Goal: Task Accomplishment & Management: Complete application form

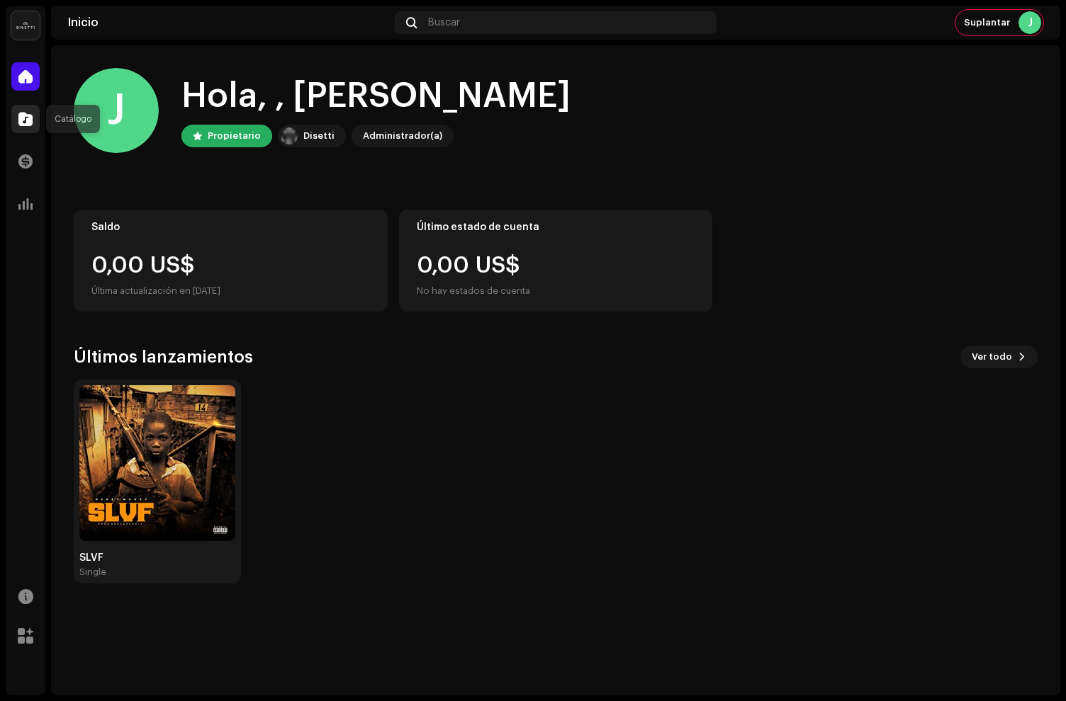
click at [15, 126] on div at bounding box center [25, 119] width 28 height 28
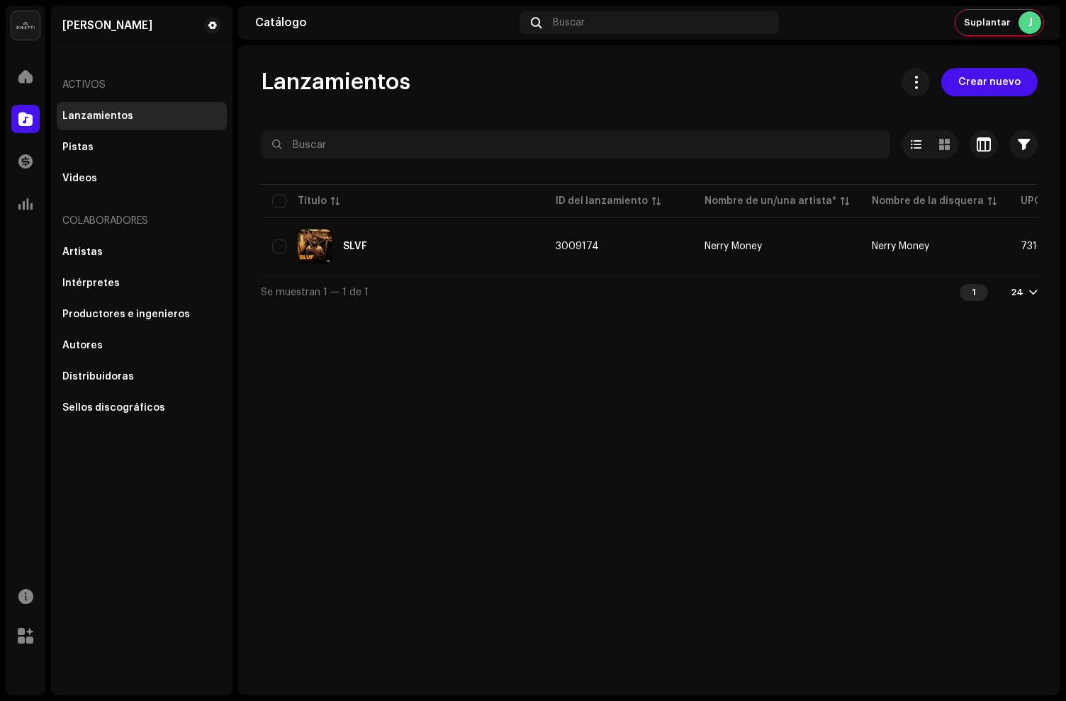
click at [978, 66] on div "Lanzamientos Crear nuevo Seleccionado 0 Seleccionar todo 1 Opciones Filtros Est…" at bounding box center [649, 370] width 822 height 650
click at [971, 81] on span "Crear nuevo" at bounding box center [989, 82] width 62 height 28
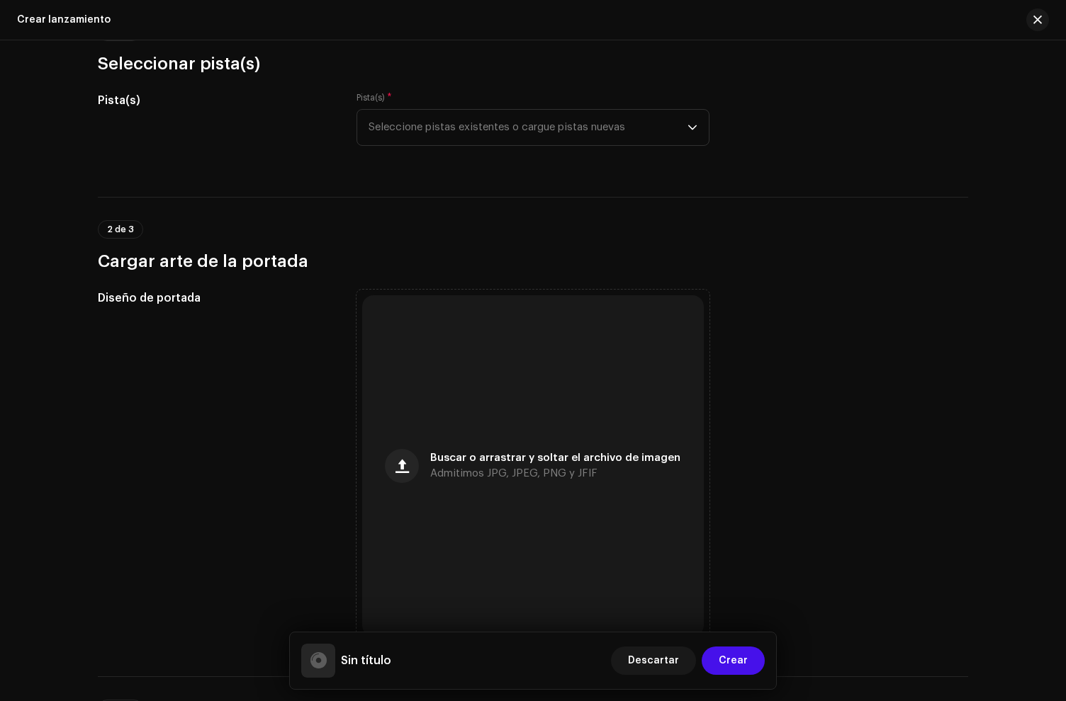
scroll to position [171, 0]
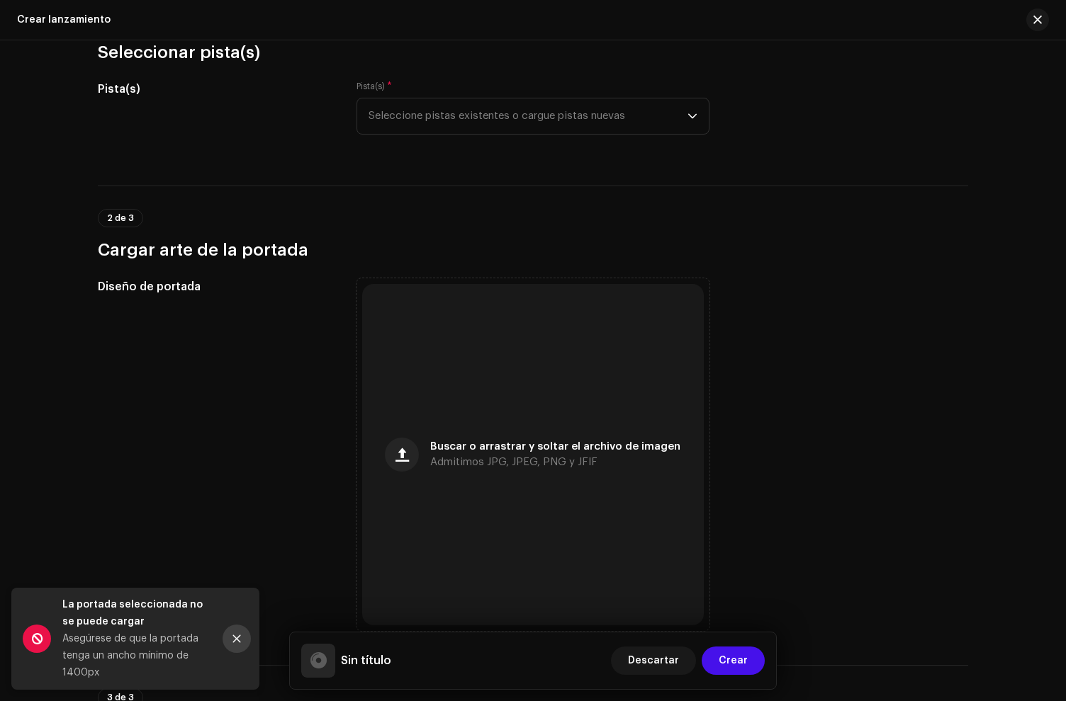
click at [236, 641] on icon "Close" at bounding box center [237, 639] width 10 height 10
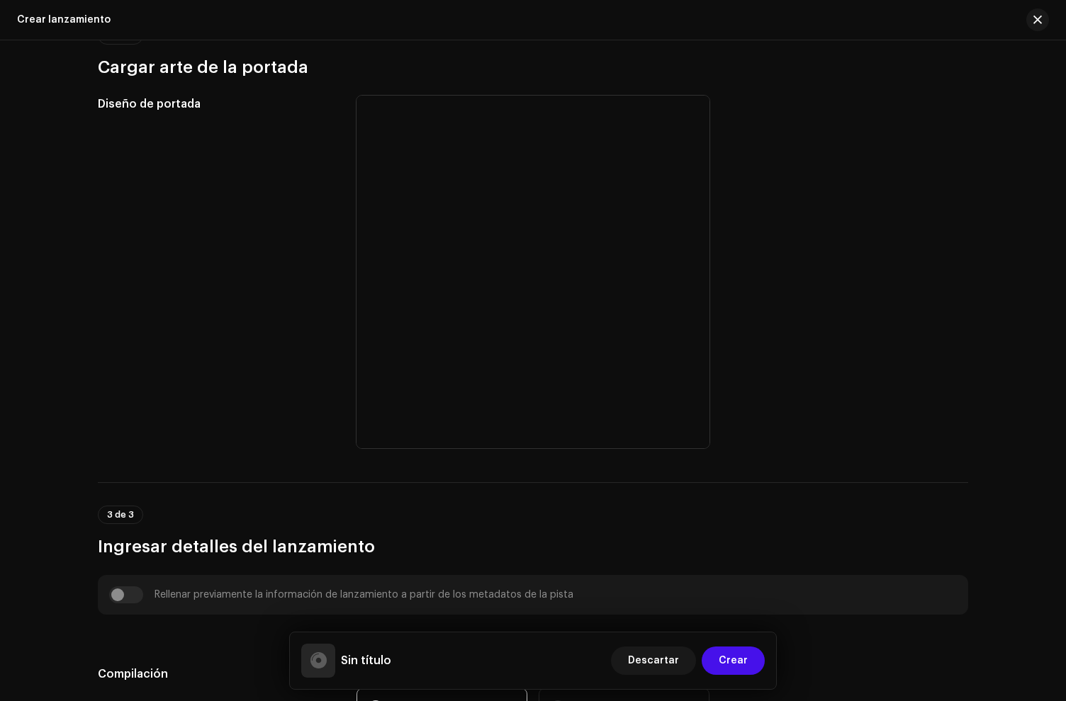
scroll to position [0, 0]
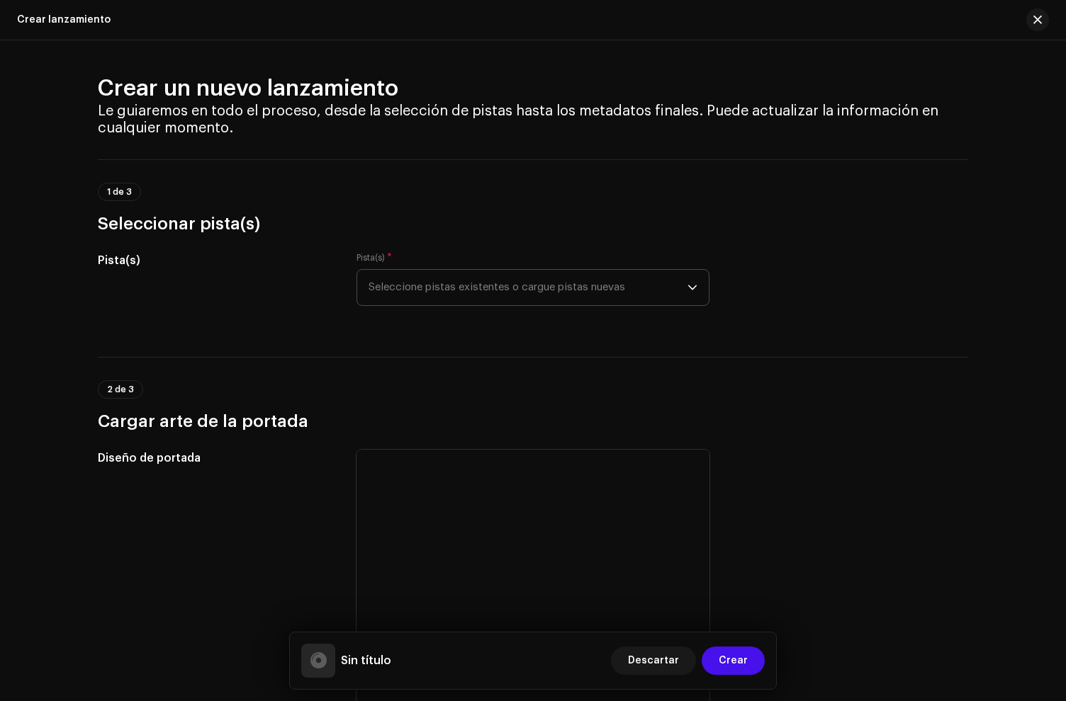
click at [424, 289] on span "Seleccione pistas existentes o cargue pistas nuevas" at bounding box center [527, 287] width 319 height 35
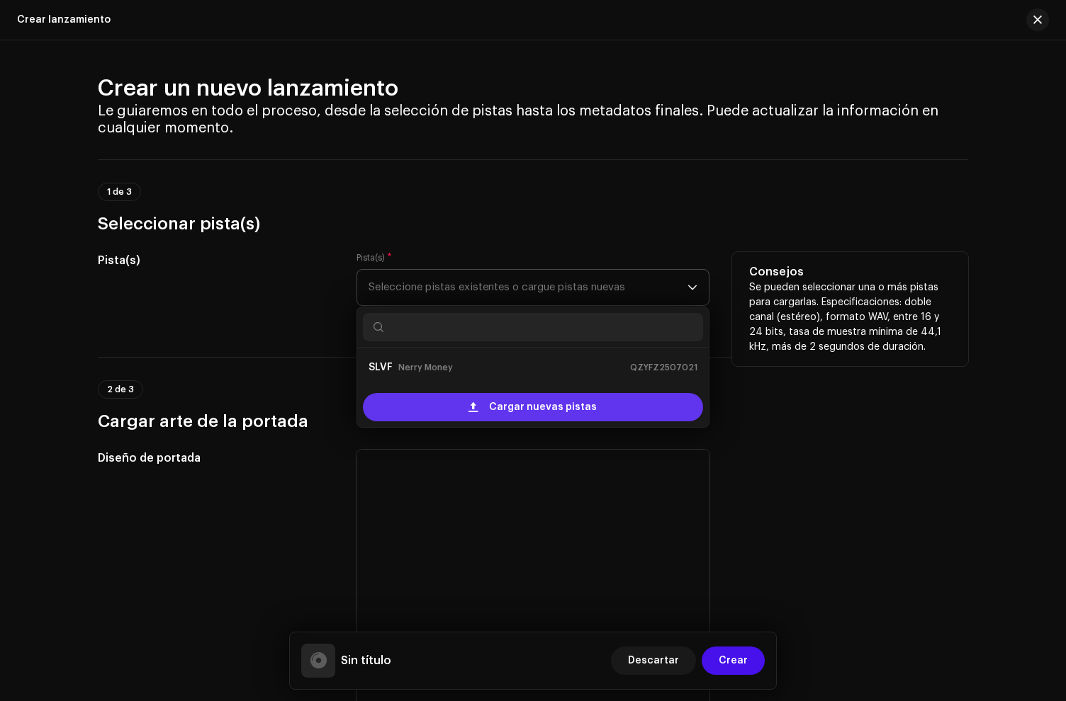
click at [448, 405] on div "Cargar nuevas pistas" at bounding box center [533, 407] width 340 height 28
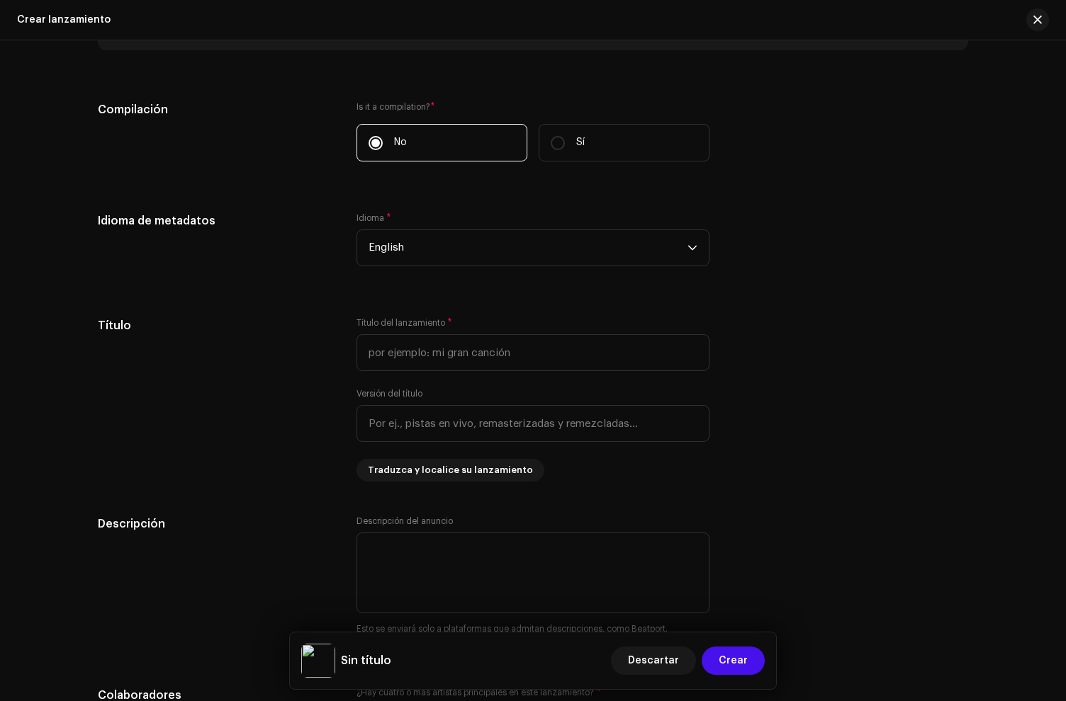
scroll to position [1030, 0]
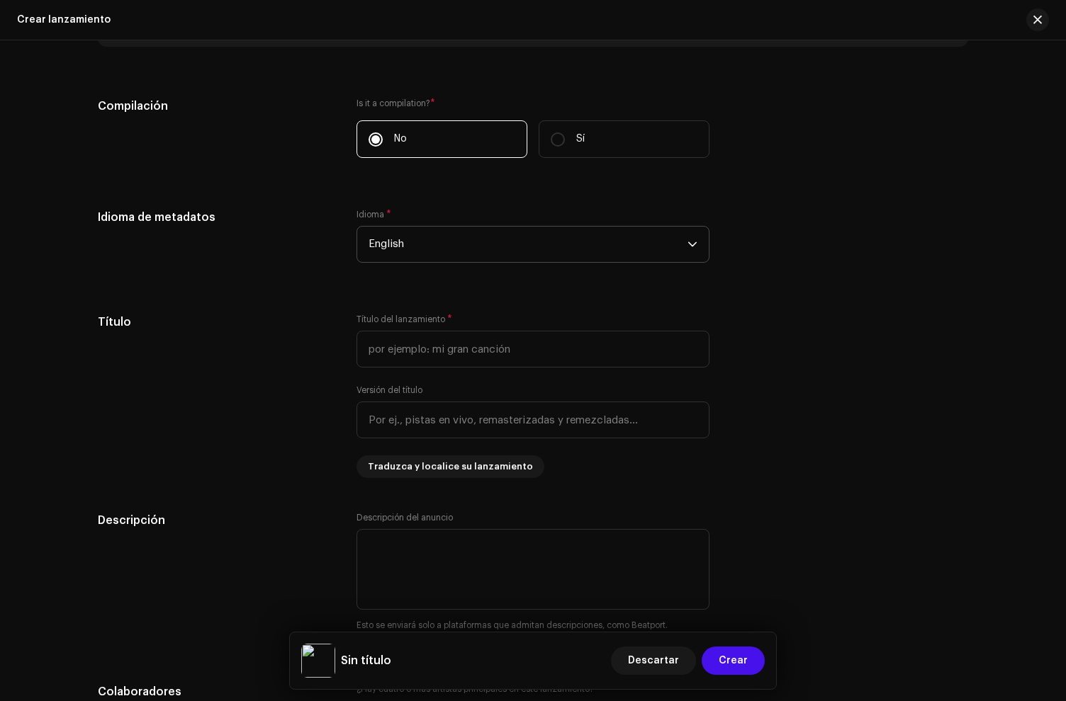
click at [402, 249] on span "English" at bounding box center [527, 244] width 319 height 35
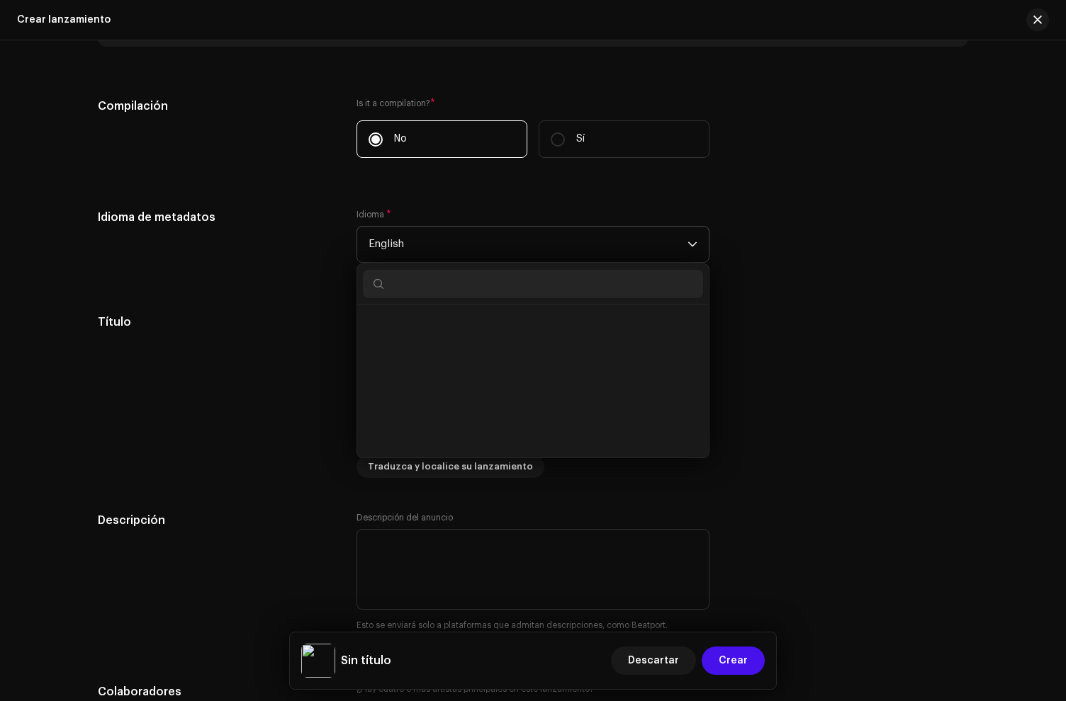
scroll to position [1309, 0]
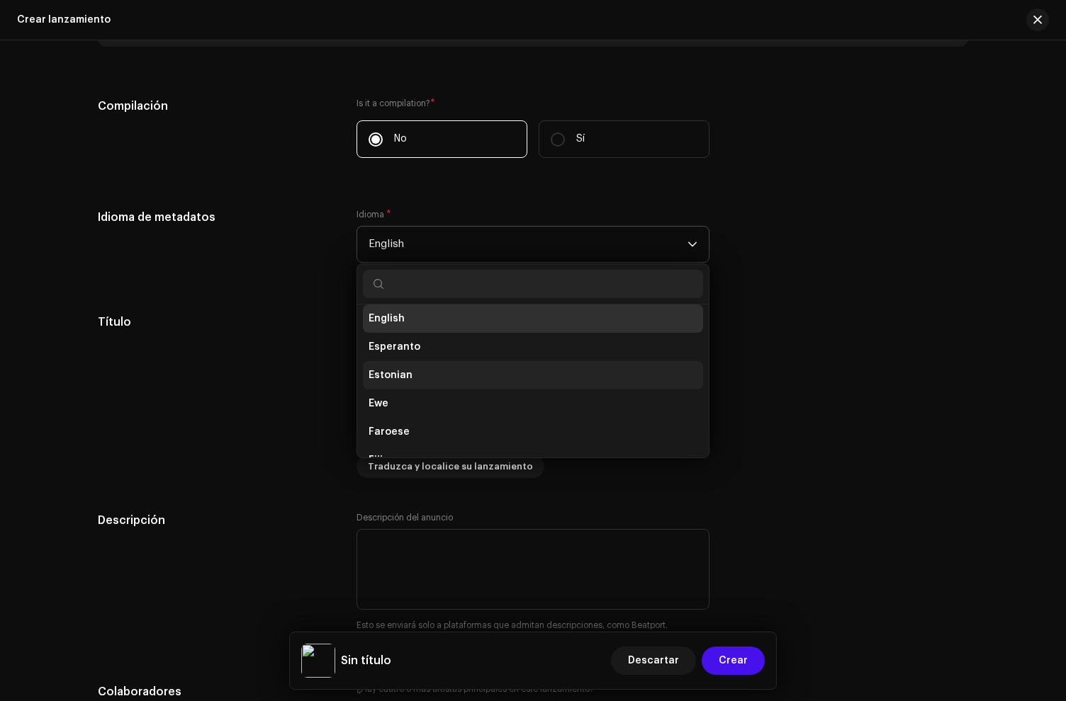
drag, startPoint x: 283, startPoint y: 268, endPoint x: 371, endPoint y: 358, distance: 125.8
click at [286, 270] on div "Idioma de metadatos" at bounding box center [216, 244] width 236 height 71
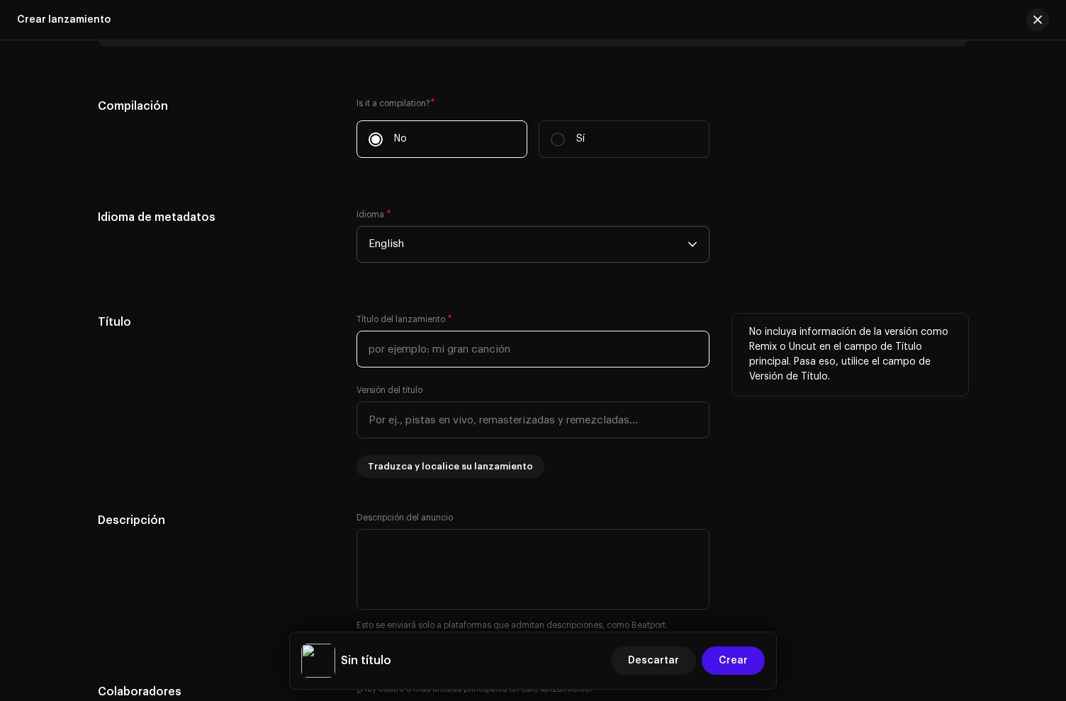
drag, startPoint x: 394, startPoint y: 364, endPoint x: 399, endPoint y: 357, distance: 8.6
click at [397, 359] on input "text" at bounding box center [532, 349] width 353 height 37
type input "VIP ROOM"
click at [249, 464] on div "Título" at bounding box center [216, 396] width 236 height 164
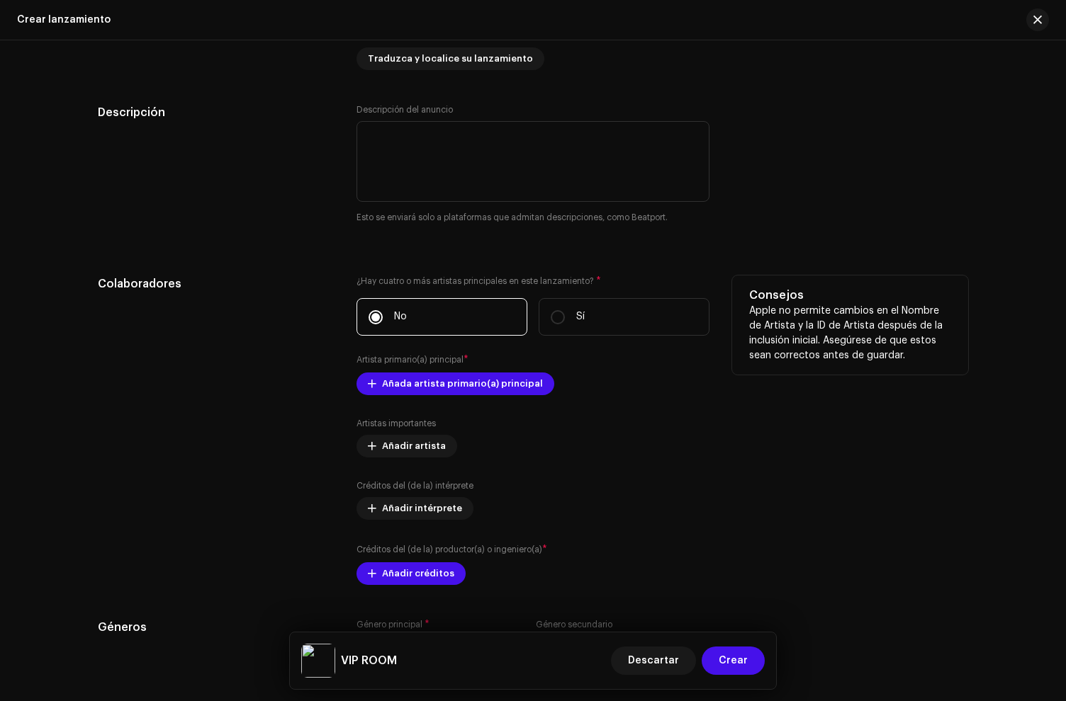
scroll to position [1469, 0]
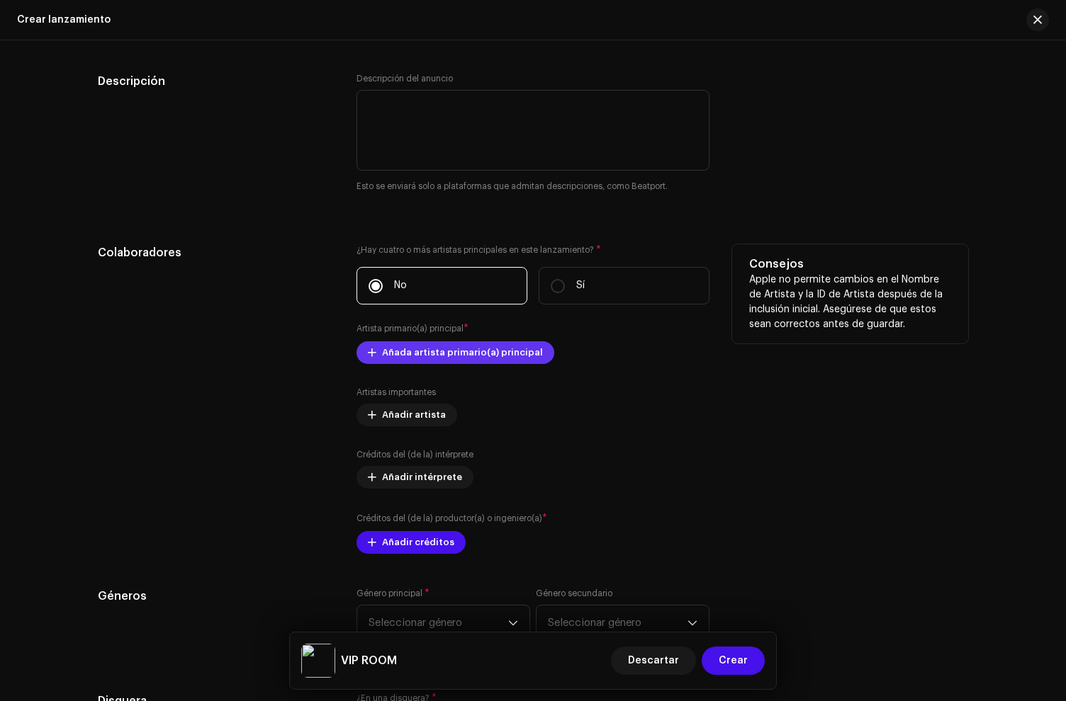
click at [444, 356] on span "Añada artista primario(a) principal" at bounding box center [462, 353] width 161 height 28
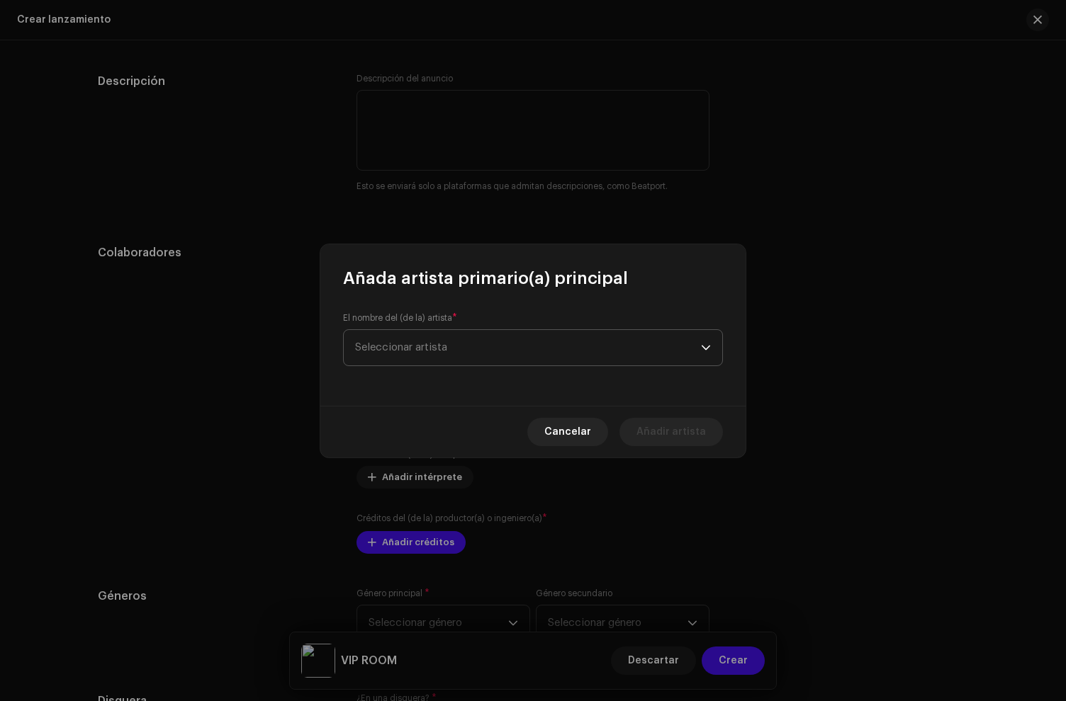
click at [429, 346] on span "Seleccionar artista" at bounding box center [401, 347] width 92 height 11
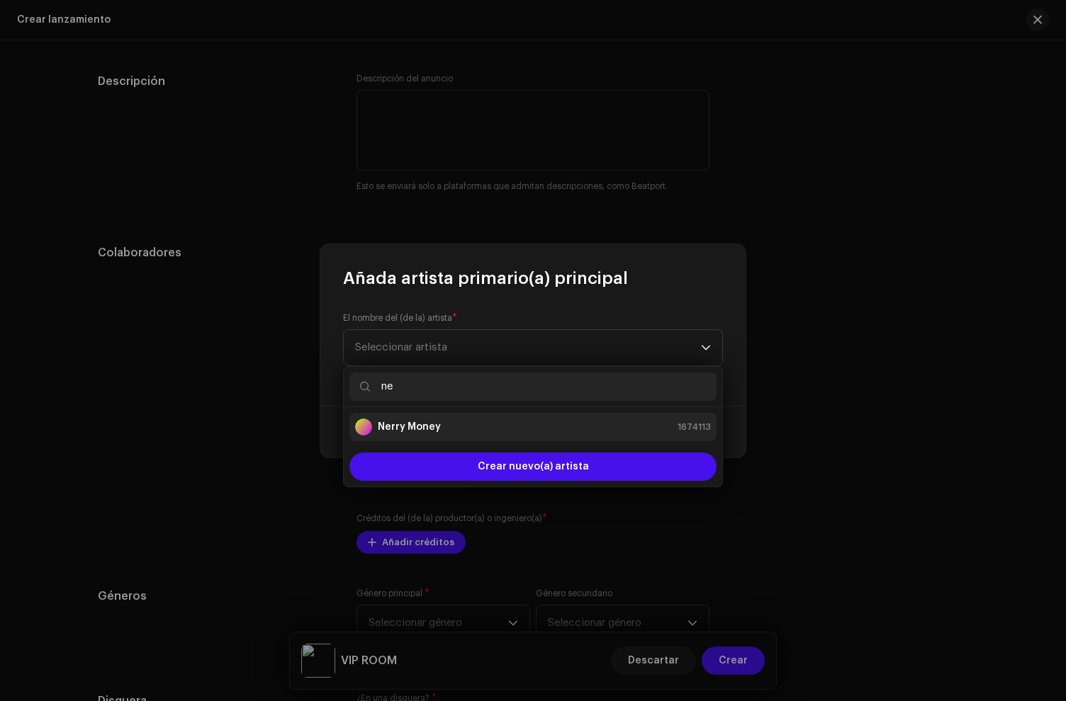
type input "ne"
click at [431, 424] on strong "Nerry Money" at bounding box center [409, 427] width 63 height 14
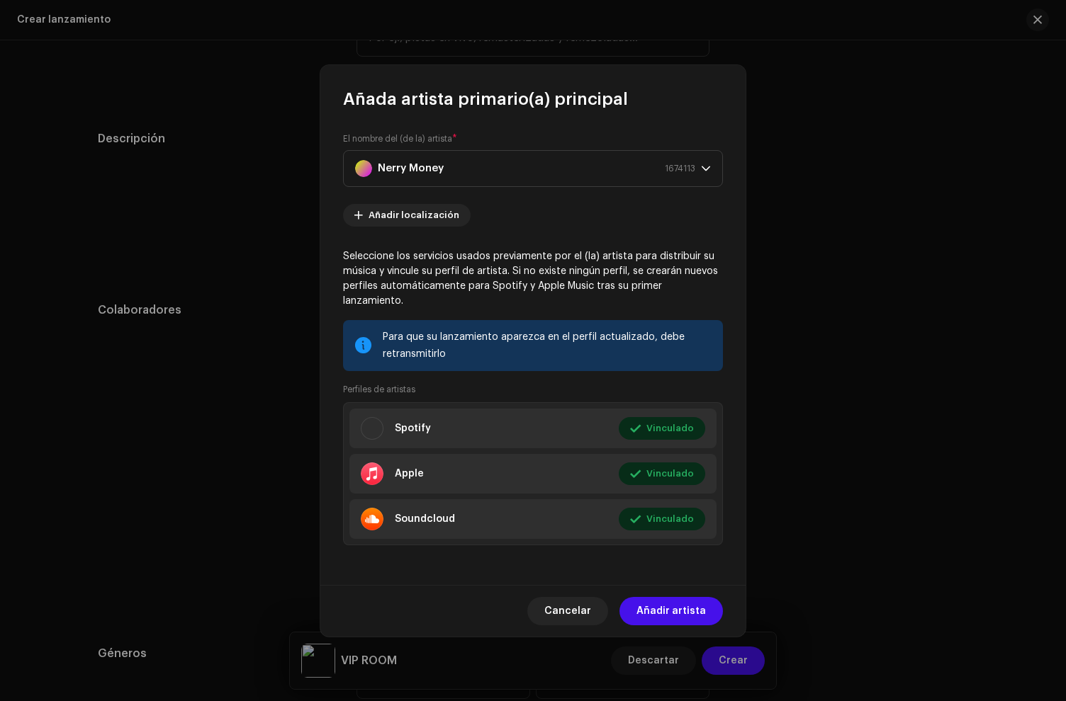
scroll to position [1526, 0]
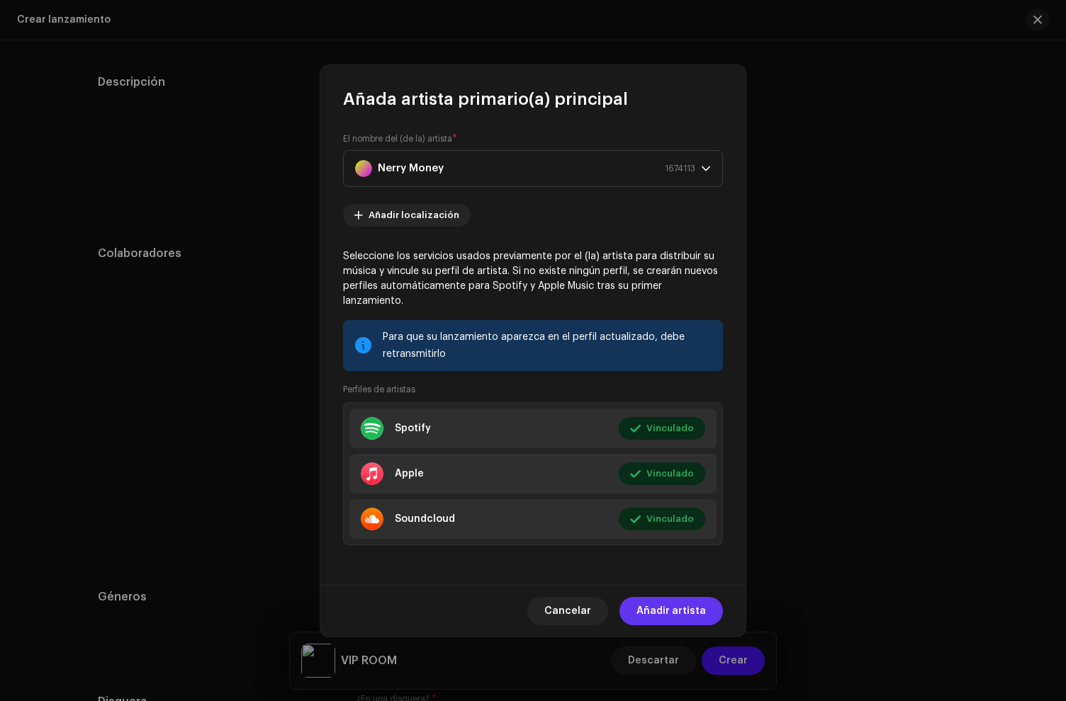
click at [695, 599] on span "Añadir artista" at bounding box center [670, 611] width 69 height 28
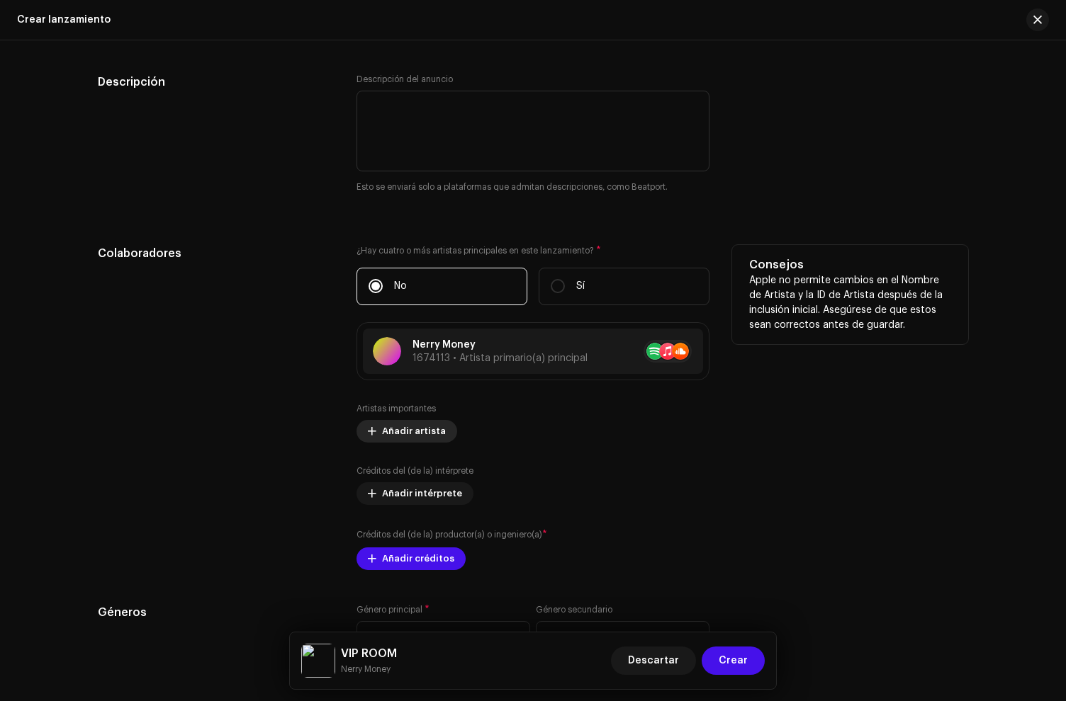
click at [397, 431] on span "Añadir artista" at bounding box center [414, 431] width 64 height 28
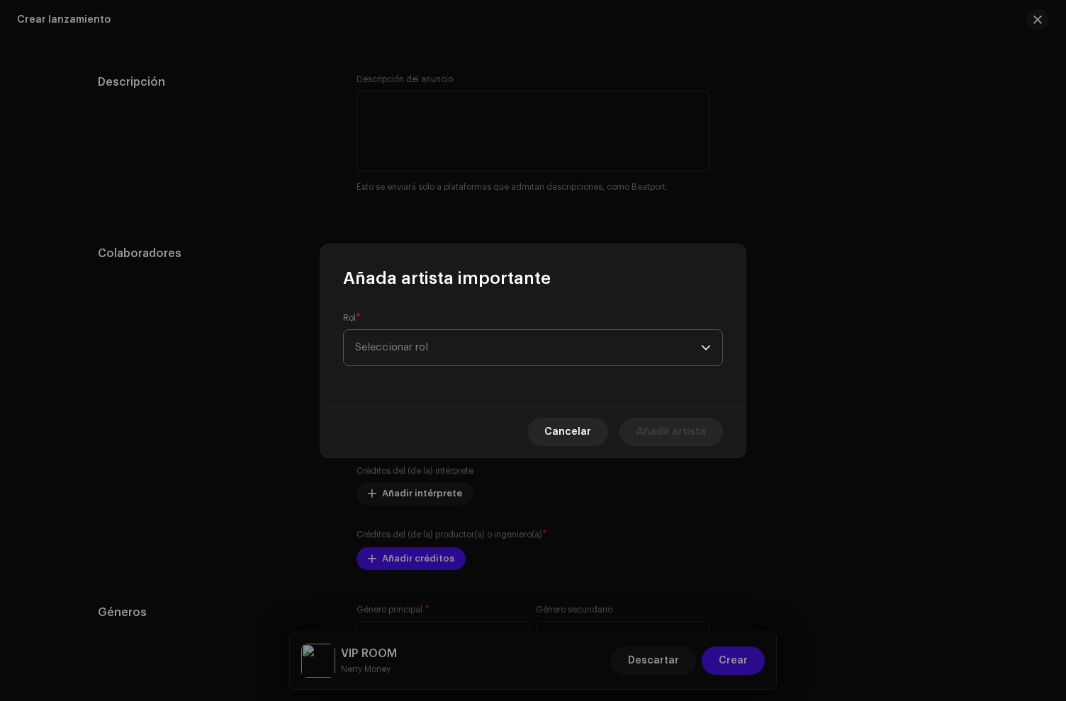
click at [398, 351] on span "Seleccionar rol" at bounding box center [528, 347] width 346 height 35
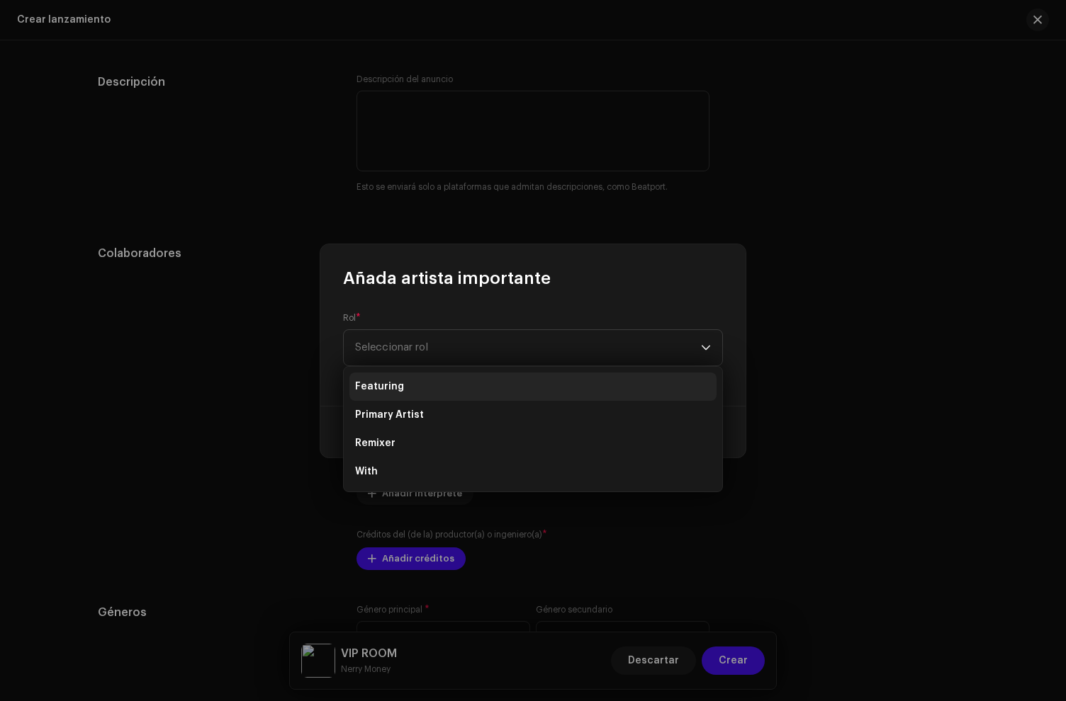
drag, startPoint x: 409, startPoint y: 414, endPoint x: 407, endPoint y: 388, distance: 25.6
click at [409, 414] on span "Primary Artist" at bounding box center [389, 415] width 69 height 14
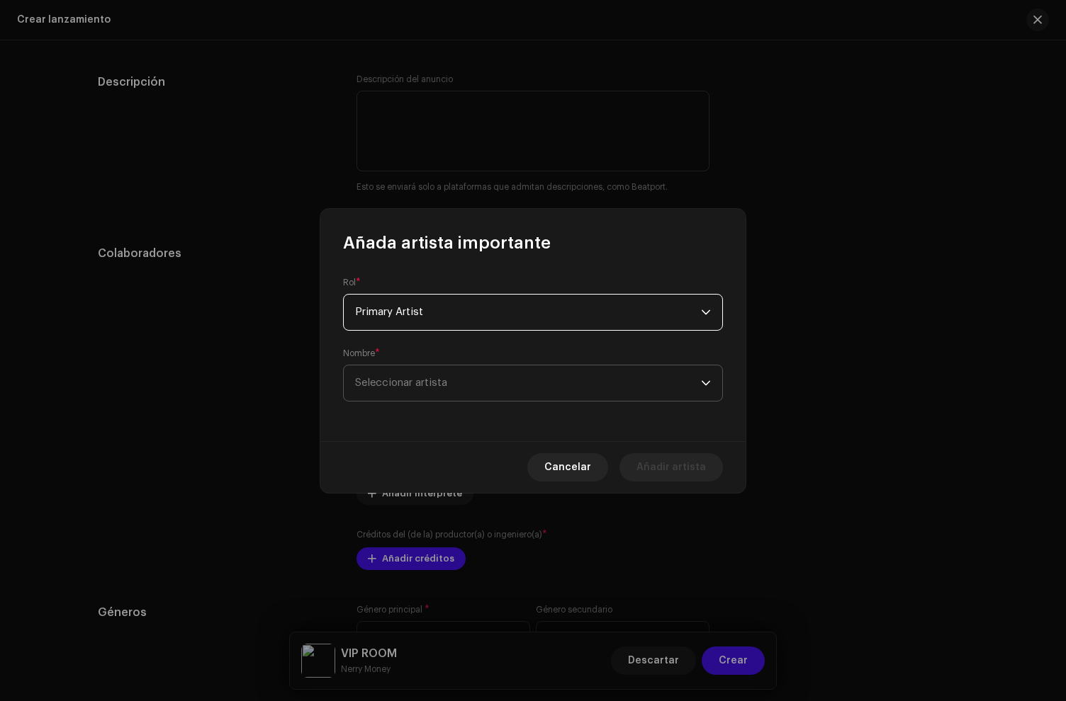
click at [398, 388] on span "Seleccionar artista" at bounding box center [401, 383] width 92 height 11
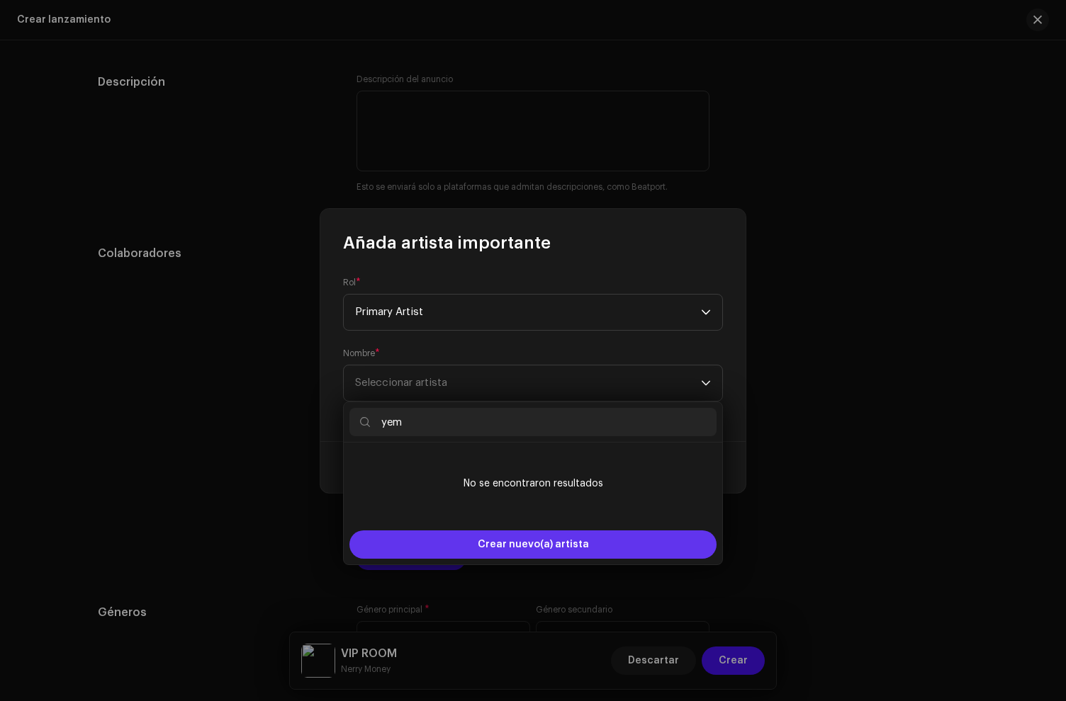
type input "yem"
click at [511, 557] on span "Crear nuevo(a) artista" at bounding box center [533, 545] width 111 height 28
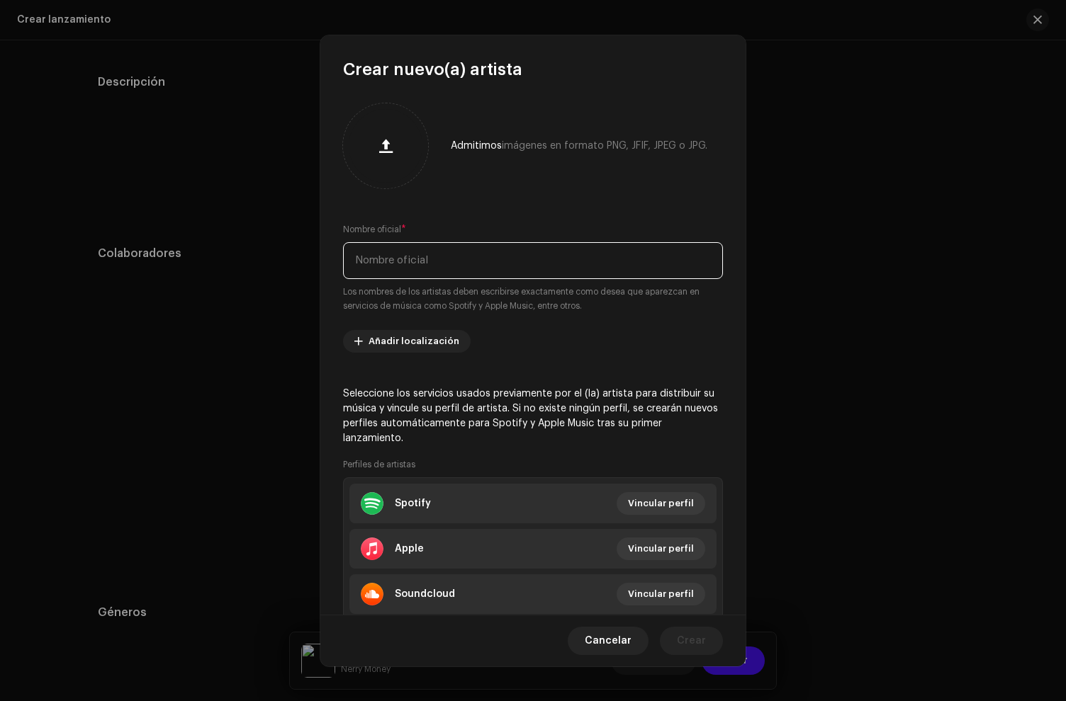
click at [415, 266] on input "text" at bounding box center [533, 260] width 380 height 37
paste input "Yemil"
type input "Yemil"
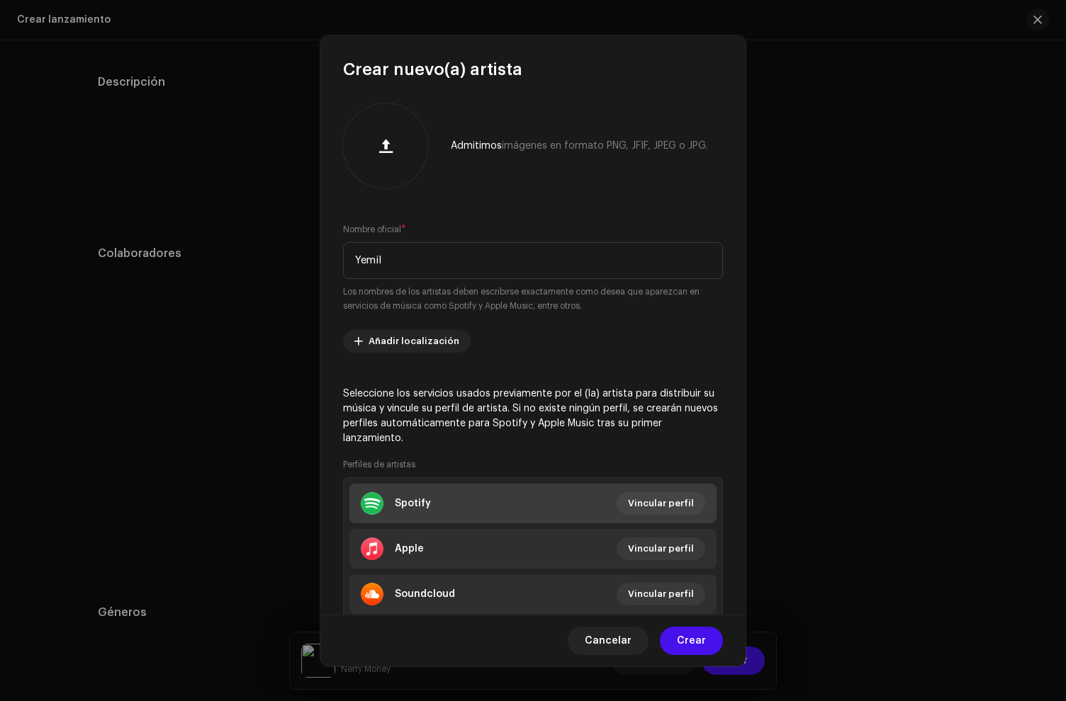
click at [412, 518] on li "Spotify Vincular perfil" at bounding box center [532, 504] width 367 height 40
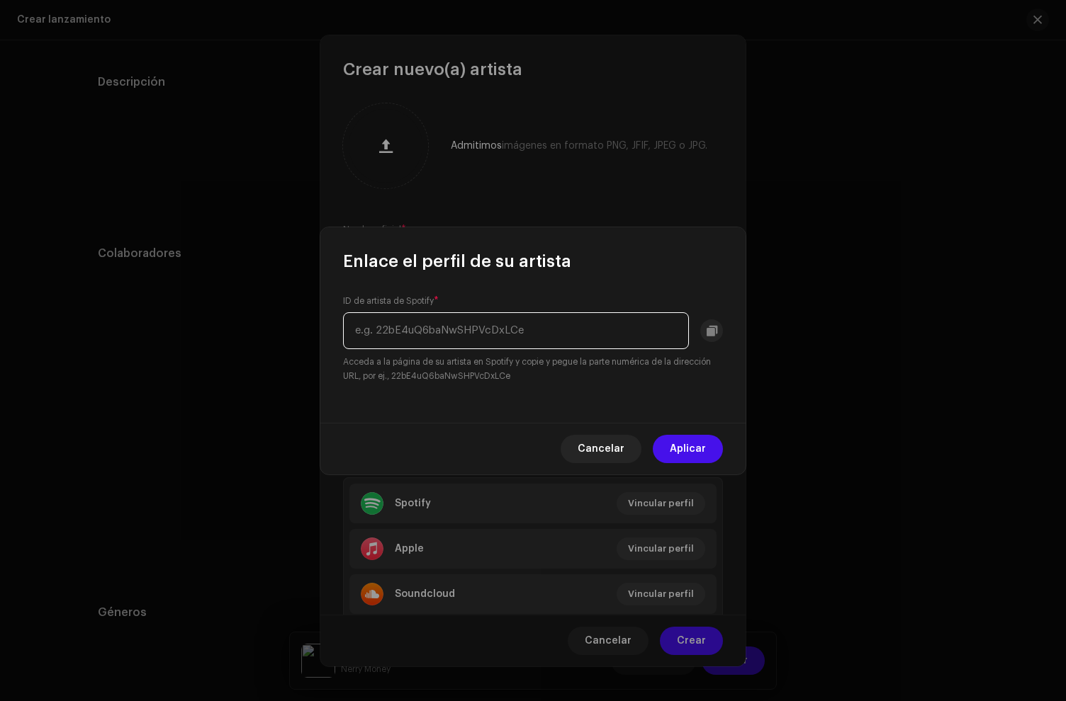
click at [392, 327] on input "text" at bounding box center [516, 330] width 346 height 37
paste input "7g4cPtKxNx146qdaY90TG4"
type input "7g4cPtKxNx146qdaY90TG4"
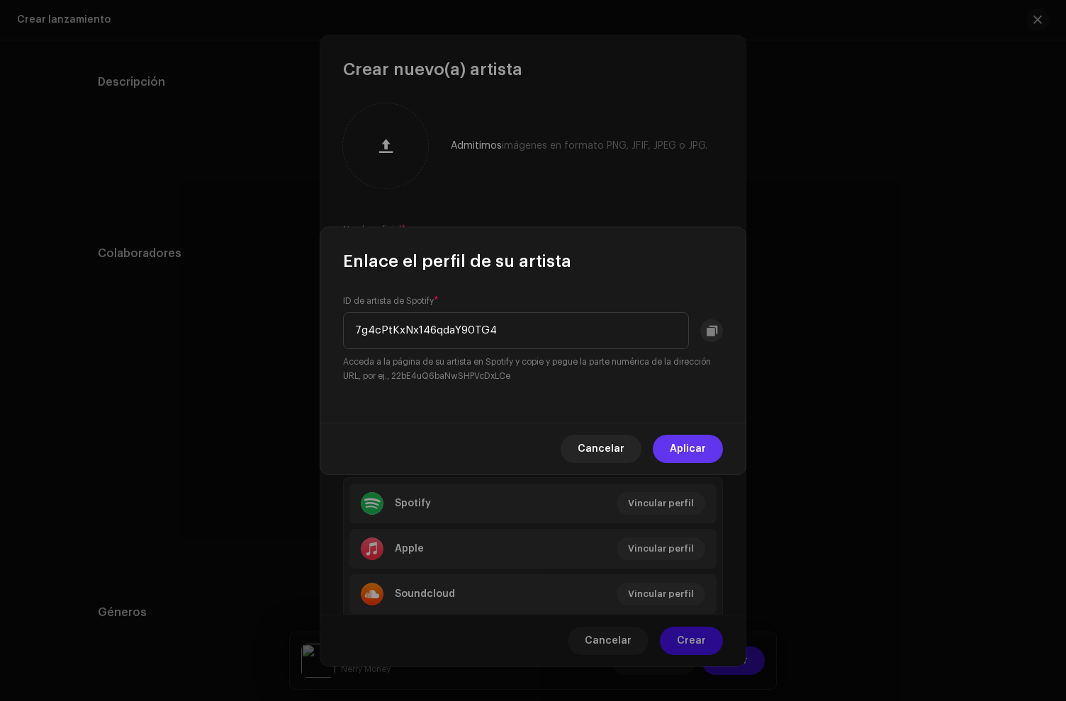
click at [702, 448] on span "Aplicar" at bounding box center [688, 449] width 36 height 28
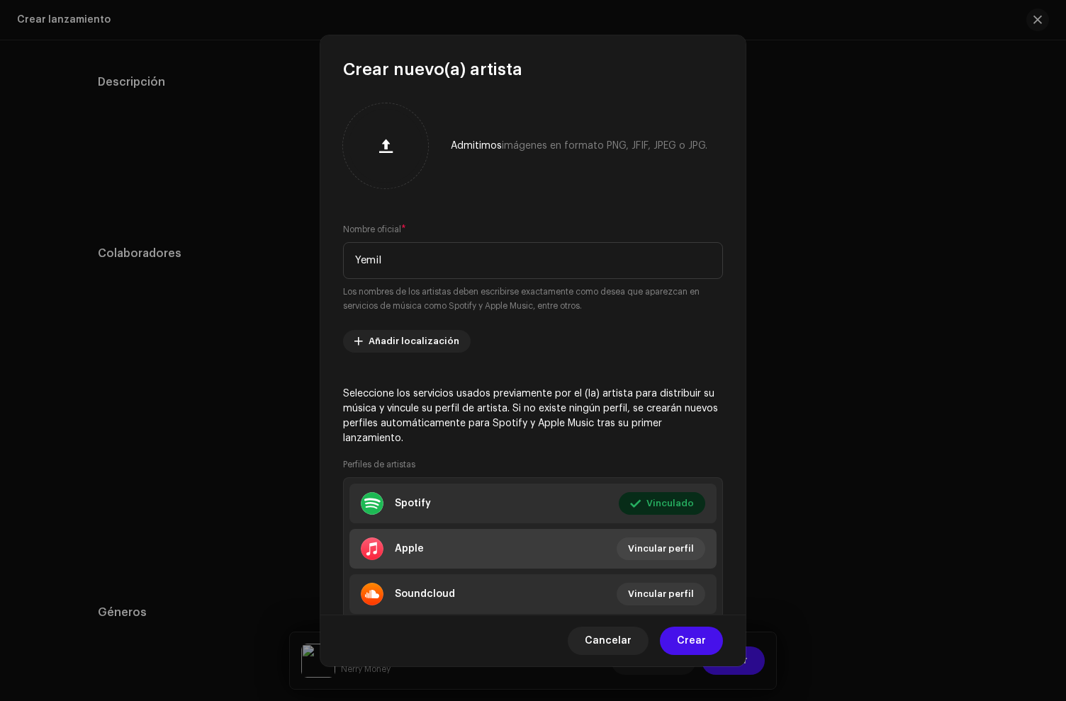
click at [509, 560] on li "Apple Vincular perfil" at bounding box center [532, 549] width 367 height 40
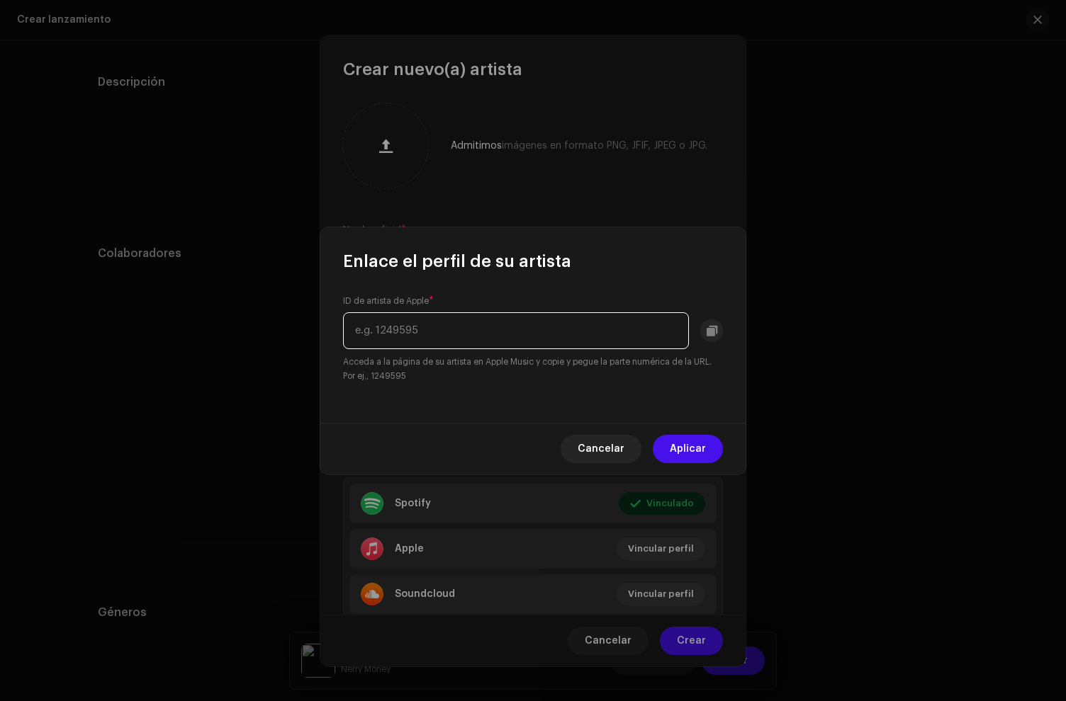
click at [414, 326] on input "text" at bounding box center [516, 330] width 346 height 37
paste input "1171306226"
type input "1171306226"
click at [704, 444] on span "Aplicar" at bounding box center [688, 449] width 36 height 28
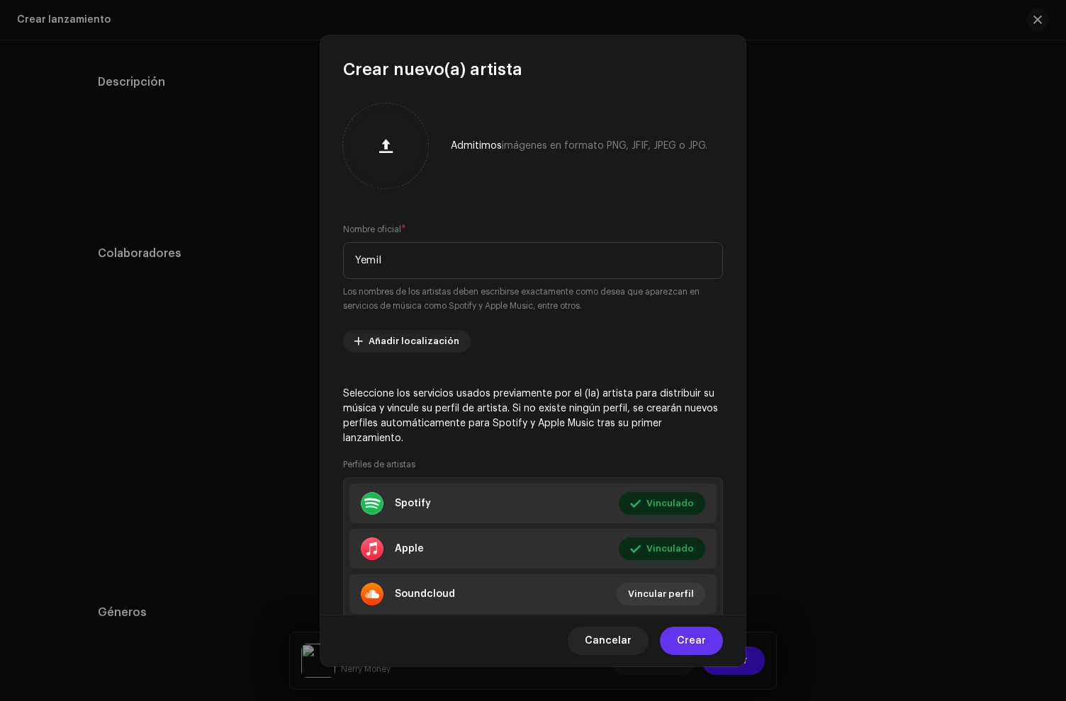
click at [701, 645] on span "Crear" at bounding box center [691, 641] width 29 height 28
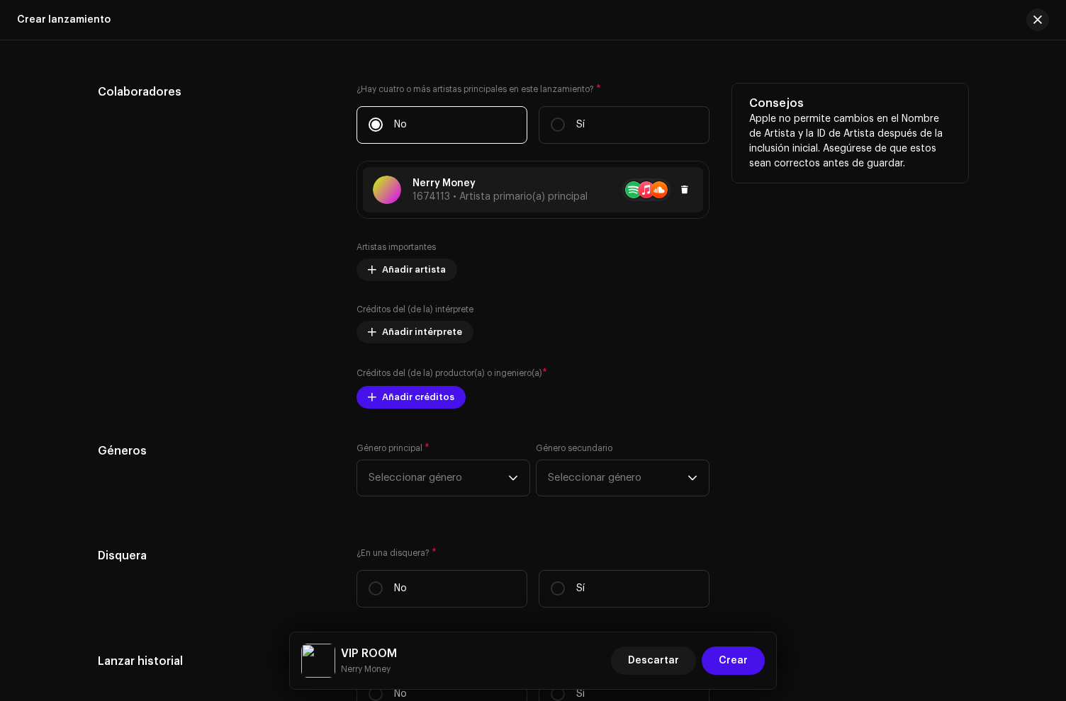
scroll to position [1720, 0]
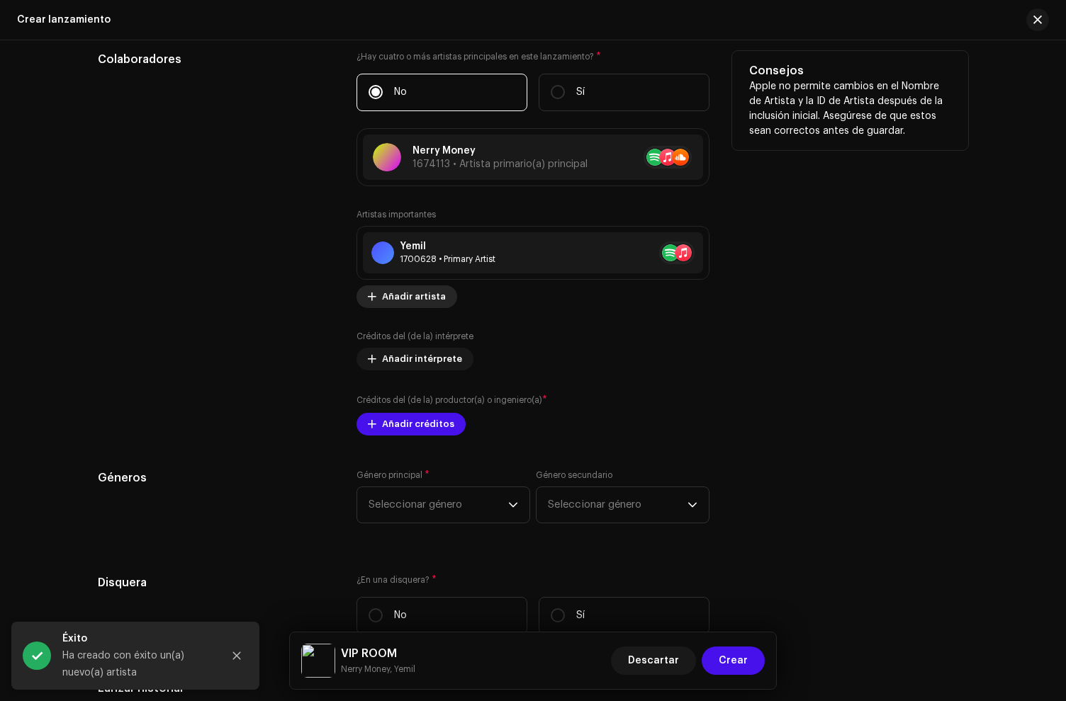
click at [422, 307] on span "Añadir artista" at bounding box center [414, 297] width 64 height 28
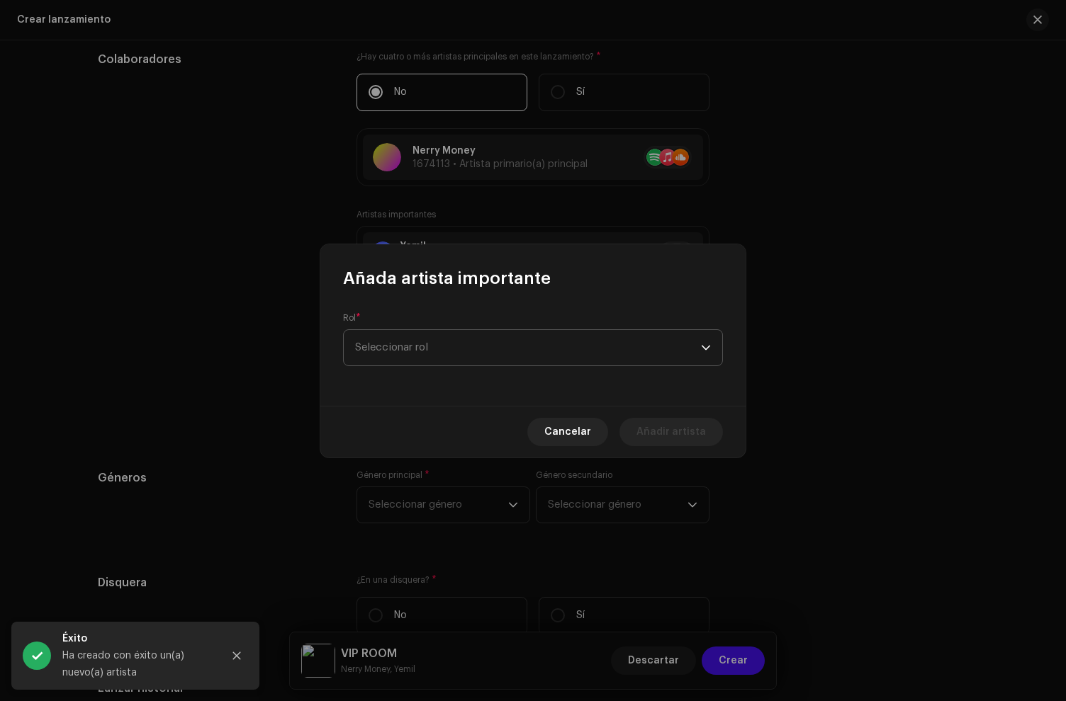
drag, startPoint x: 389, startPoint y: 342, endPoint x: 402, endPoint y: 355, distance: 18.0
click at [393, 344] on span "Seleccionar rol" at bounding box center [528, 347] width 346 height 35
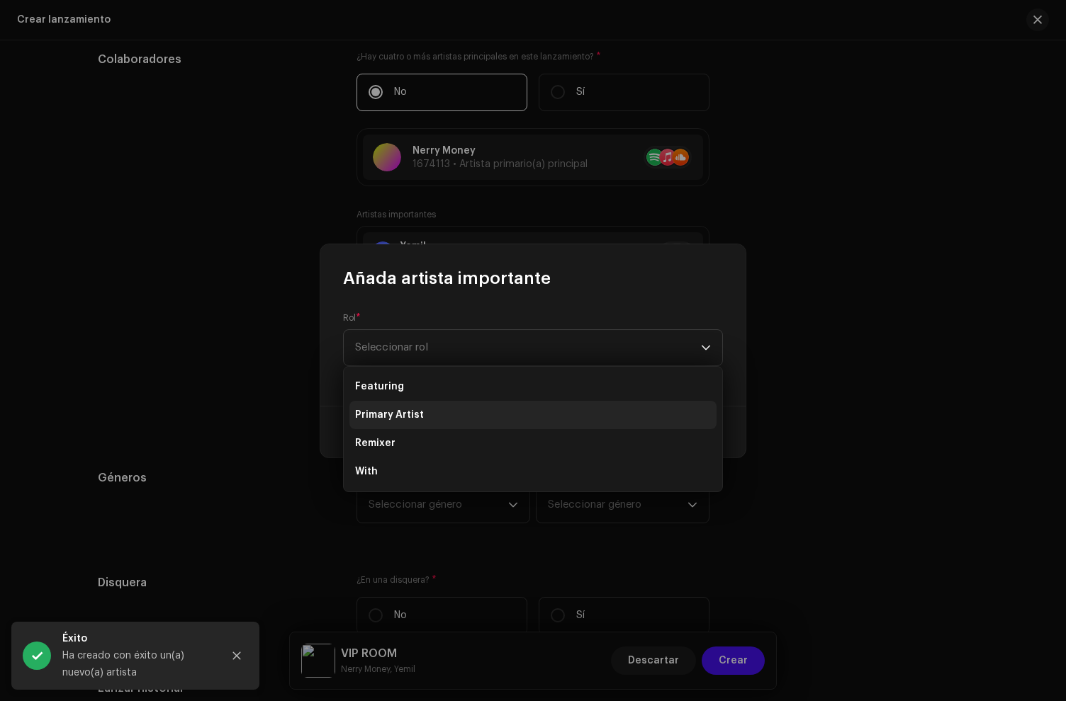
click at [421, 422] on li "Primary Artist" at bounding box center [532, 415] width 367 height 28
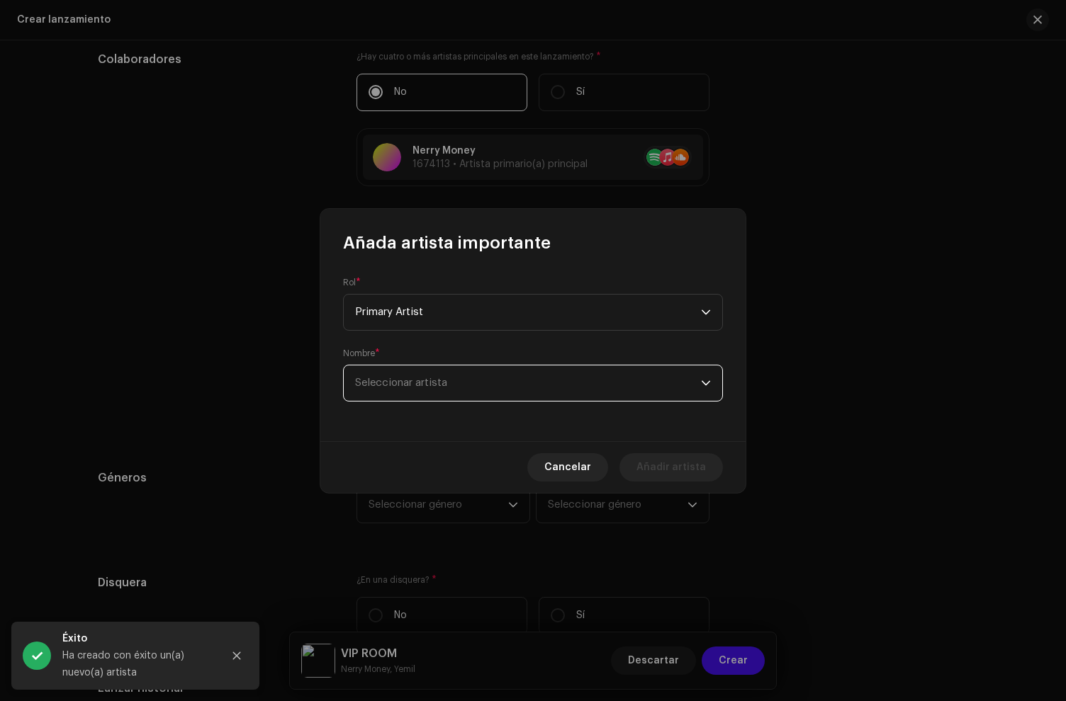
click at [428, 384] on span "Seleccionar artista" at bounding box center [401, 383] width 92 height 11
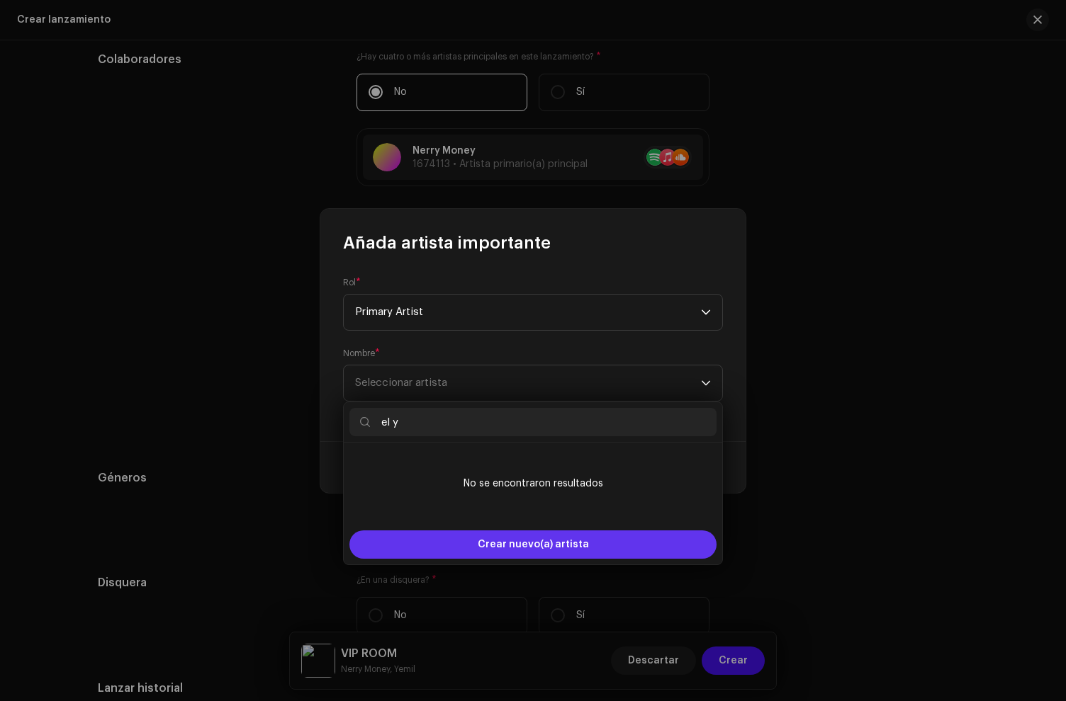
type input "el y"
click at [497, 537] on span "Crear nuevo(a) artista" at bounding box center [533, 545] width 111 height 28
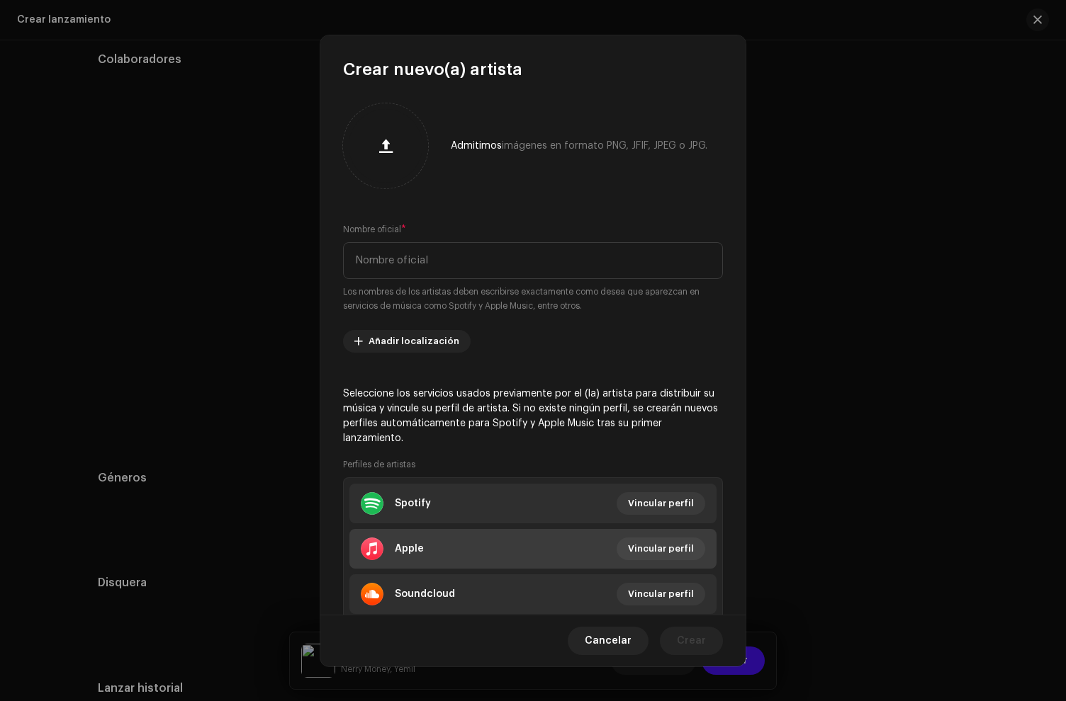
click at [439, 554] on li "Apple Vincular perfil" at bounding box center [532, 549] width 367 height 40
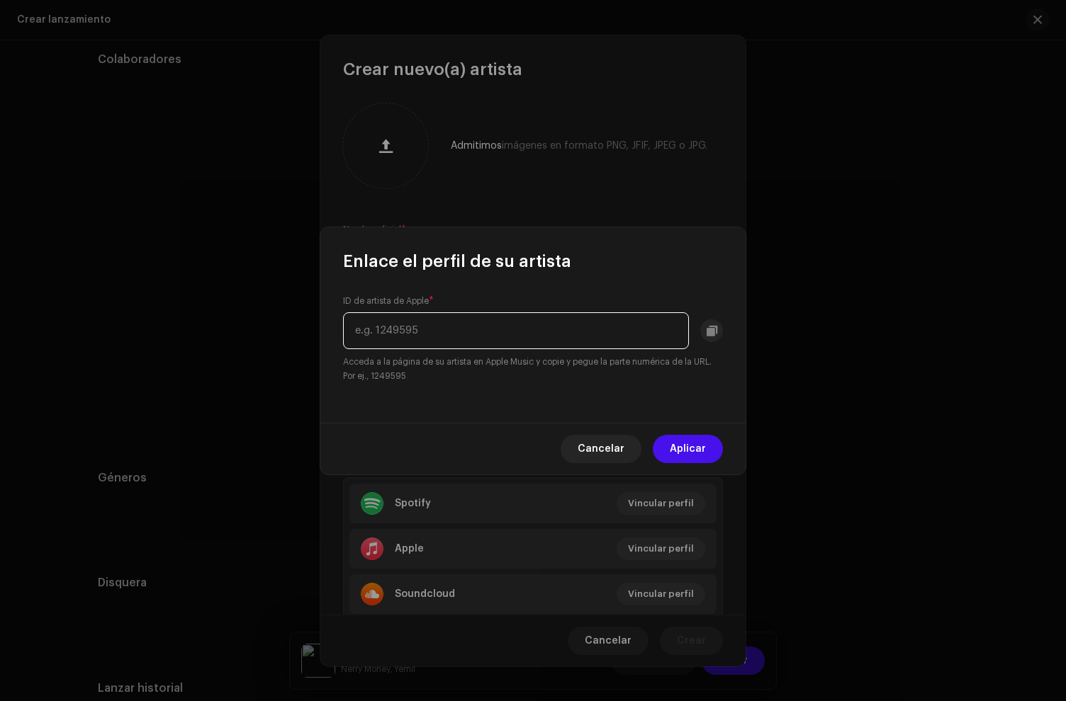
click at [435, 334] on input "text" at bounding box center [516, 330] width 346 height 37
paste input "1742732154"
type input "1742732154"
drag, startPoint x: 701, startPoint y: 448, endPoint x: 496, endPoint y: 318, distance: 243.0
click at [701, 448] on span "Aplicar" at bounding box center [688, 449] width 36 height 28
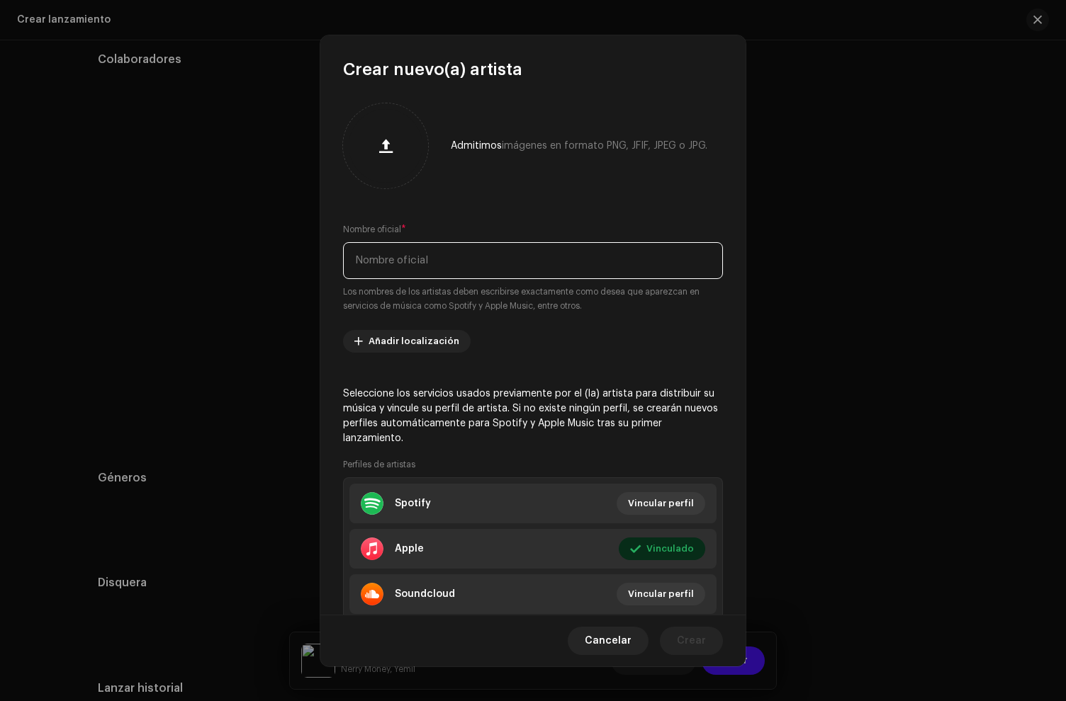
click at [412, 266] on input "text" at bounding box center [533, 260] width 380 height 37
paste input "3r0UTZrNnAhbXmmfF91TD2"
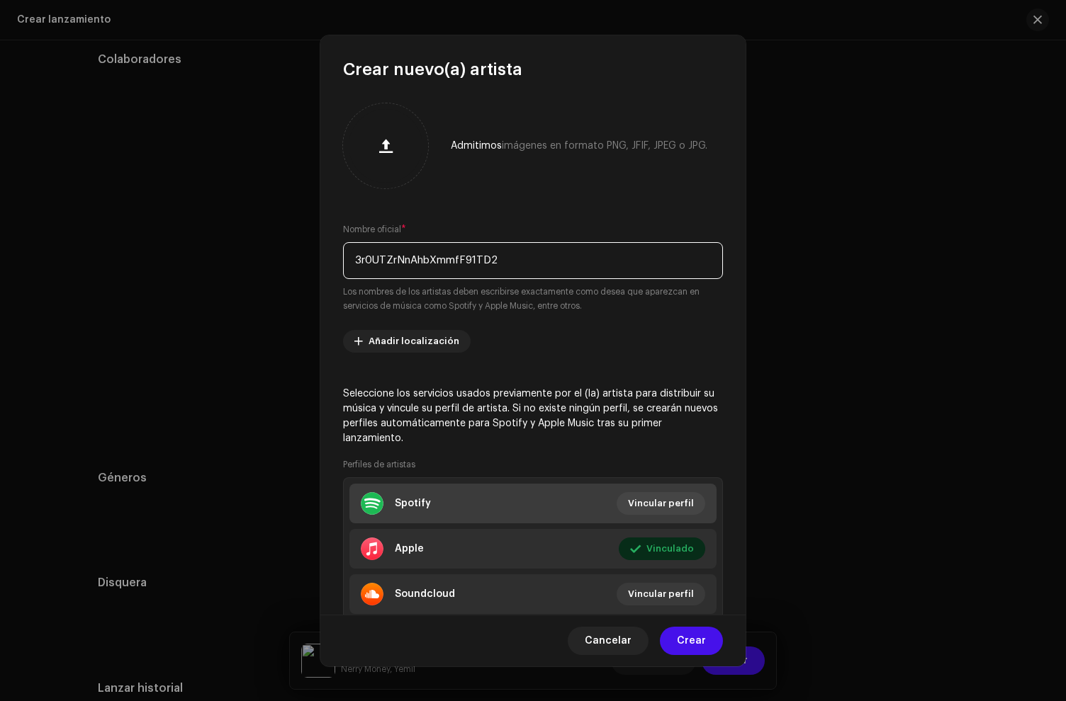
type input "3r0UTZrNnAhbXmmfF91TD2"
click at [415, 502] on div "Spotify" at bounding box center [413, 503] width 36 height 11
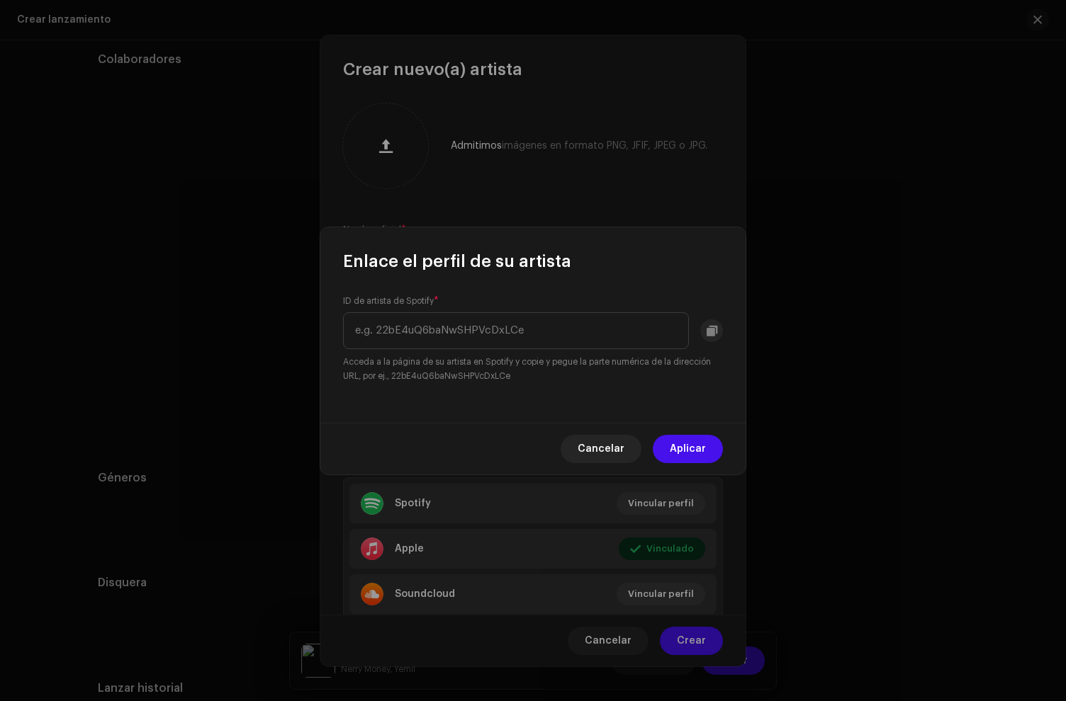
click at [394, 307] on div "ID de artista de Spotify * Acceda a la página de su artista en Spotify y copie …" at bounding box center [533, 339] width 380 height 88
click at [392, 322] on input "text" at bounding box center [516, 330] width 346 height 37
paste input "3r0UTZrNnAhbXmmfF91TD2"
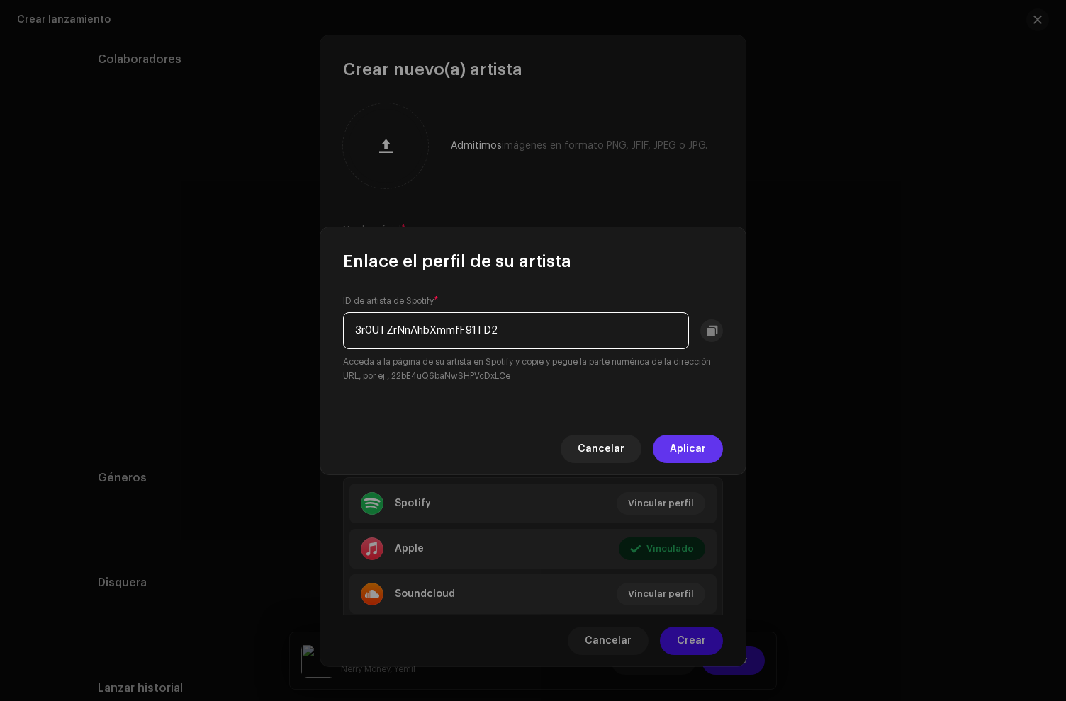
type input "3r0UTZrNnAhbXmmfF91TD2"
click at [702, 453] on span "Aplicar" at bounding box center [688, 449] width 36 height 28
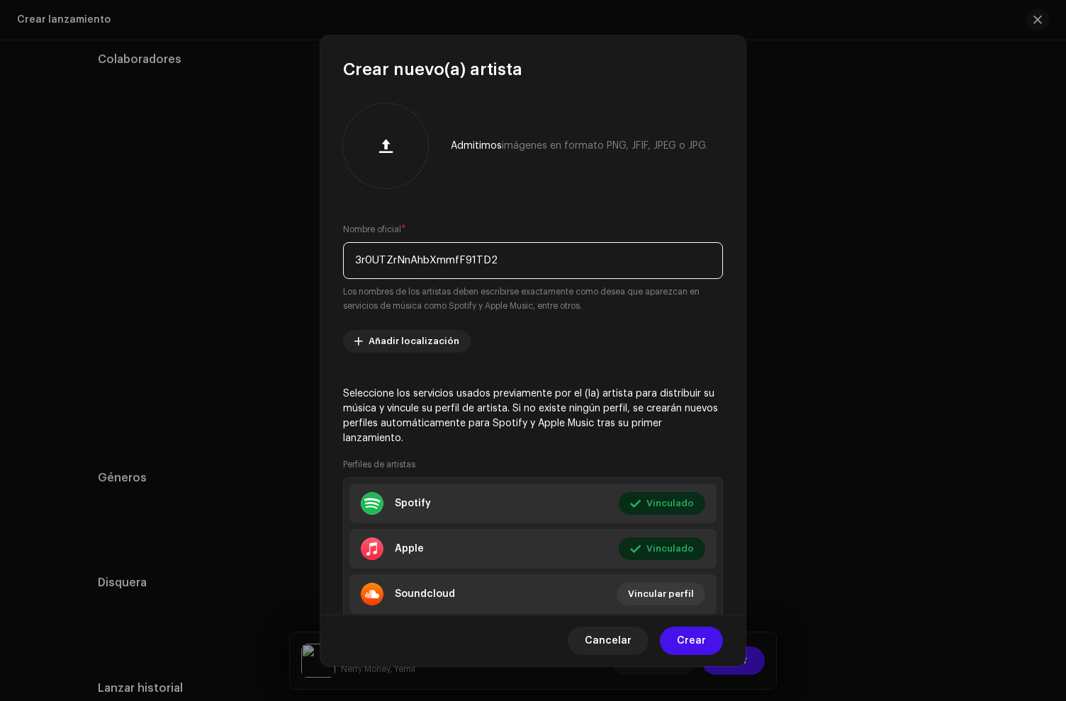
drag, startPoint x: 542, startPoint y: 265, endPoint x: 130, endPoint y: 219, distance: 414.2
click at [142, 220] on div "Crear nuevo(a) artista Admitimos imágenes en formato PNG, JFIF, JPEG o JPG. Nom…" at bounding box center [533, 350] width 1066 height 701
type input "E"
type input "El Yeyo PP"
drag, startPoint x: 696, startPoint y: 640, endPoint x: 675, endPoint y: 637, distance: 22.1
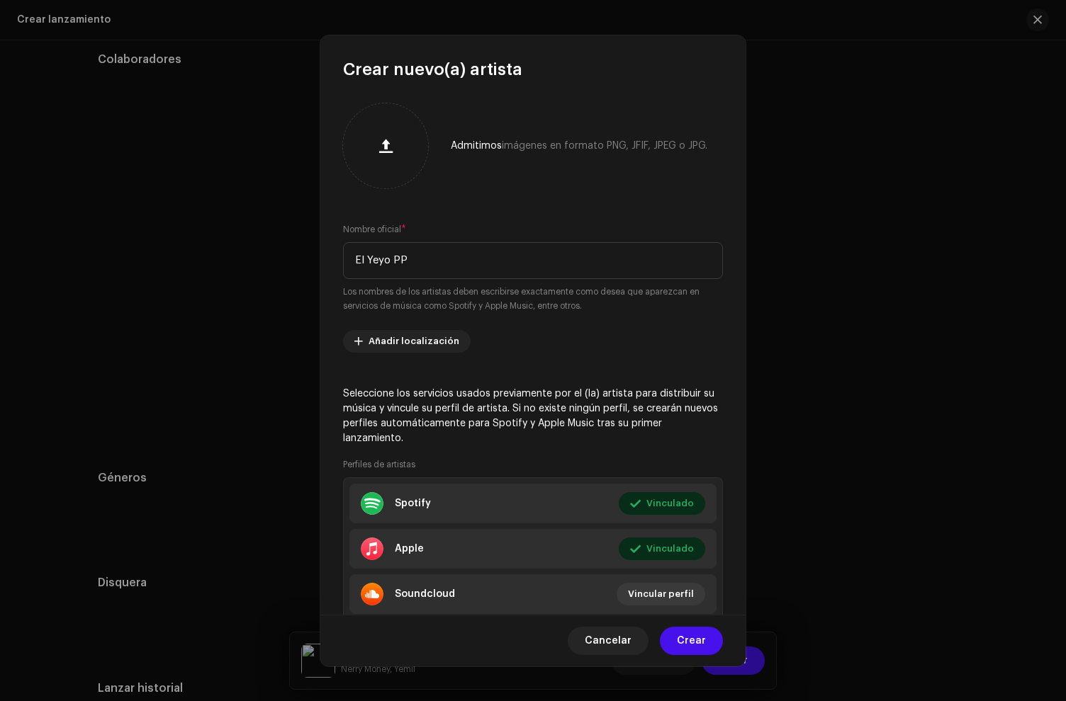
click at [696, 640] on span "Crear" at bounding box center [691, 641] width 29 height 28
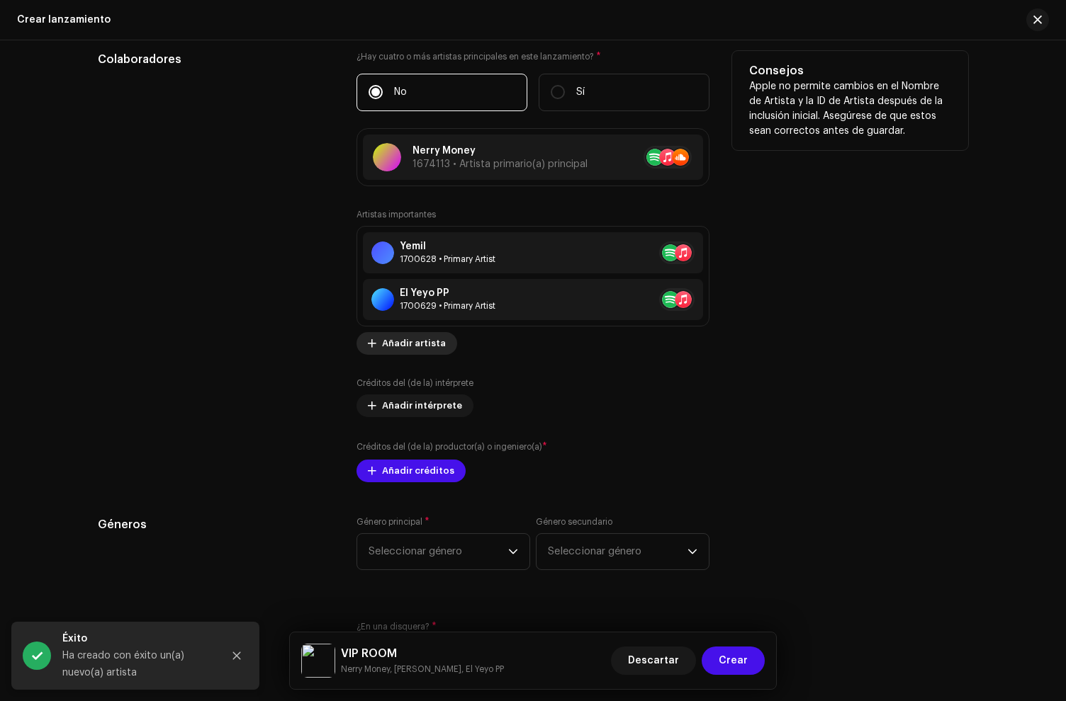
click at [413, 346] on span "Añadir artista" at bounding box center [414, 343] width 64 height 28
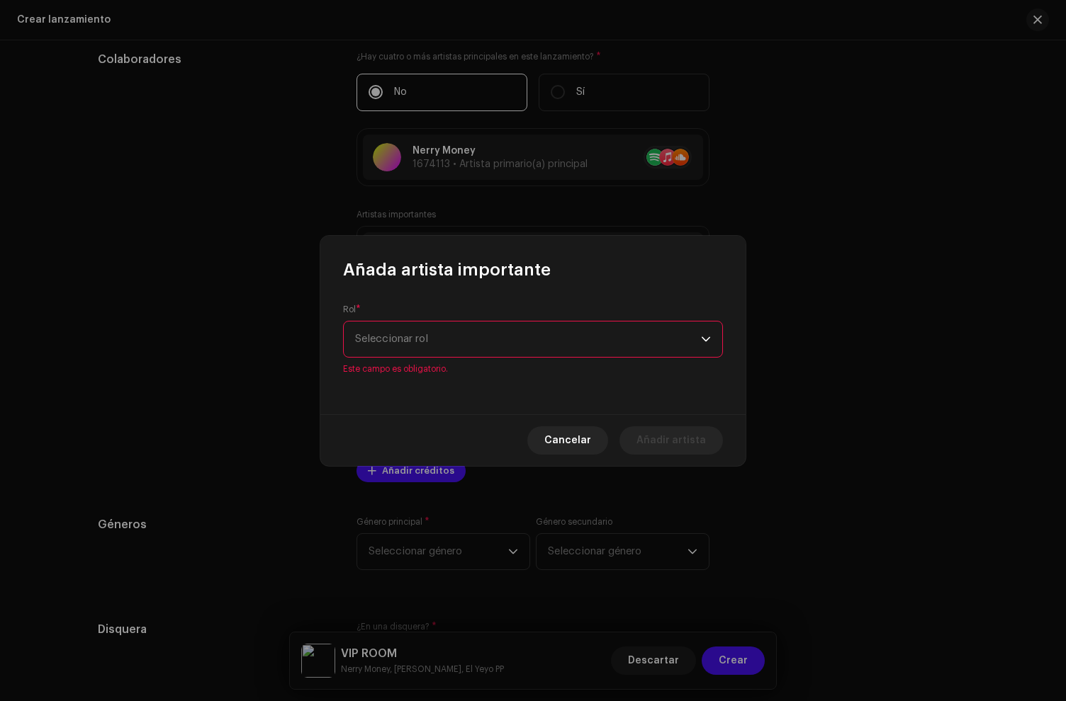
click at [428, 339] on span "Seleccionar rol" at bounding box center [528, 339] width 346 height 35
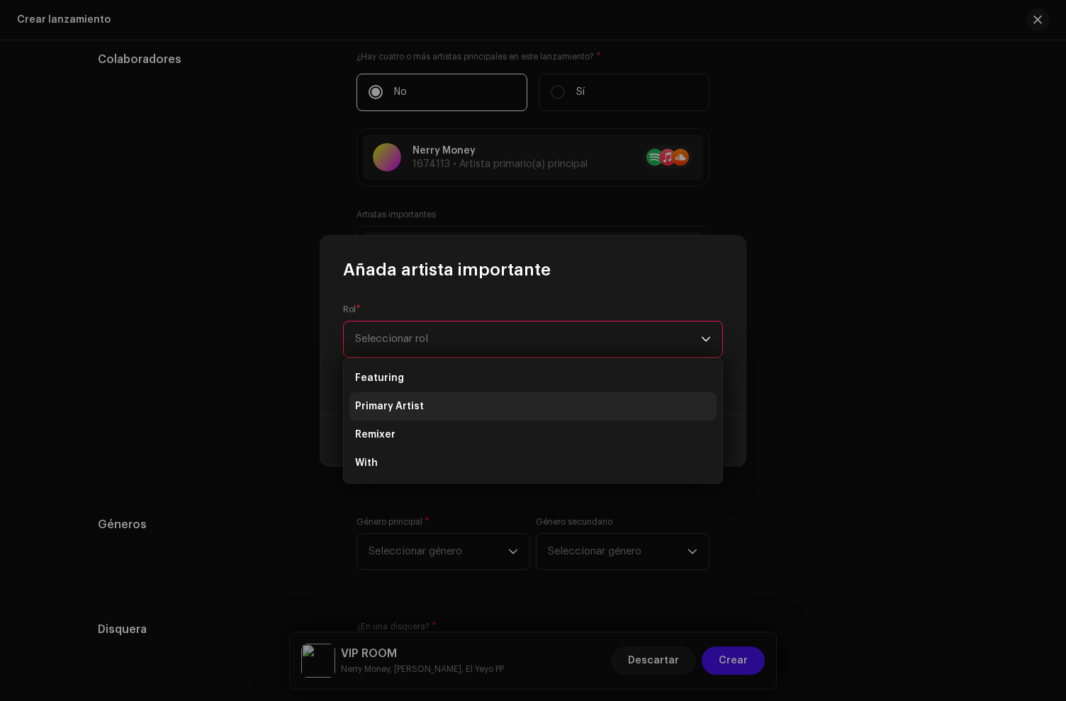
click at [426, 412] on li "Primary Artist" at bounding box center [532, 407] width 367 height 28
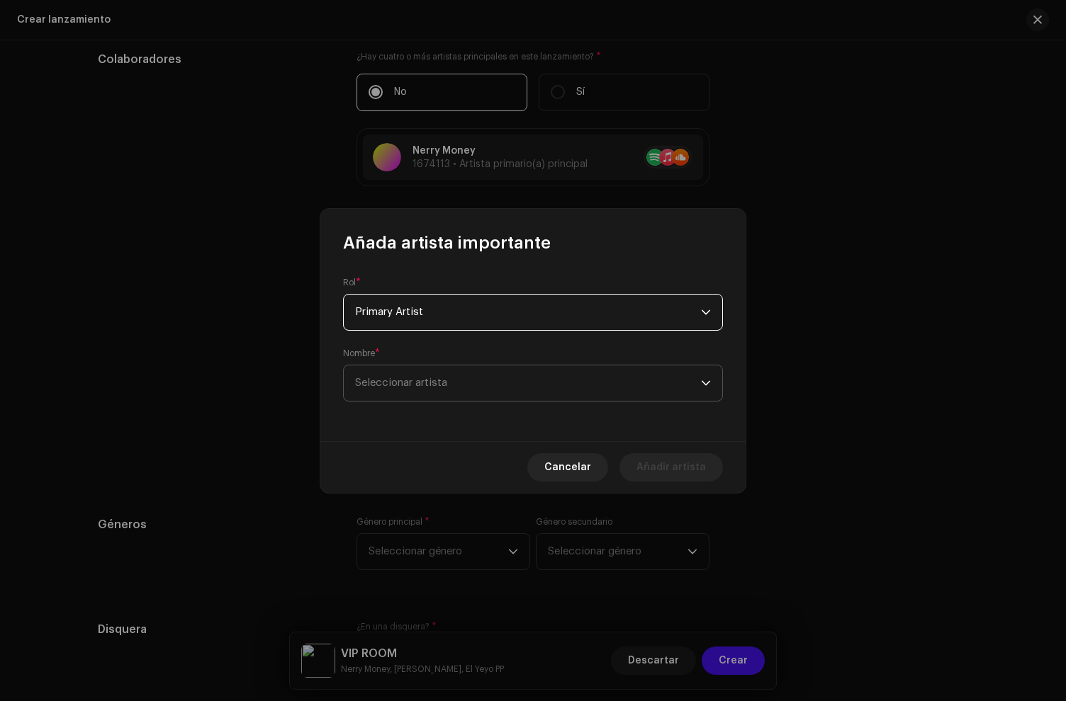
click at [412, 383] on span "Seleccionar artista" at bounding box center [401, 383] width 92 height 11
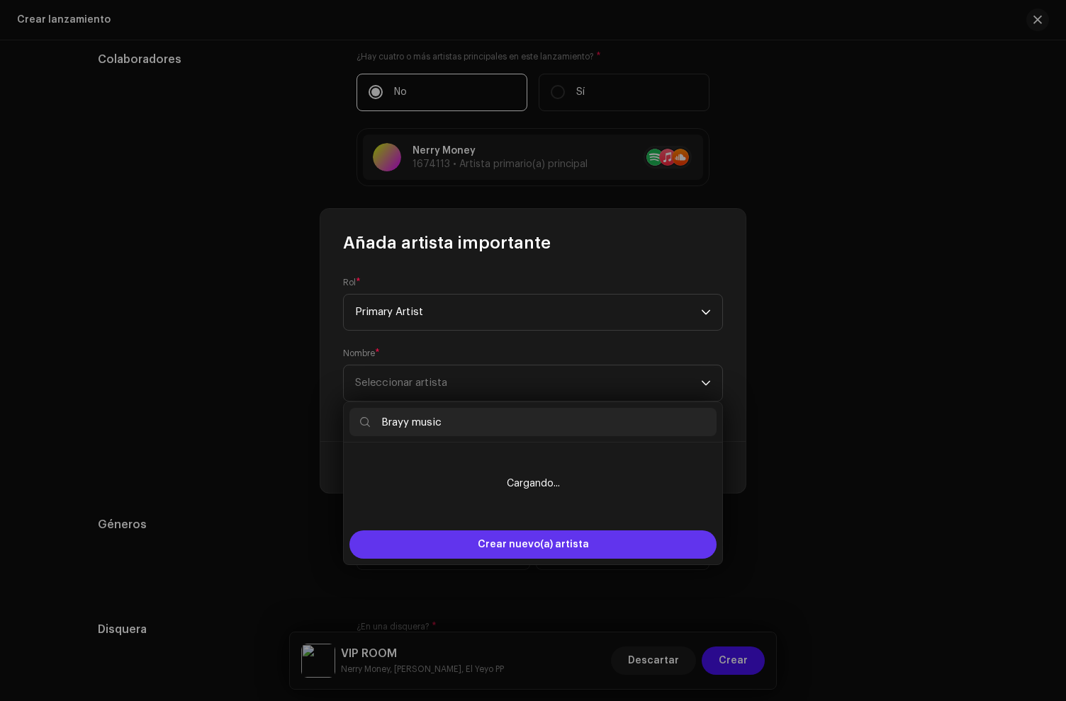
type input "Brayy music"
click at [488, 534] on span "Crear nuevo(a) artista" at bounding box center [533, 545] width 111 height 28
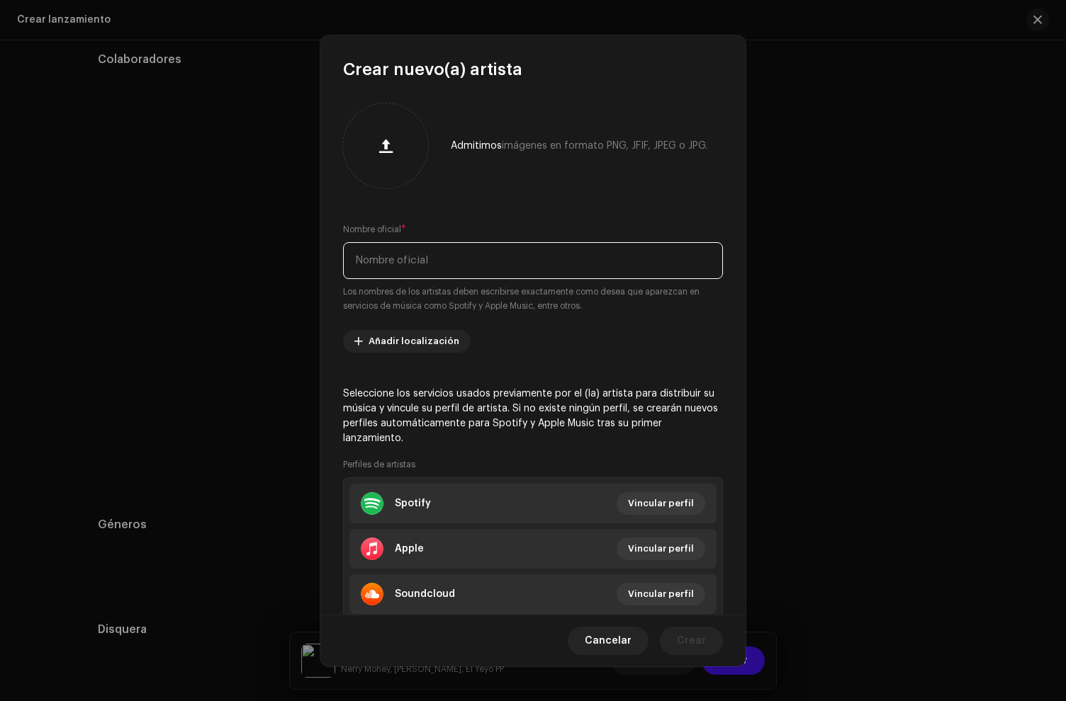
click at [396, 262] on input "text" at bounding box center [533, 260] width 380 height 37
paste input "Brayy music"
drag, startPoint x: 436, startPoint y: 261, endPoint x: 328, endPoint y: 251, distance: 108.9
click at [328, 251] on div "Admitimos imágenes en formato PNG, JFIF, JPEG o JPG. Nombre oficial * Brayy mus…" at bounding box center [532, 348] width 425 height 534
paste input "text"
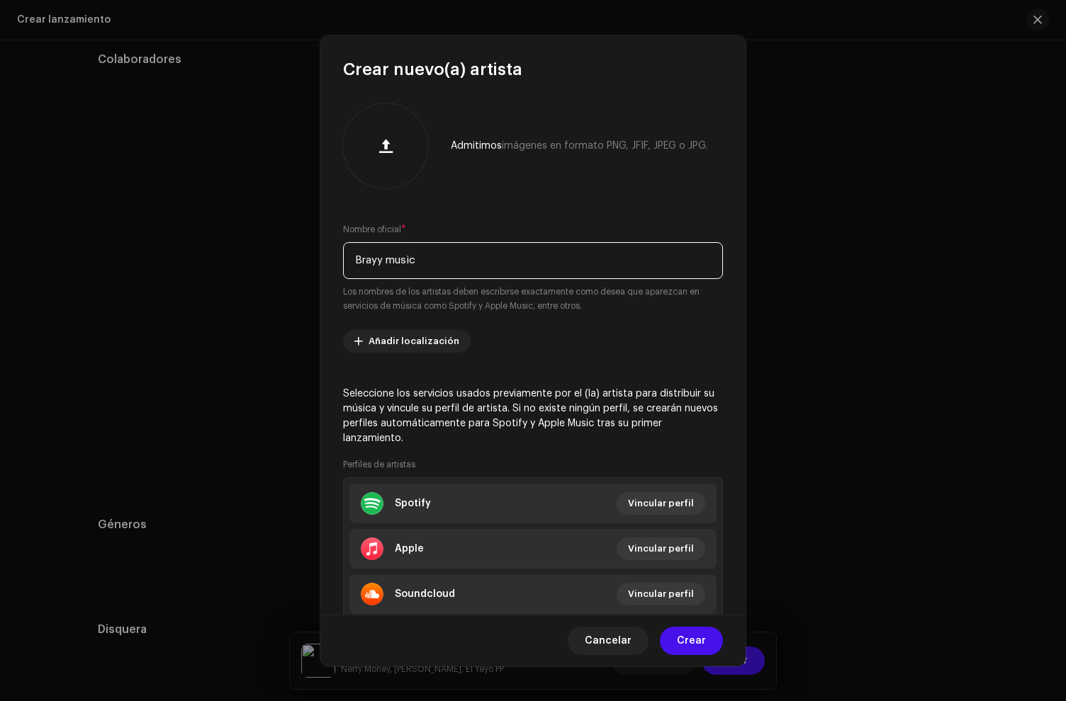
click at [392, 263] on input "Brayy music" at bounding box center [533, 260] width 380 height 37
type input "Brayy Music"
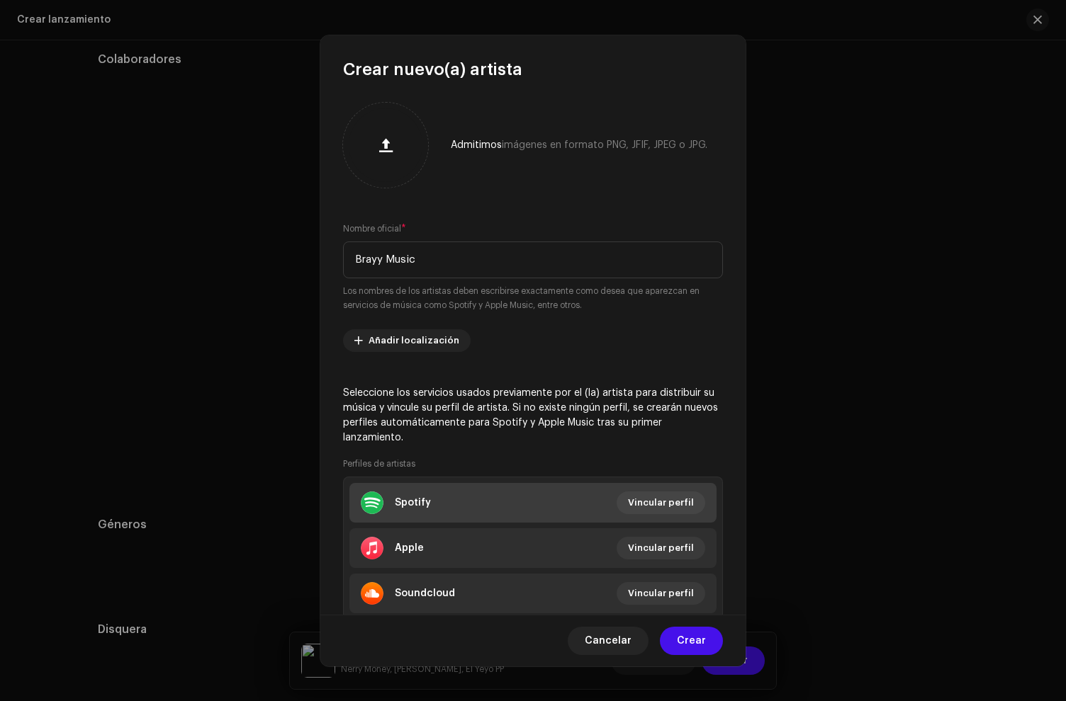
click at [441, 507] on li "Spotify Vincular perfil" at bounding box center [532, 503] width 367 height 40
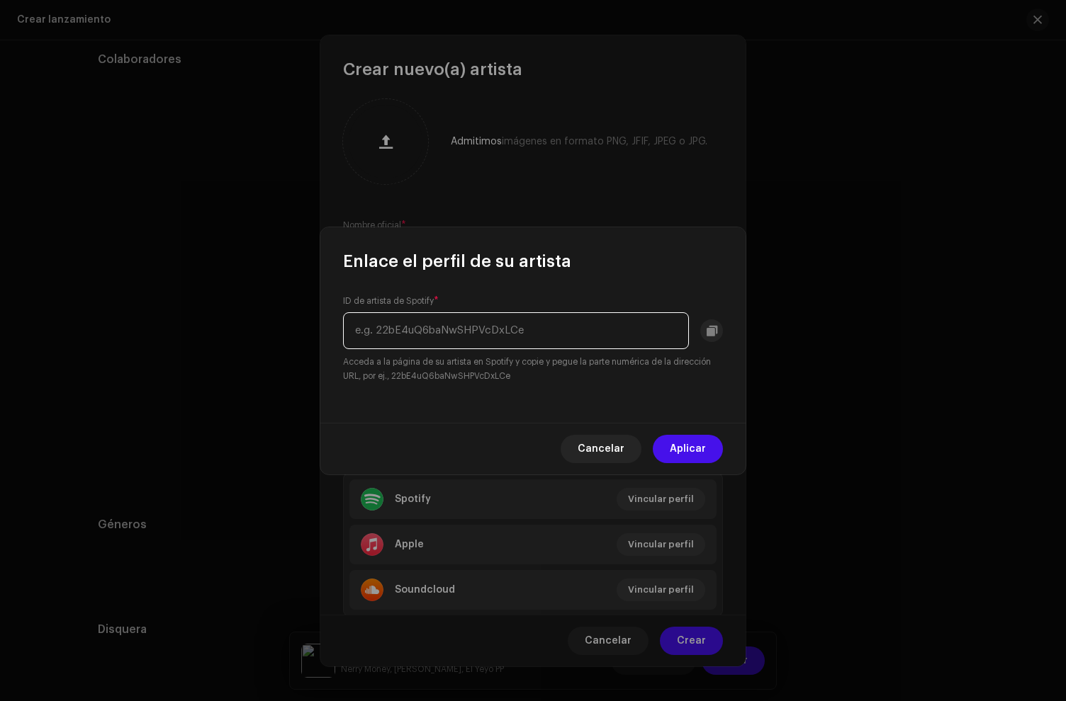
click at [438, 339] on input "text" at bounding box center [516, 330] width 346 height 37
paste input "5fUGhPWKsteeoQfBWuIouM"
type input "5fUGhPWKsteeoQfBWuIouM"
click at [704, 447] on span "Aplicar" at bounding box center [688, 449] width 36 height 28
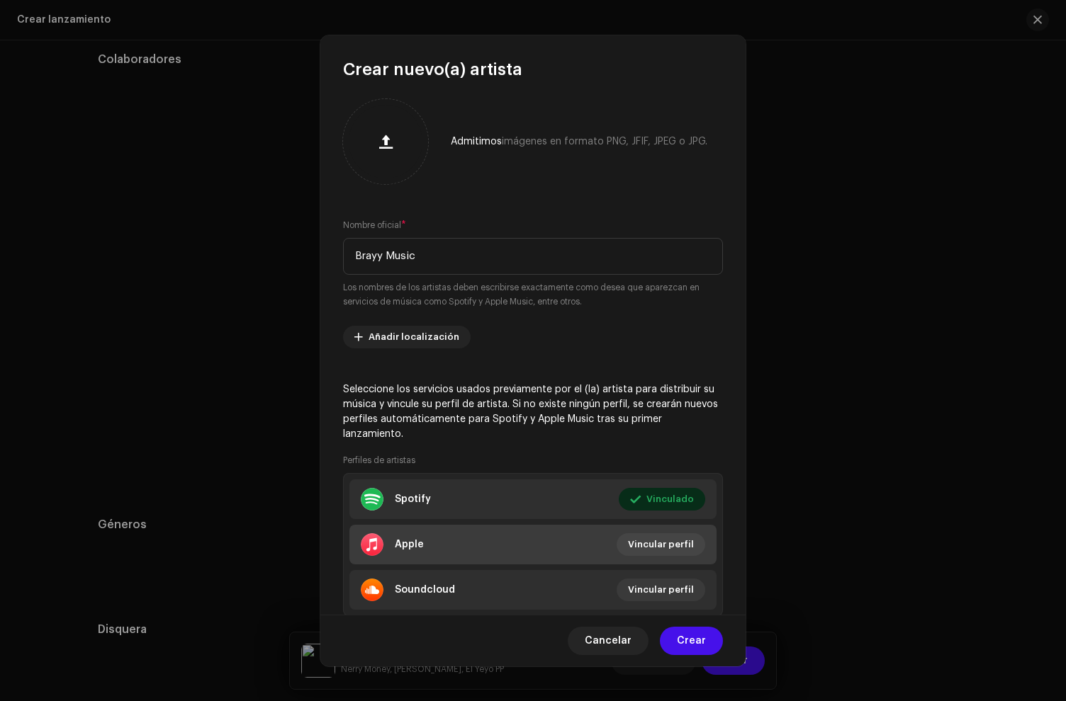
click at [422, 548] on div "Apple" at bounding box center [409, 544] width 29 height 11
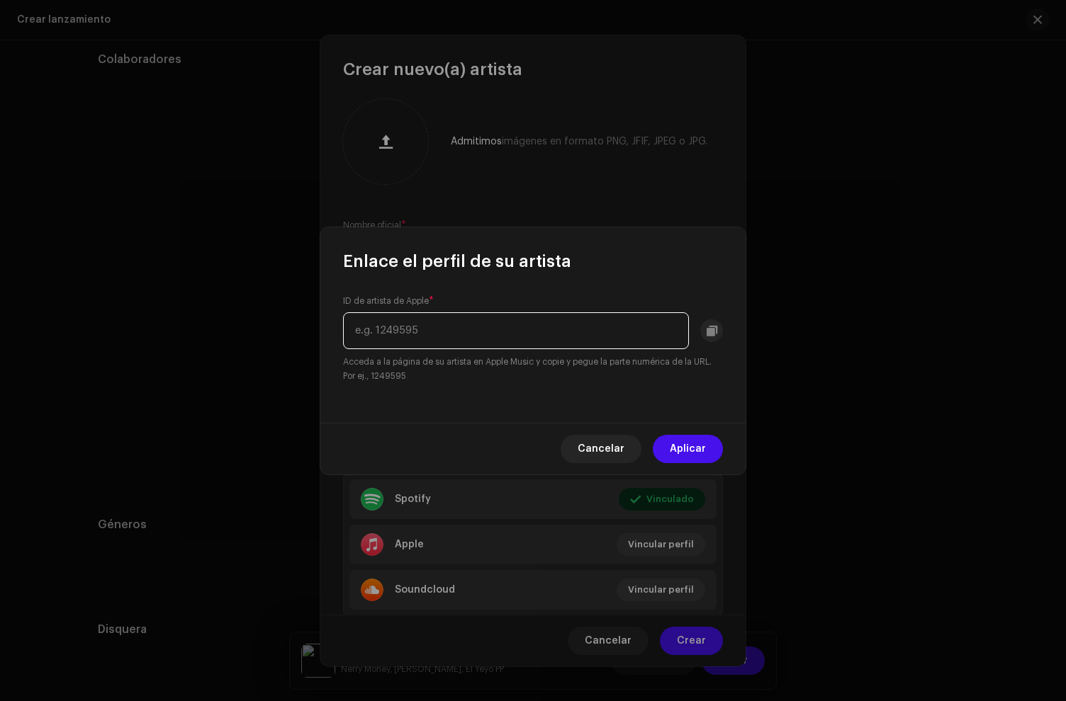
click at [396, 337] on input "text" at bounding box center [516, 330] width 346 height 37
paste input "1586685483"
type input "1586685483"
click at [698, 442] on span "Aplicar" at bounding box center [688, 449] width 36 height 28
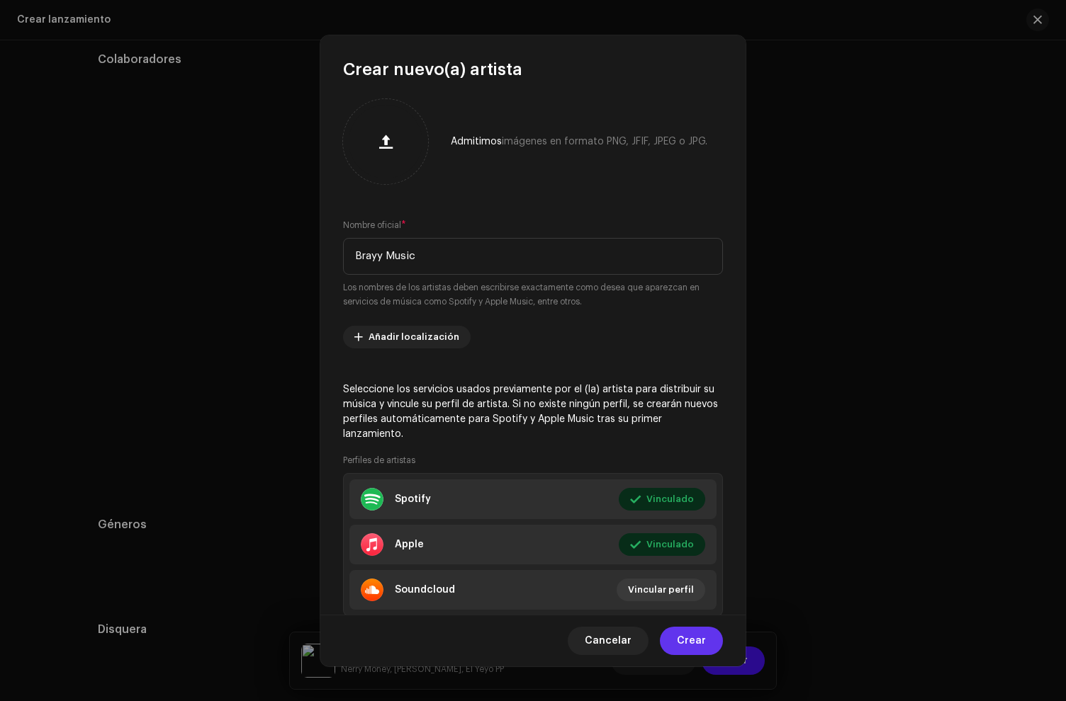
scroll to position [45, 0]
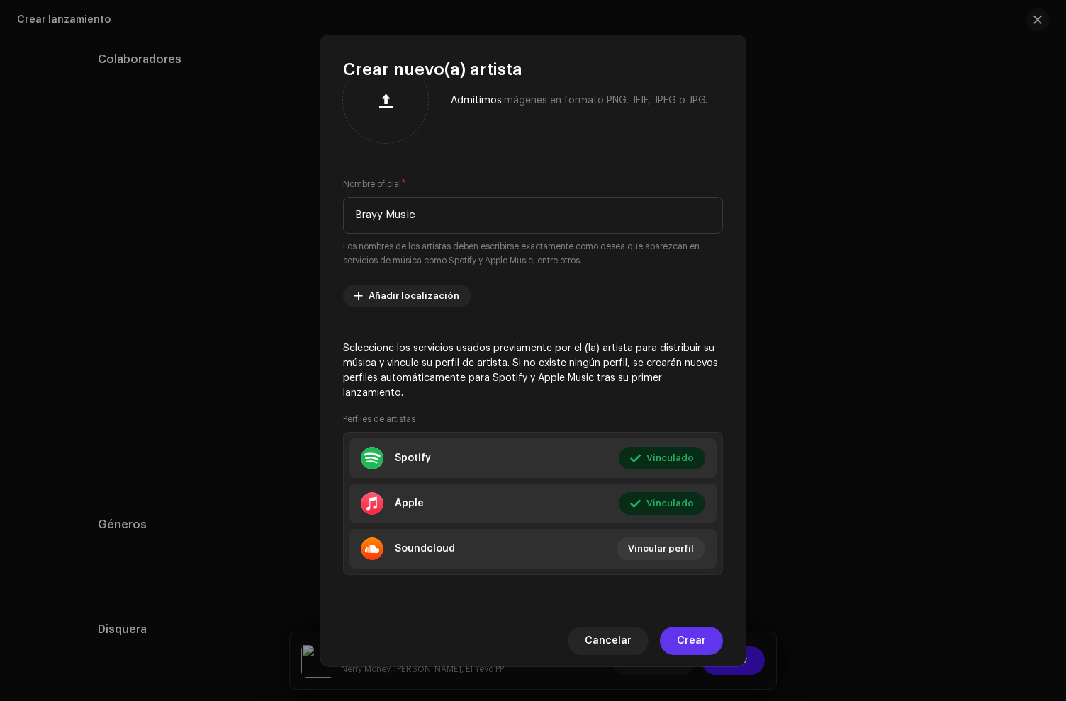
click at [692, 632] on span "Crear" at bounding box center [691, 641] width 29 height 28
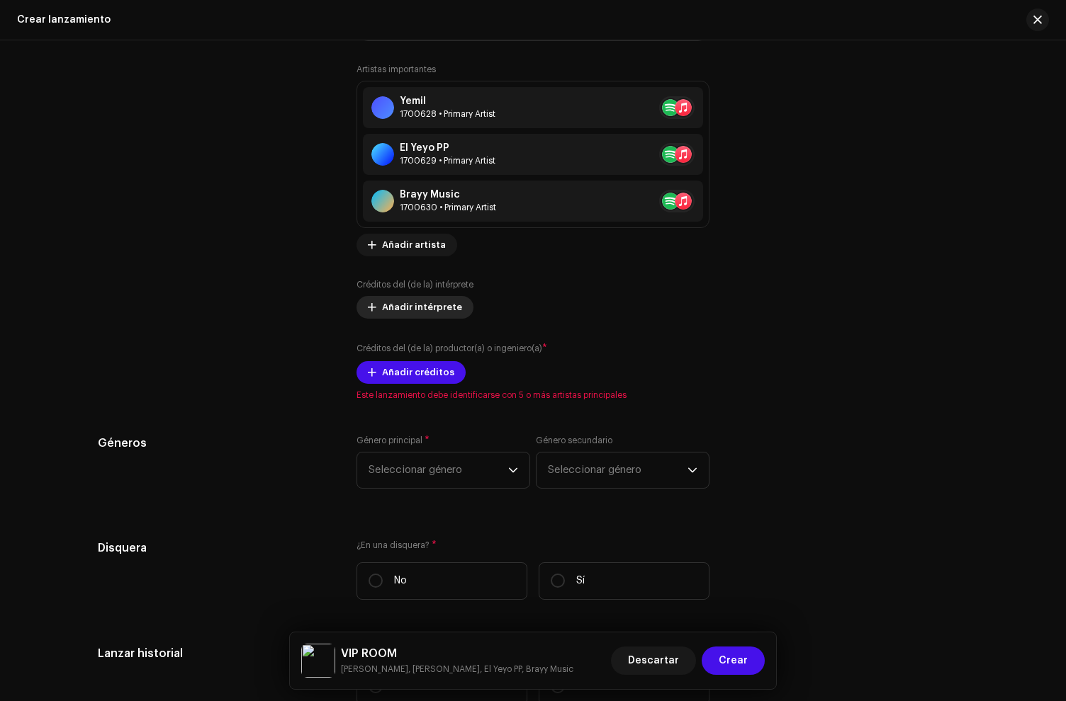
scroll to position [1870, 0]
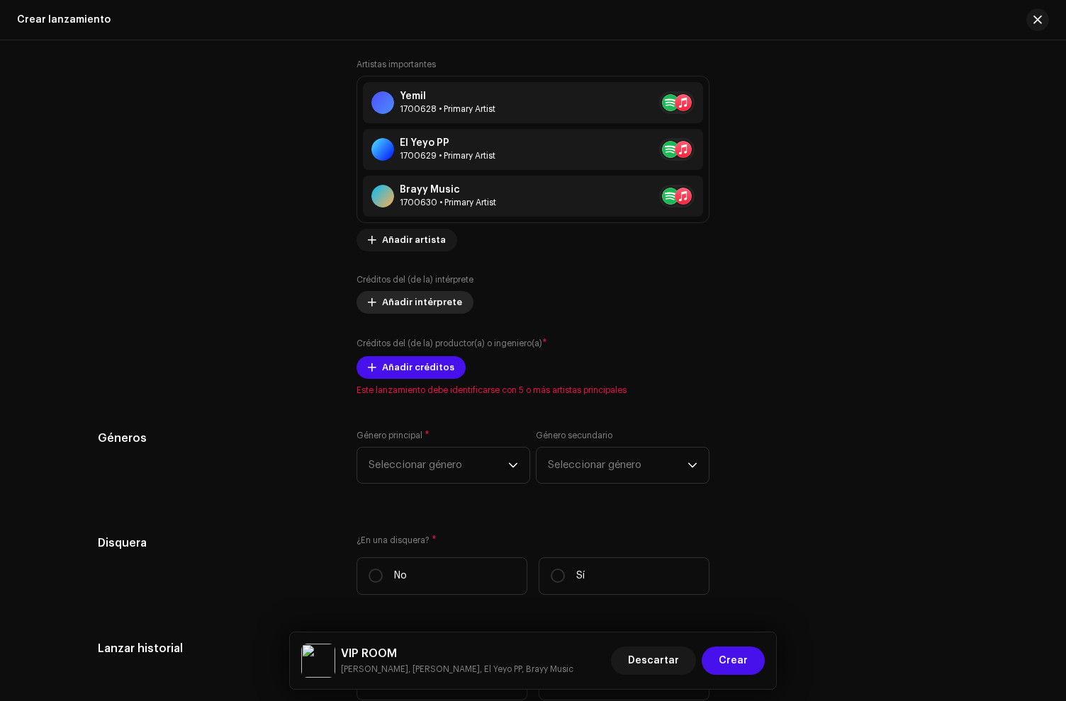
click at [416, 304] on span "Añadir intérprete" at bounding box center [422, 302] width 80 height 28
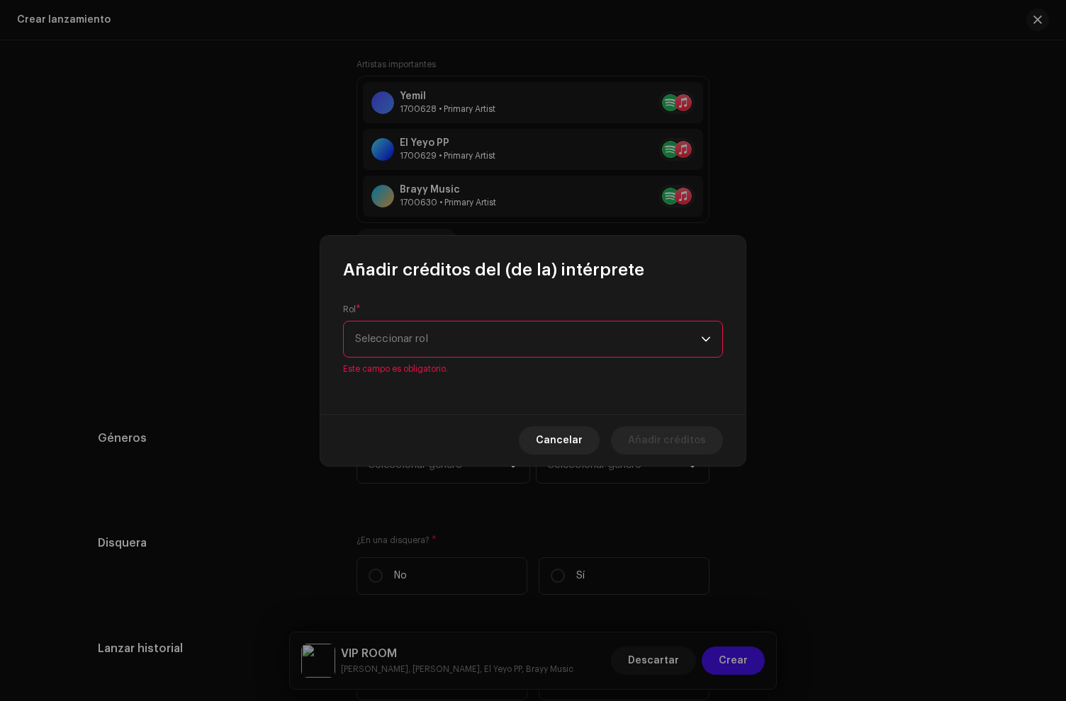
click at [416, 337] on span "Seleccionar rol" at bounding box center [528, 339] width 346 height 35
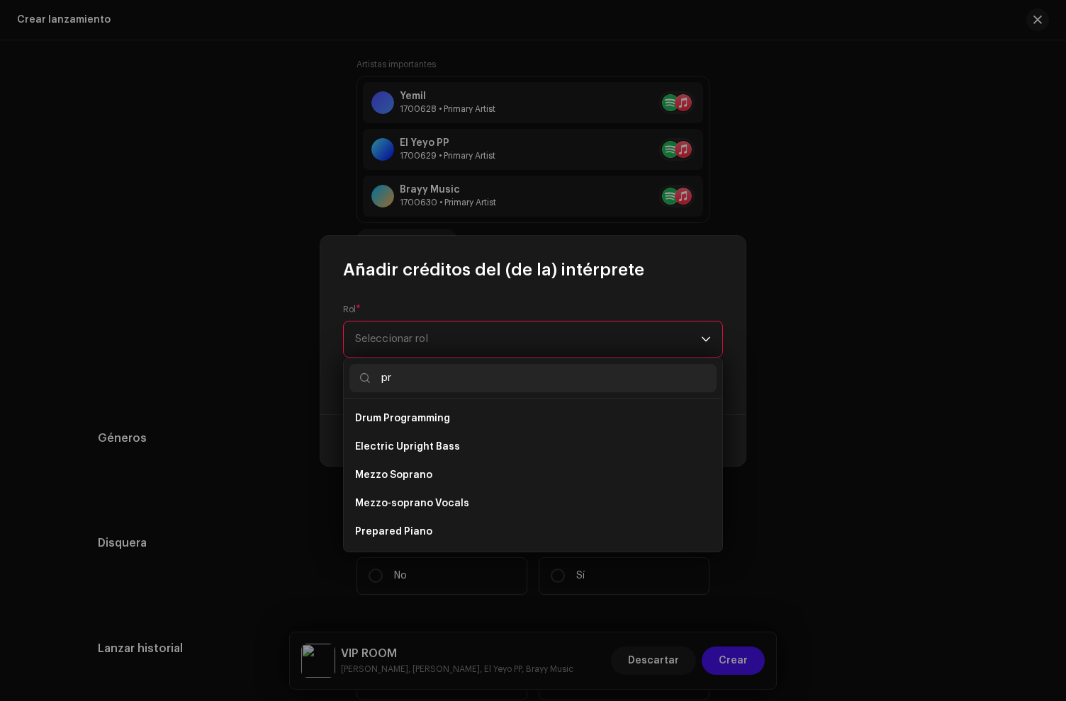
type input "p"
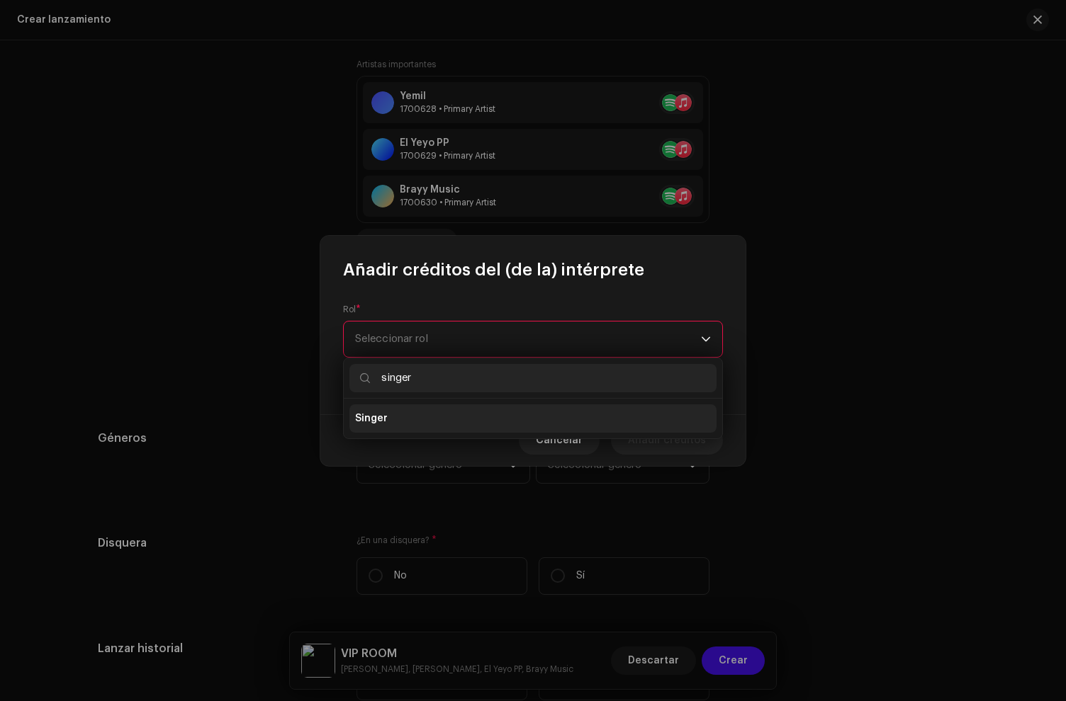
type input "singer"
click at [471, 412] on li "Singer" at bounding box center [532, 419] width 367 height 28
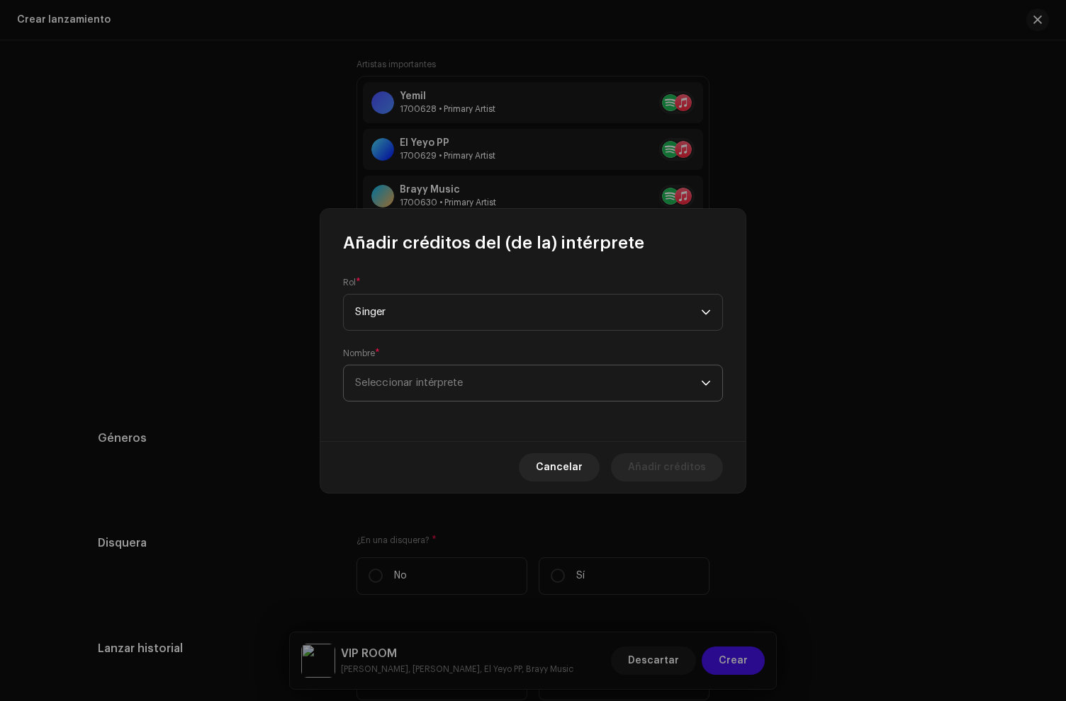
click at [433, 365] on p-select "Seleccionar intérprete" at bounding box center [533, 383] width 380 height 37
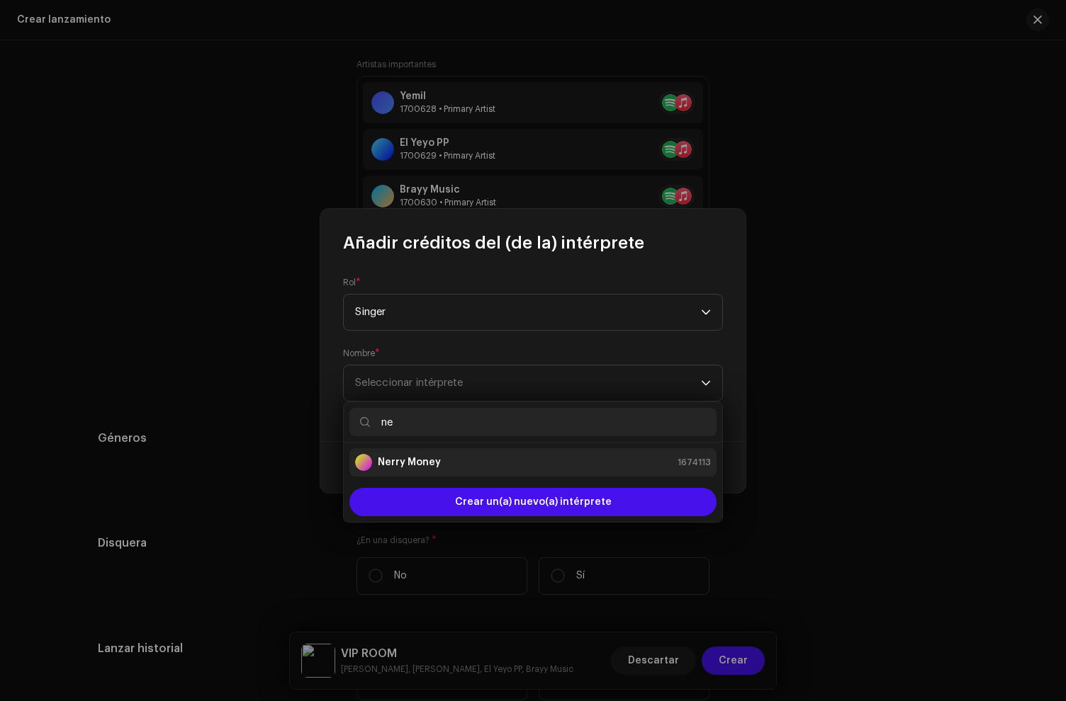
type input "ne"
click at [427, 459] on strong "Nerry Money" at bounding box center [409, 463] width 63 height 14
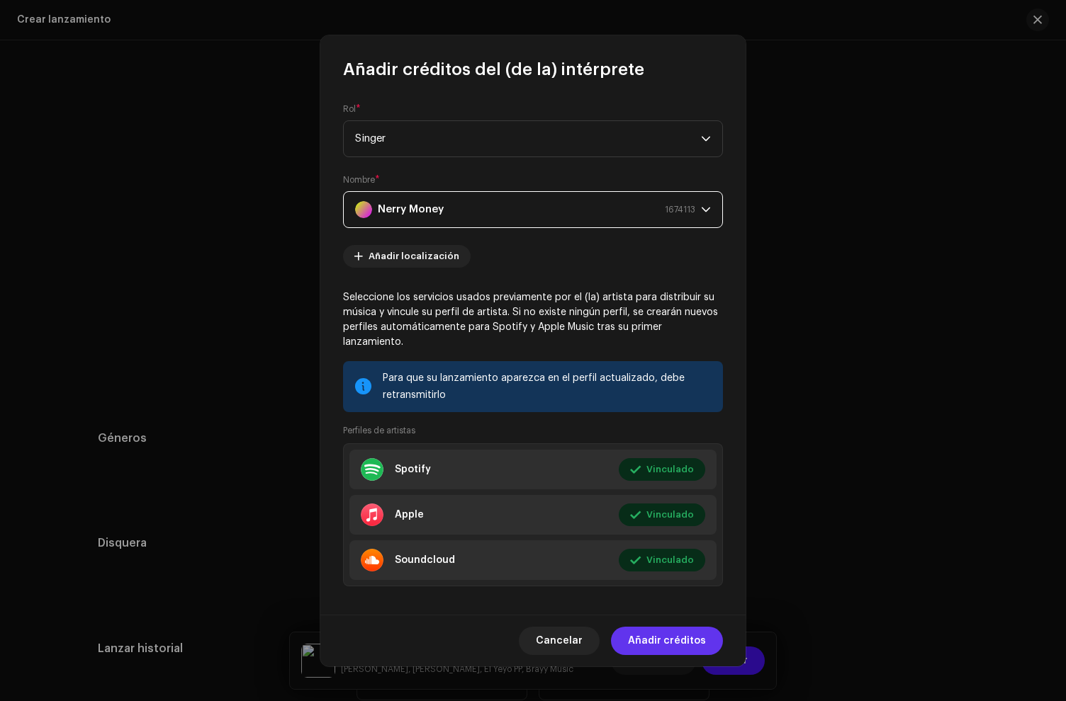
click at [679, 636] on span "Añadir créditos" at bounding box center [667, 641] width 78 height 28
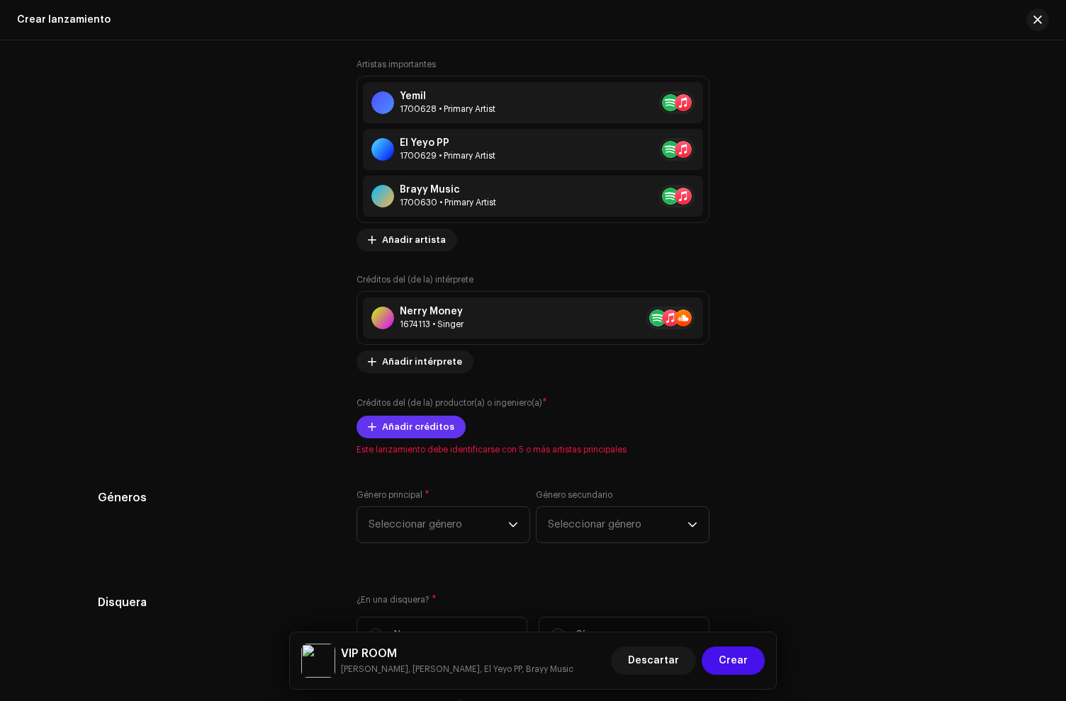
click at [405, 429] on span "Añadir créditos" at bounding box center [418, 427] width 72 height 28
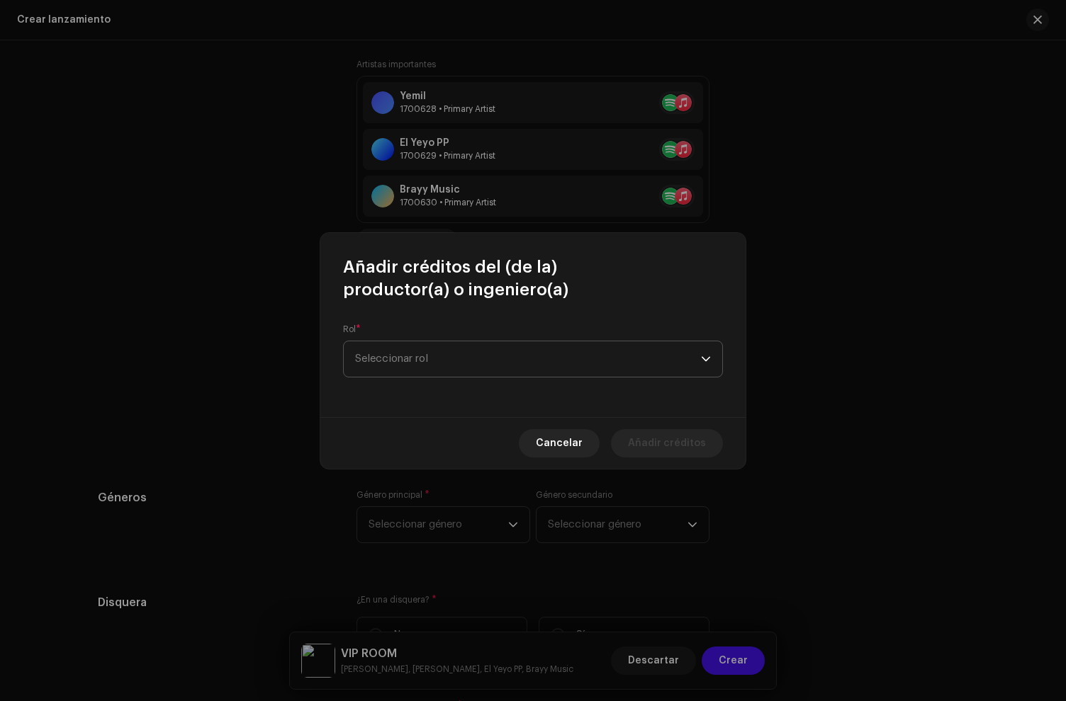
click at [400, 360] on span "Seleccionar rol" at bounding box center [528, 359] width 346 height 35
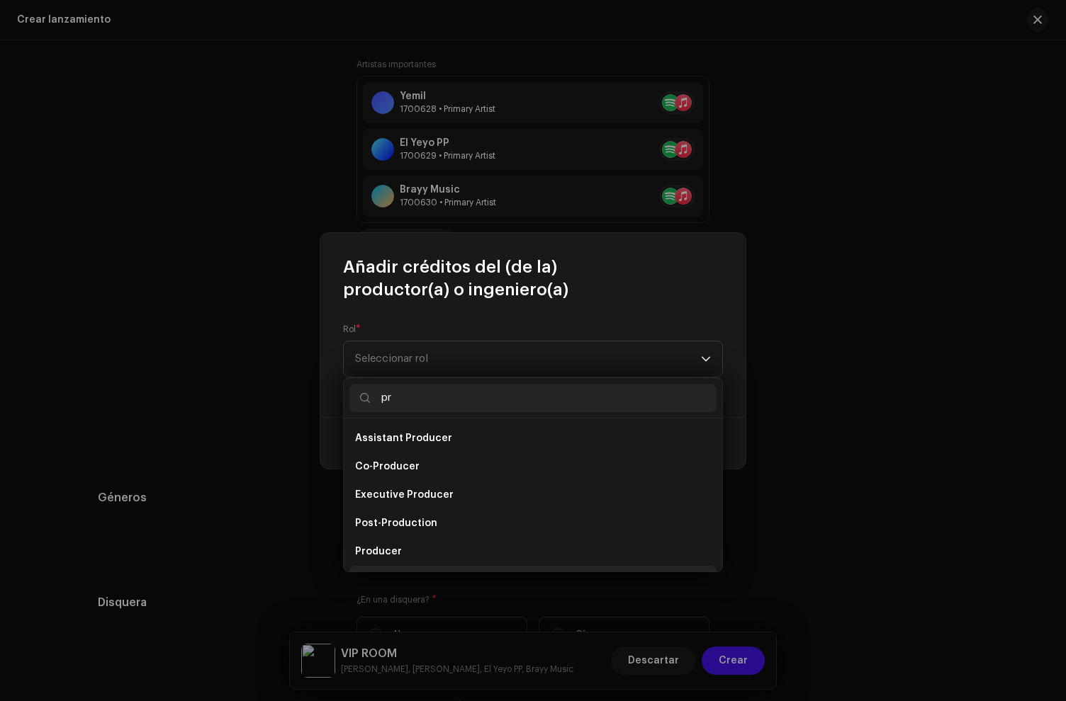
scroll to position [23, 0]
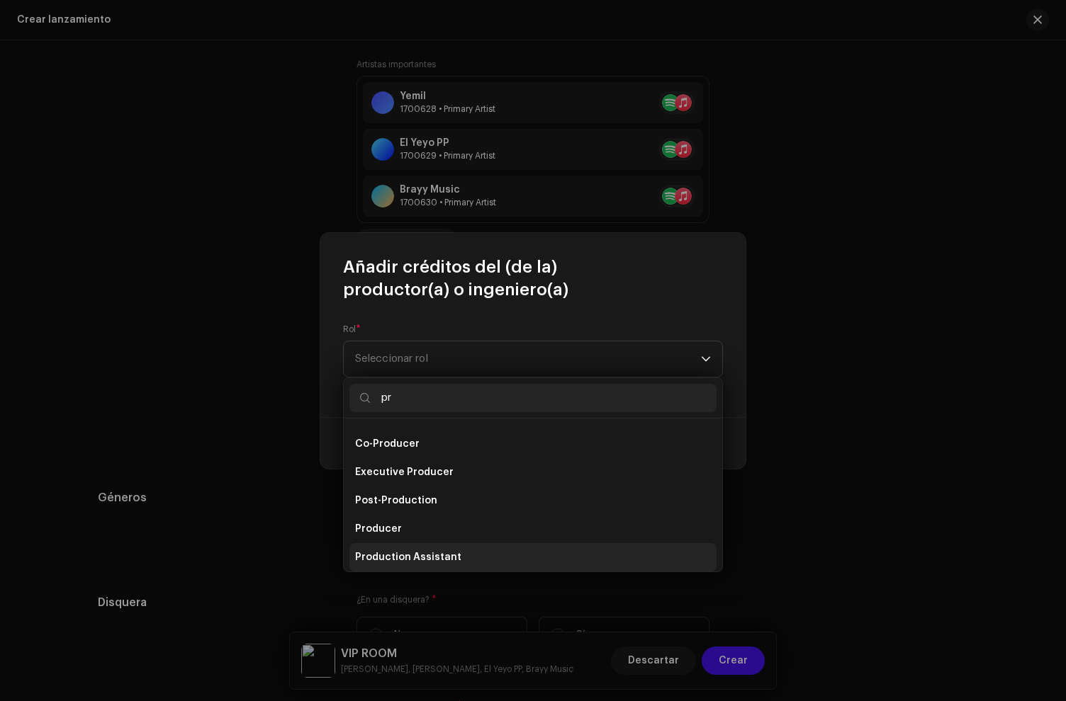
type input "pr"
click at [436, 551] on span "Production Assistant" at bounding box center [408, 558] width 106 height 14
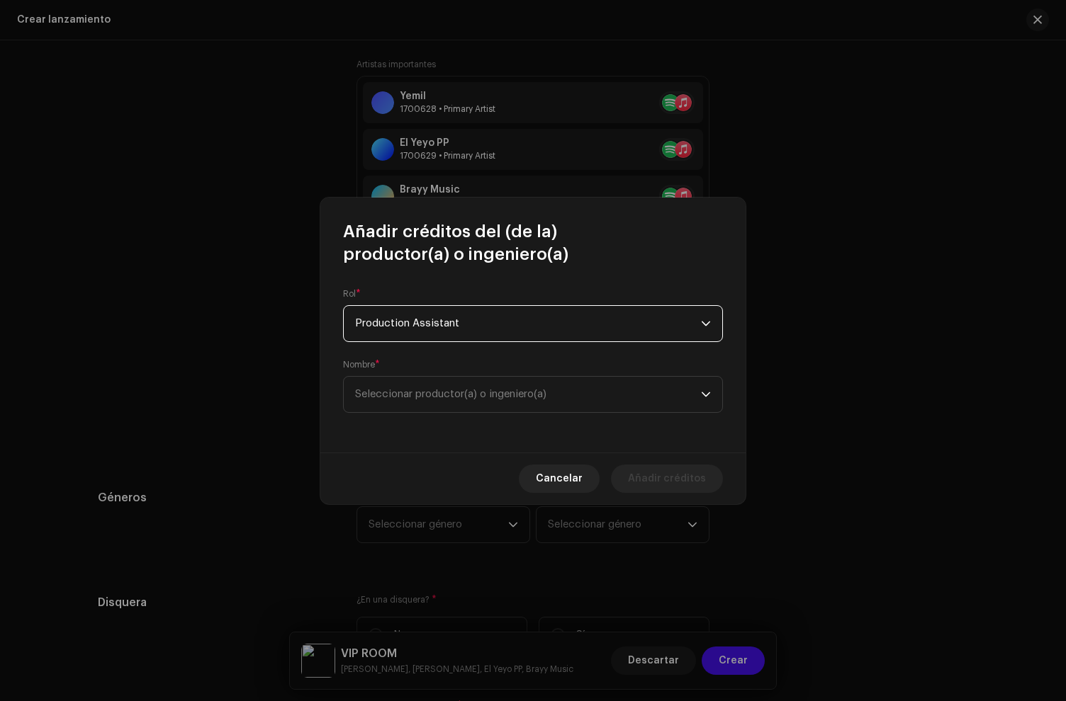
click at [424, 331] on span "Production Assistant" at bounding box center [528, 323] width 346 height 35
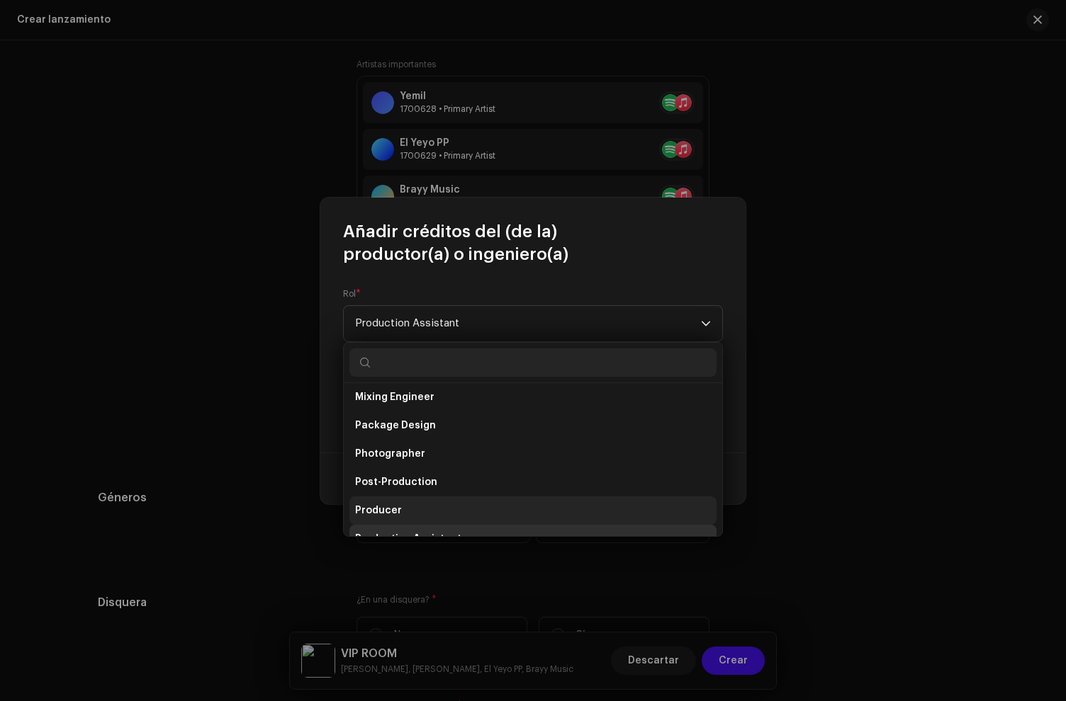
click at [387, 508] on span "Producer" at bounding box center [378, 511] width 47 height 14
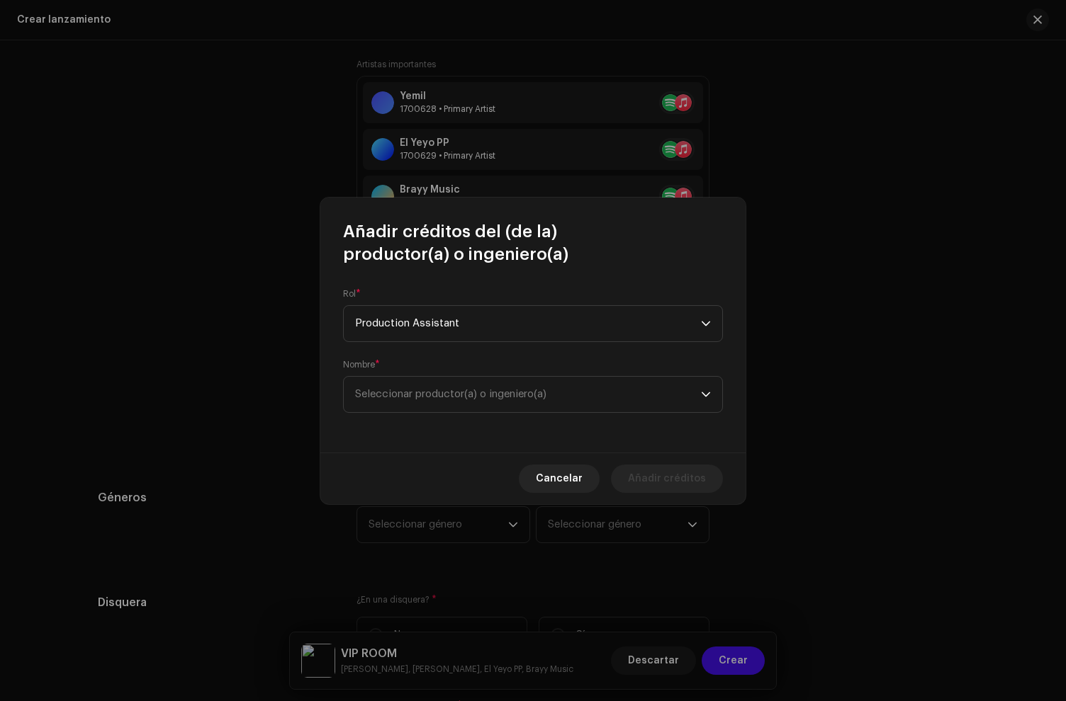
scroll to position [476, 0]
click at [411, 404] on span "Seleccionar productor(a) o ingeniero(a)" at bounding box center [528, 394] width 346 height 35
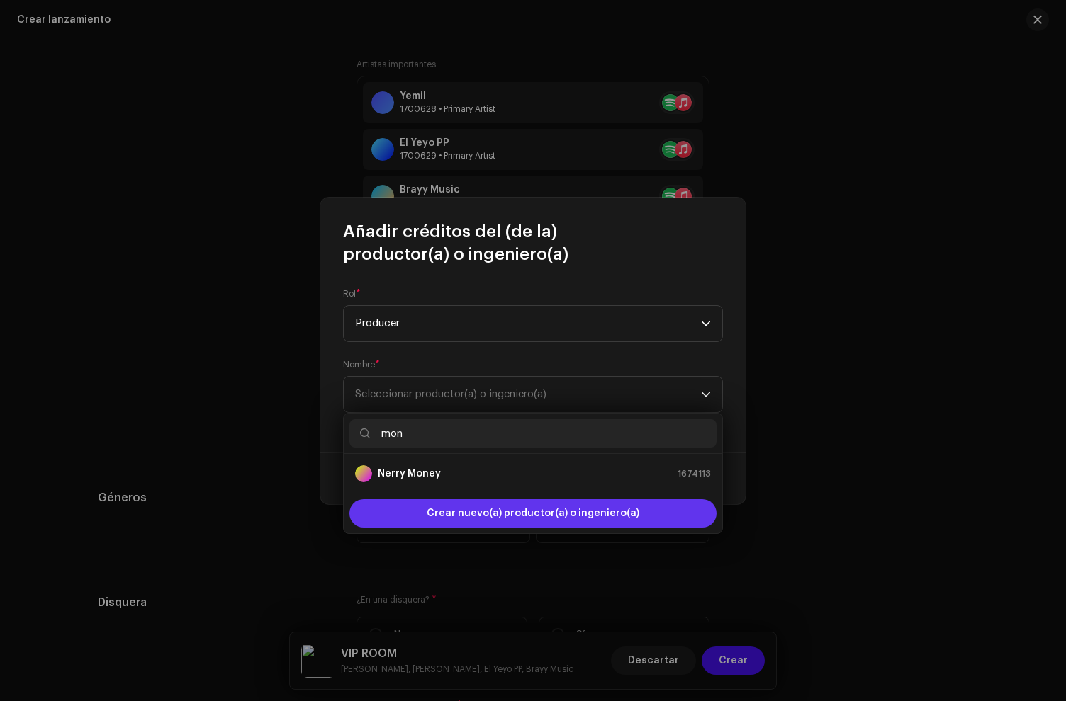
type input "mon"
click at [466, 515] on span "Crear nuevo(a) productor(a) o ingeniero(a)" at bounding box center [533, 514] width 213 height 28
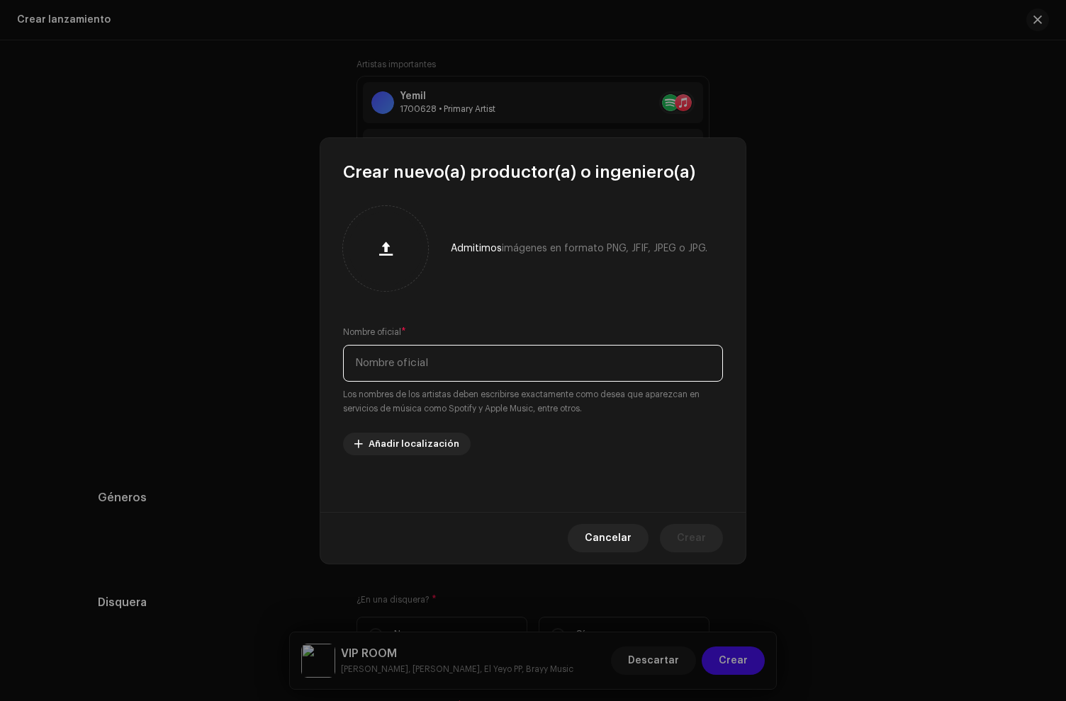
click at [395, 361] on input "text" at bounding box center [533, 363] width 380 height 37
paste input "Monsterproducer"
click at [395, 367] on input "Monsterproducer" at bounding box center [533, 363] width 380 height 37
type input "Monster Producer"
drag, startPoint x: 681, startPoint y: 534, endPoint x: 675, endPoint y: 521, distance: 13.3
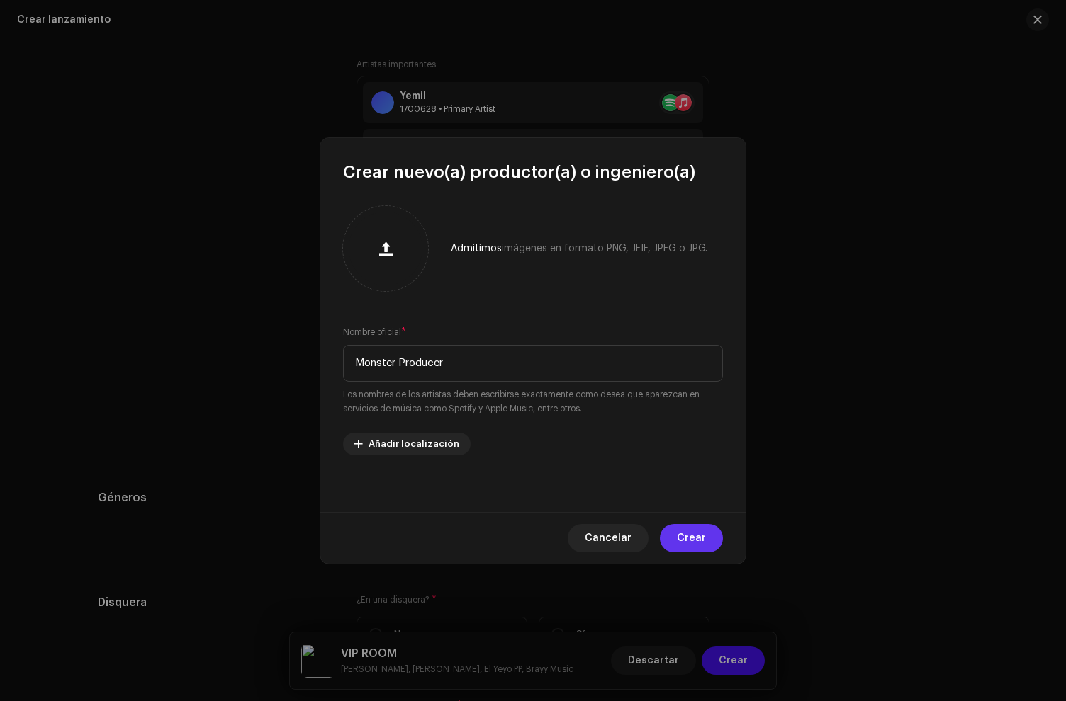
click at [681, 534] on span "Crear" at bounding box center [691, 538] width 29 height 28
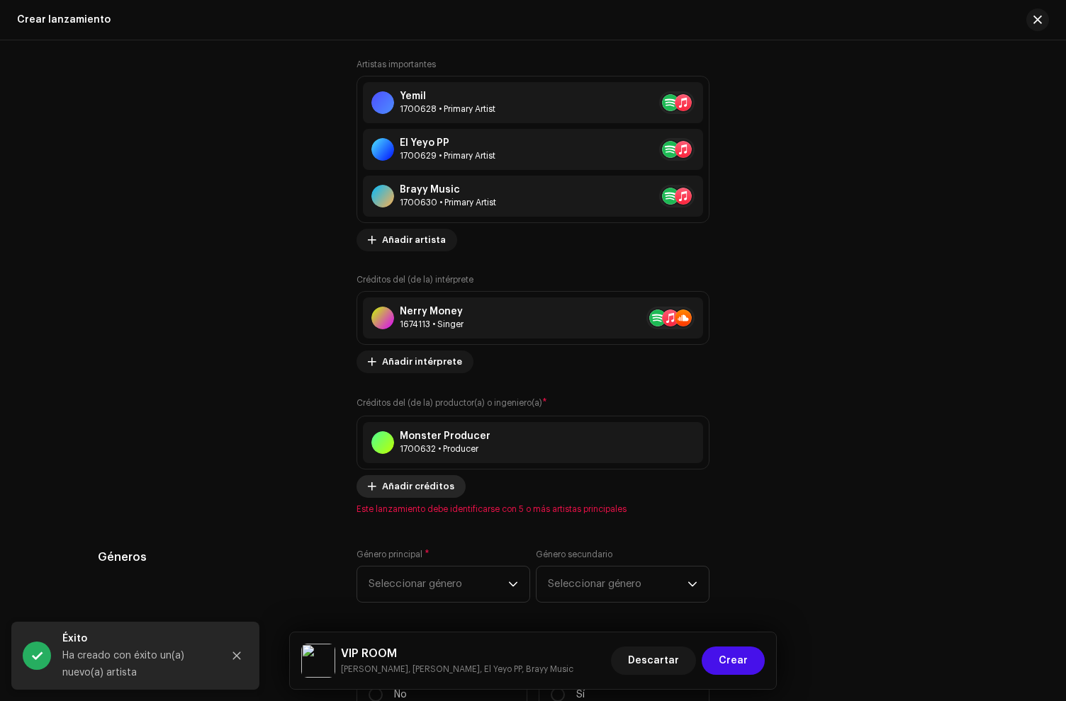
click at [398, 490] on span "Añadir créditos" at bounding box center [418, 487] width 72 height 28
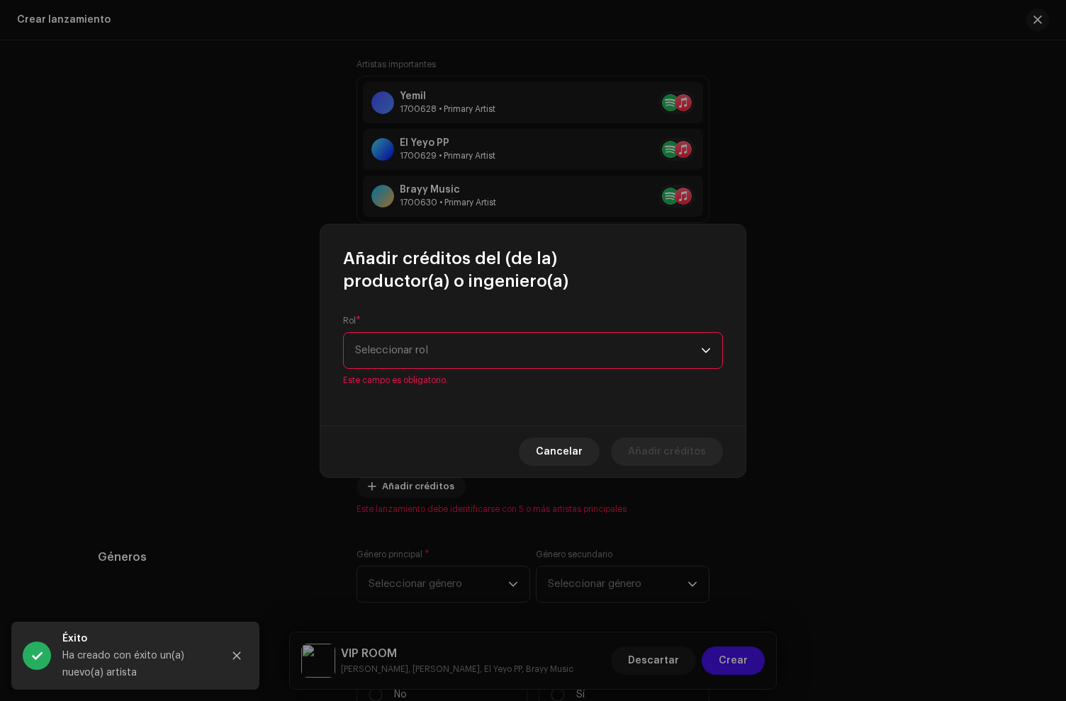
click at [391, 349] on span "Seleccionar rol" at bounding box center [528, 350] width 346 height 35
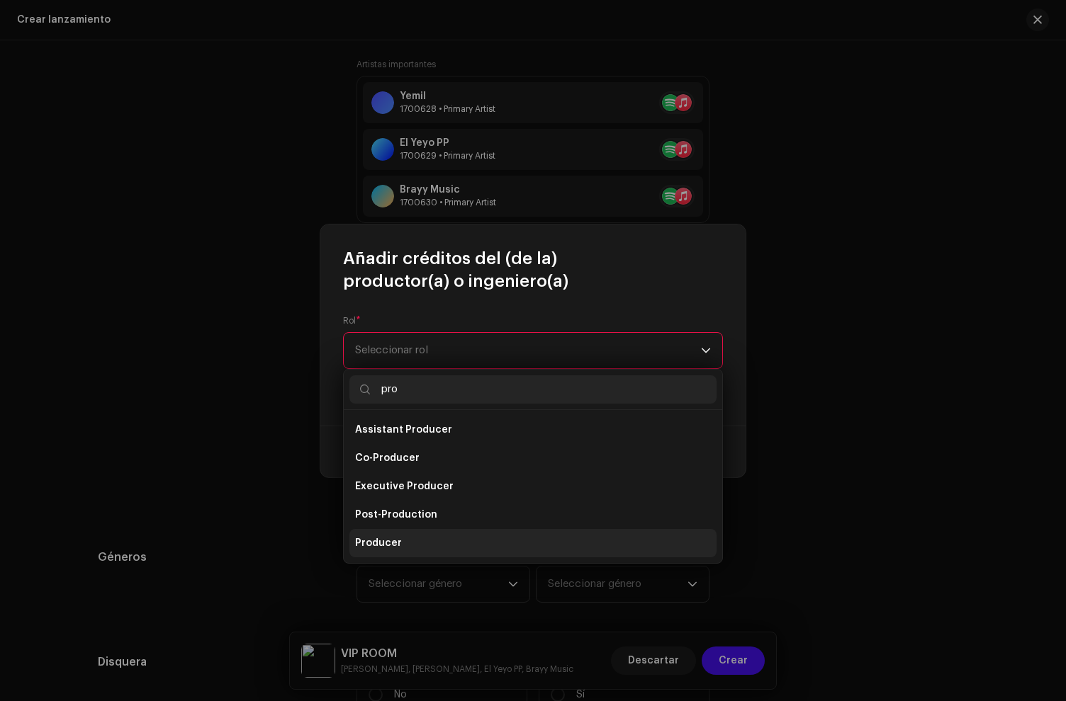
type input "pro"
click at [380, 539] on span "Producer" at bounding box center [378, 543] width 47 height 14
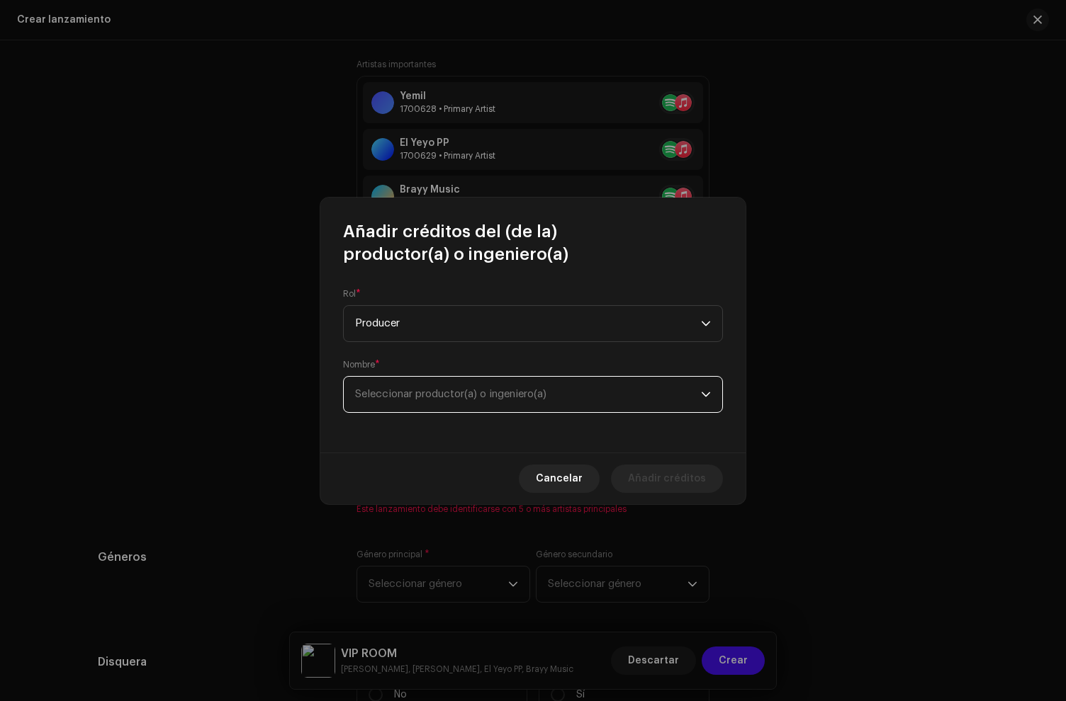
click at [422, 390] on span "Seleccionar productor(a) o ingeniero(a)" at bounding box center [450, 394] width 191 height 11
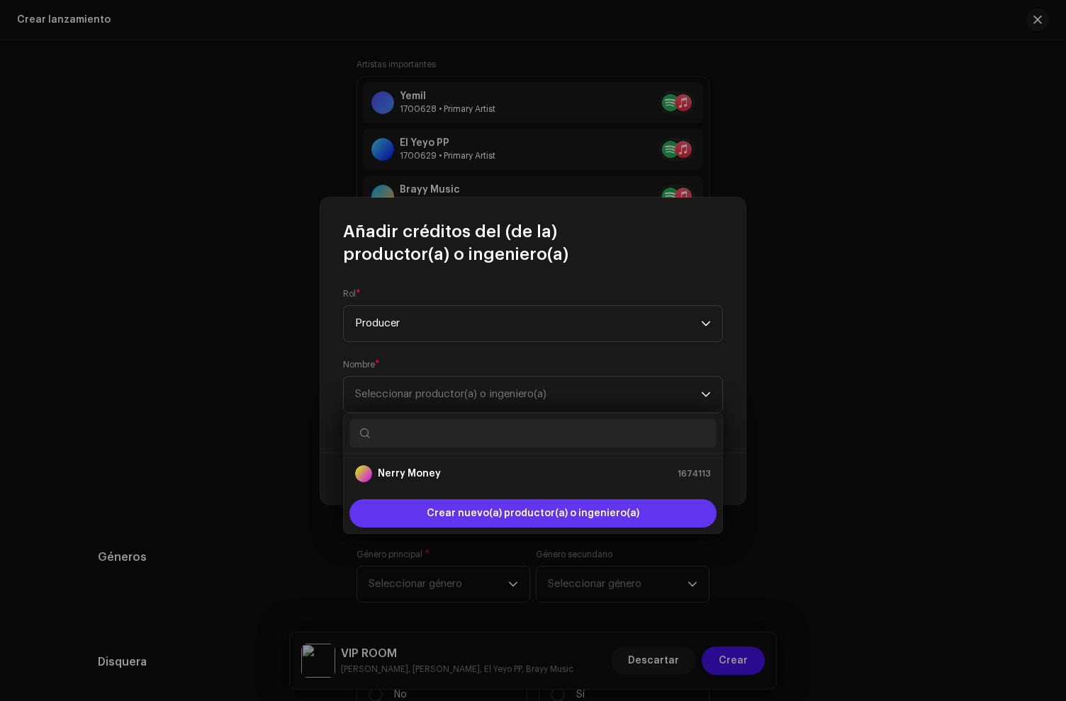
click at [421, 513] on div "Crear nuevo(a) productor(a) o ingeniero(a)" at bounding box center [532, 514] width 367 height 28
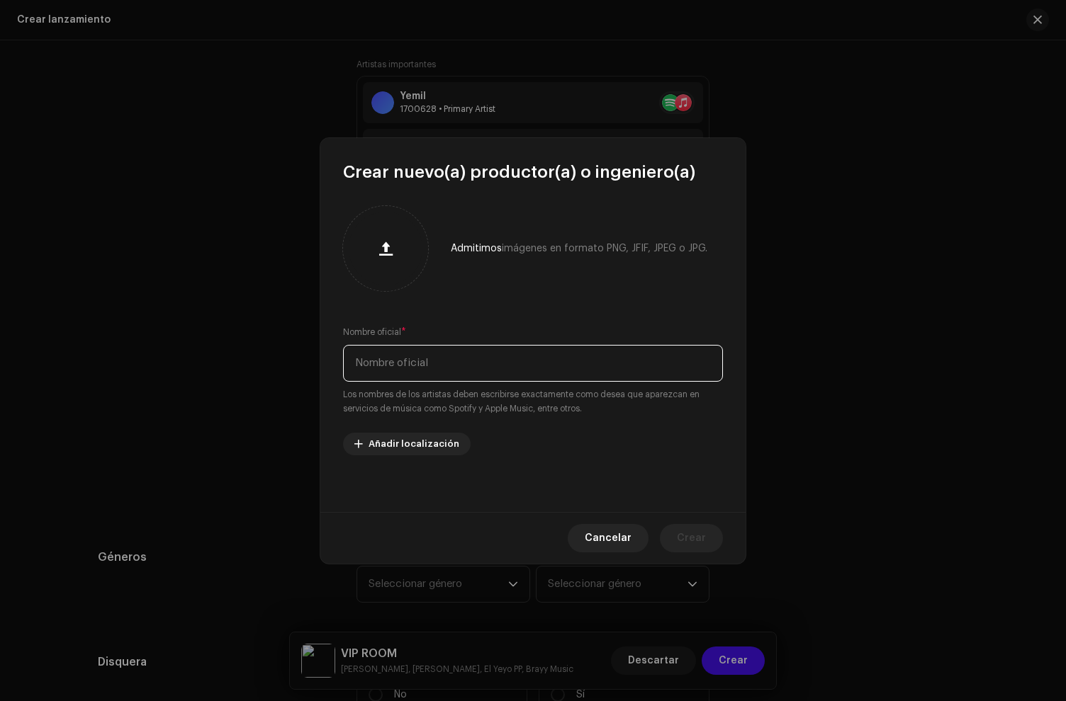
click at [414, 359] on input "text" at bounding box center [533, 363] width 380 height 37
paste input "Poseidon"
type input "Poseidon"
drag, startPoint x: 692, startPoint y: 543, endPoint x: 702, endPoint y: 541, distance: 11.0
click at [702, 541] on span "Crear" at bounding box center [691, 538] width 29 height 28
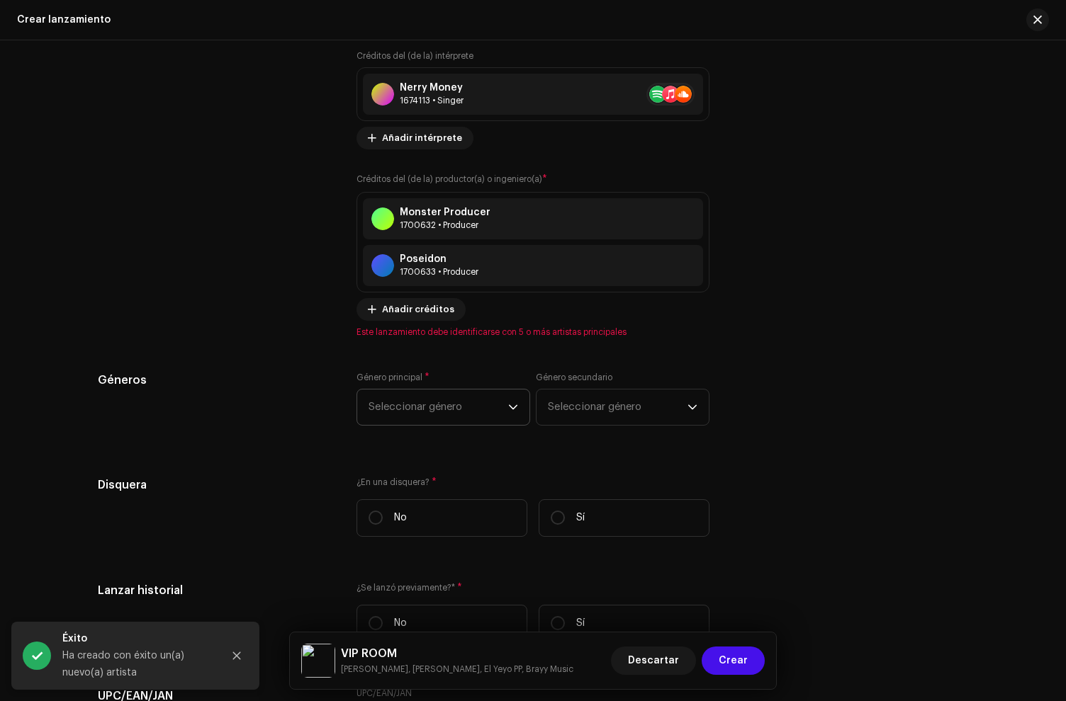
scroll to position [2099, 0]
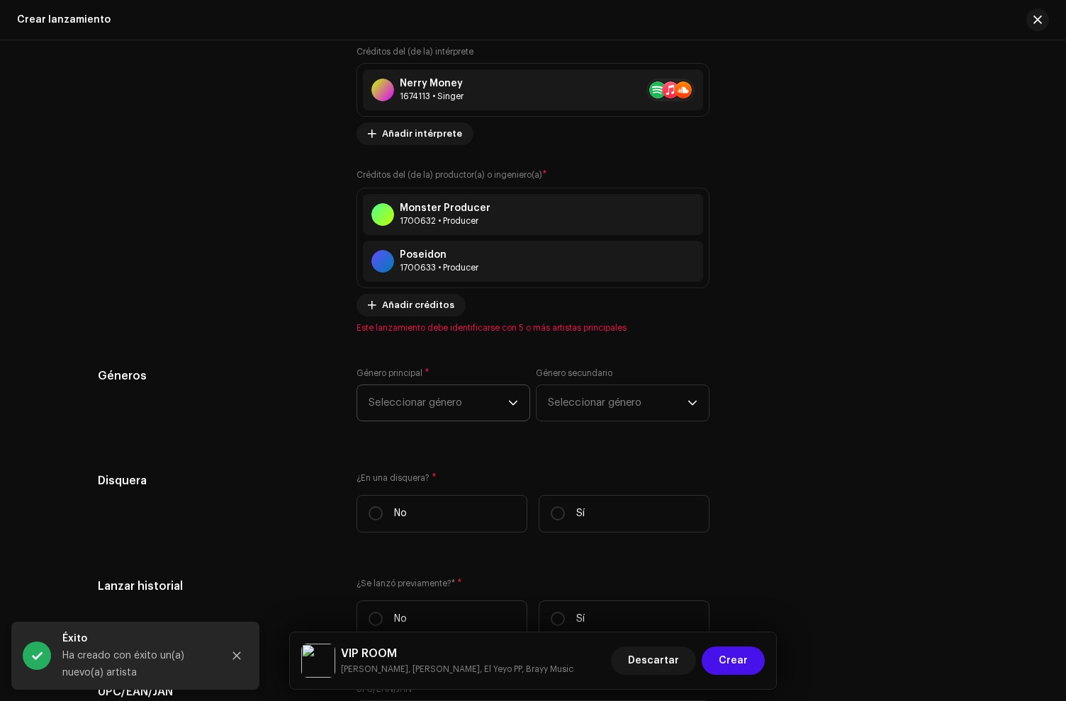
click at [405, 414] on span "Seleccionar género" at bounding box center [438, 402] width 140 height 35
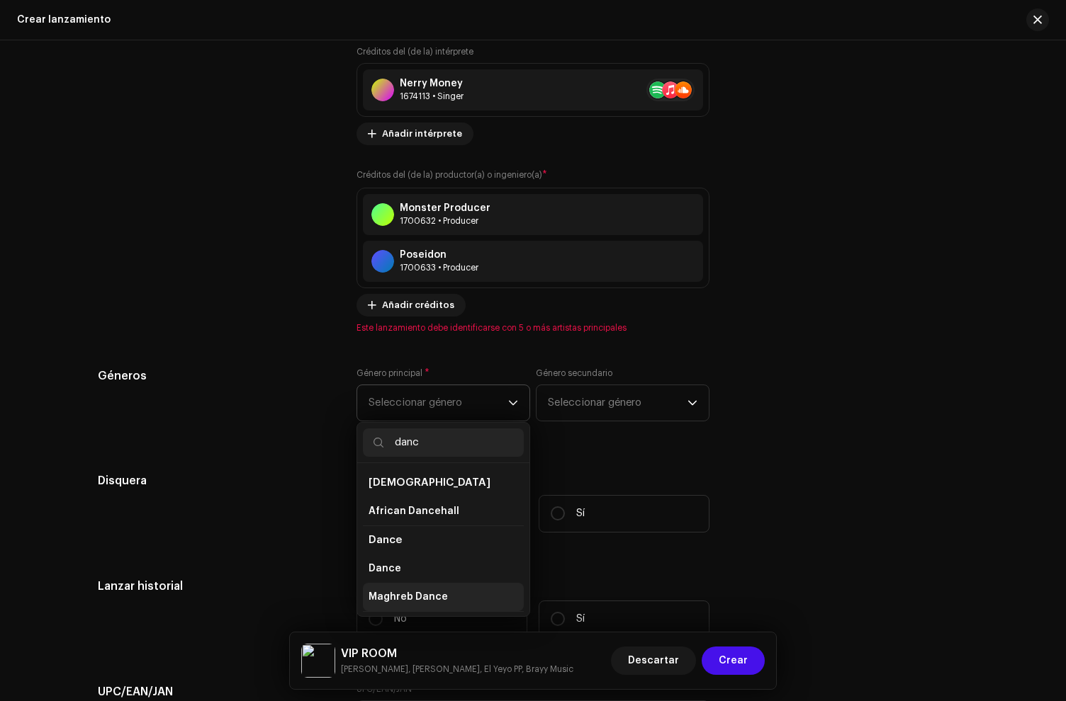
scroll to position [58, 0]
type input "danc"
click at [431, 593] on span "Classic/Modern Dancehall" at bounding box center [434, 596] width 133 height 14
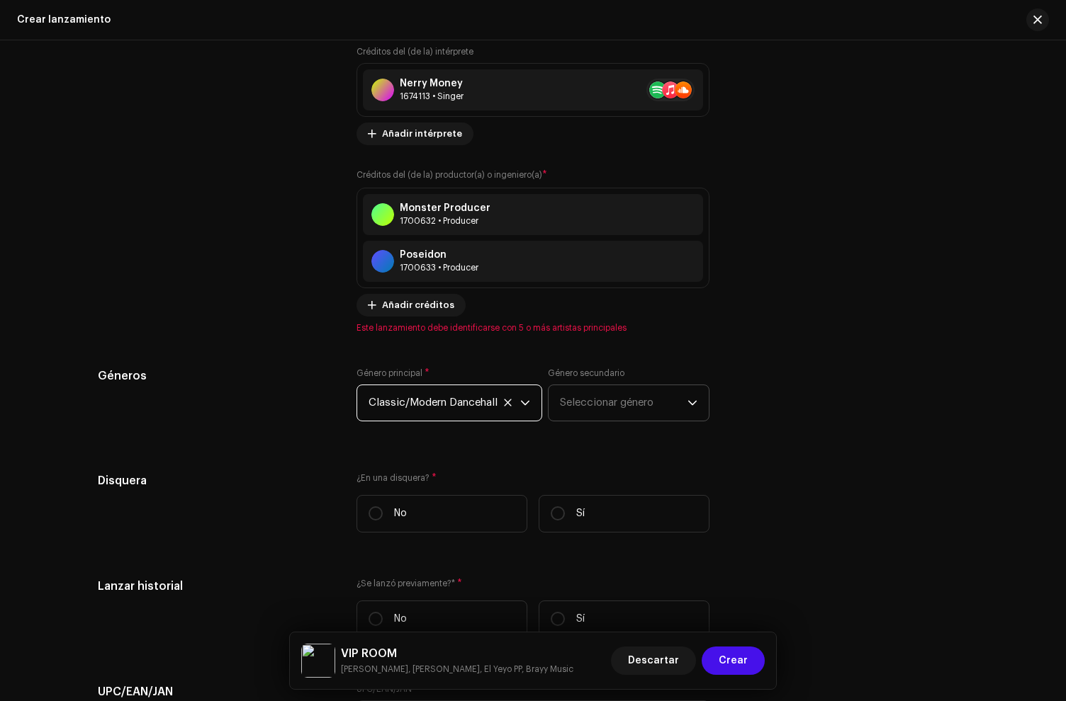
click at [583, 418] on span "Seleccionar género" at bounding box center [624, 402] width 128 height 35
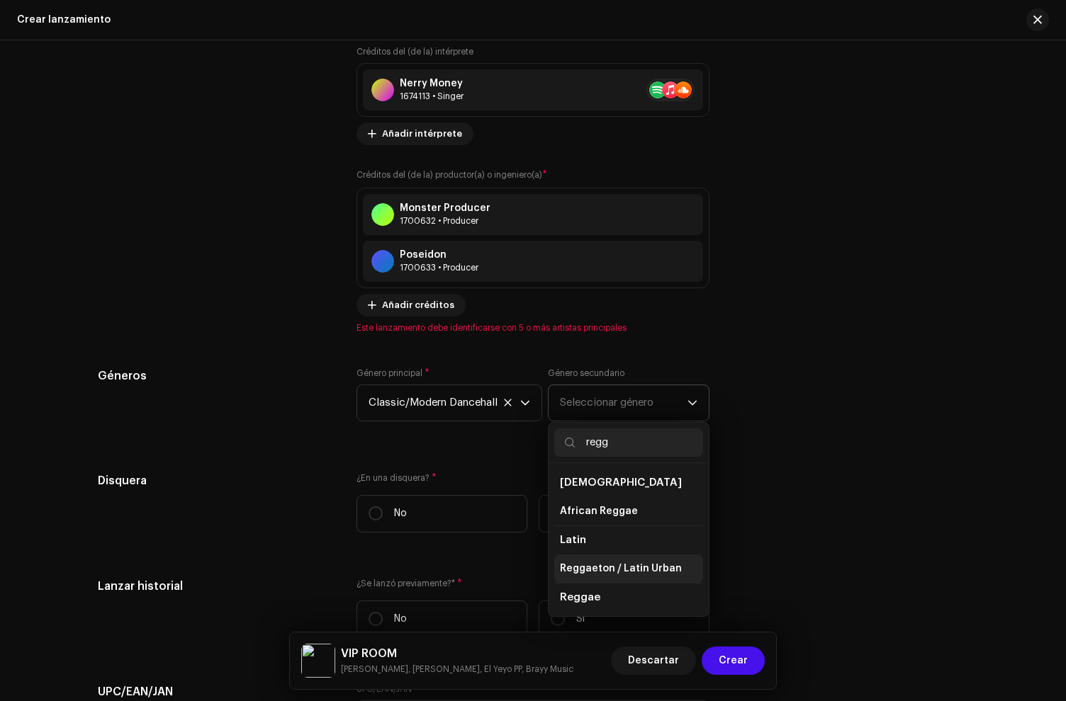
type input "regg"
click at [620, 572] on span "Reggaeton / Latin Urban" at bounding box center [621, 569] width 122 height 14
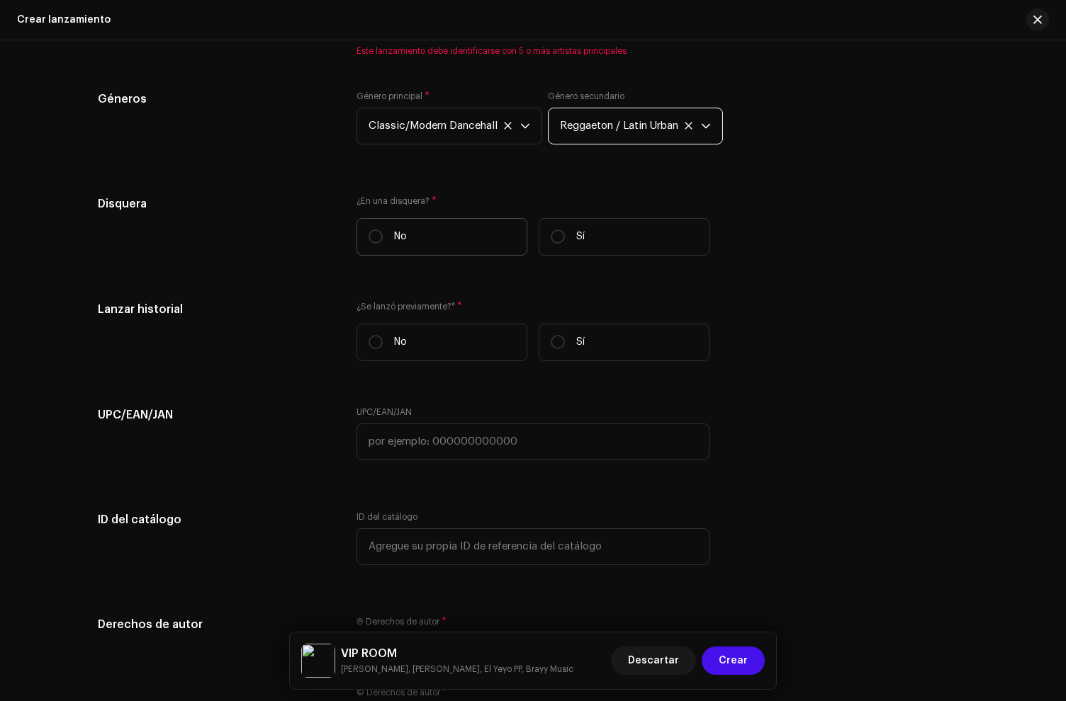
scroll to position [2392, 0]
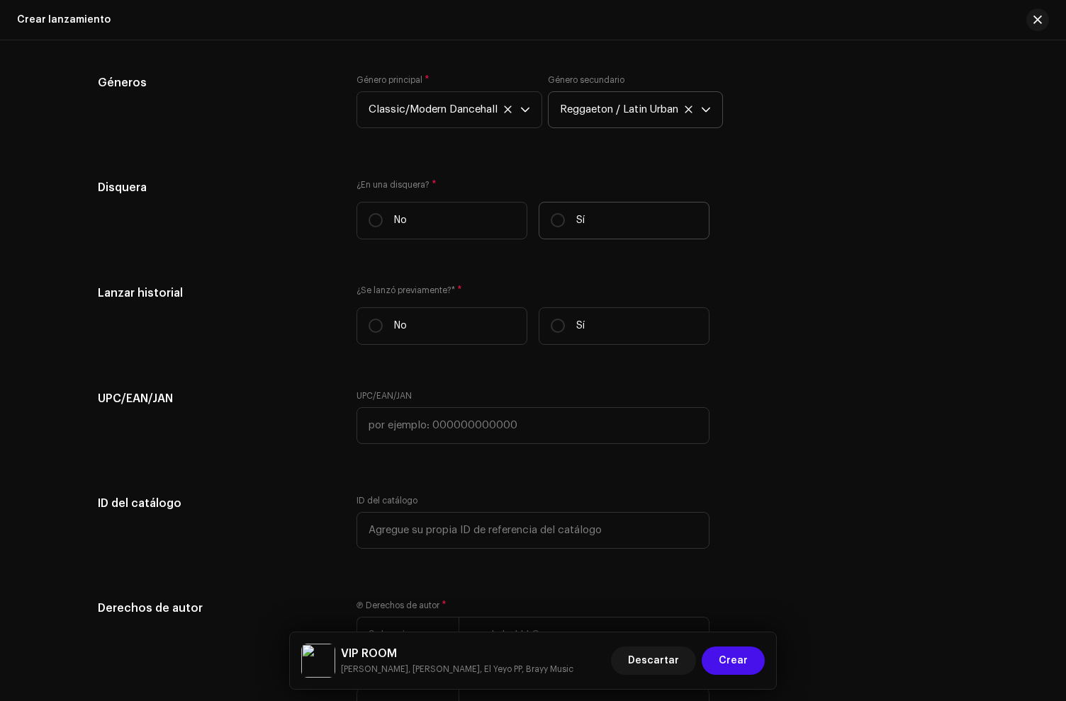
click at [543, 230] on label "Sí" at bounding box center [623, 221] width 171 height 38
click at [551, 227] on input "Sí" at bounding box center [558, 220] width 14 height 14
radio input "true"
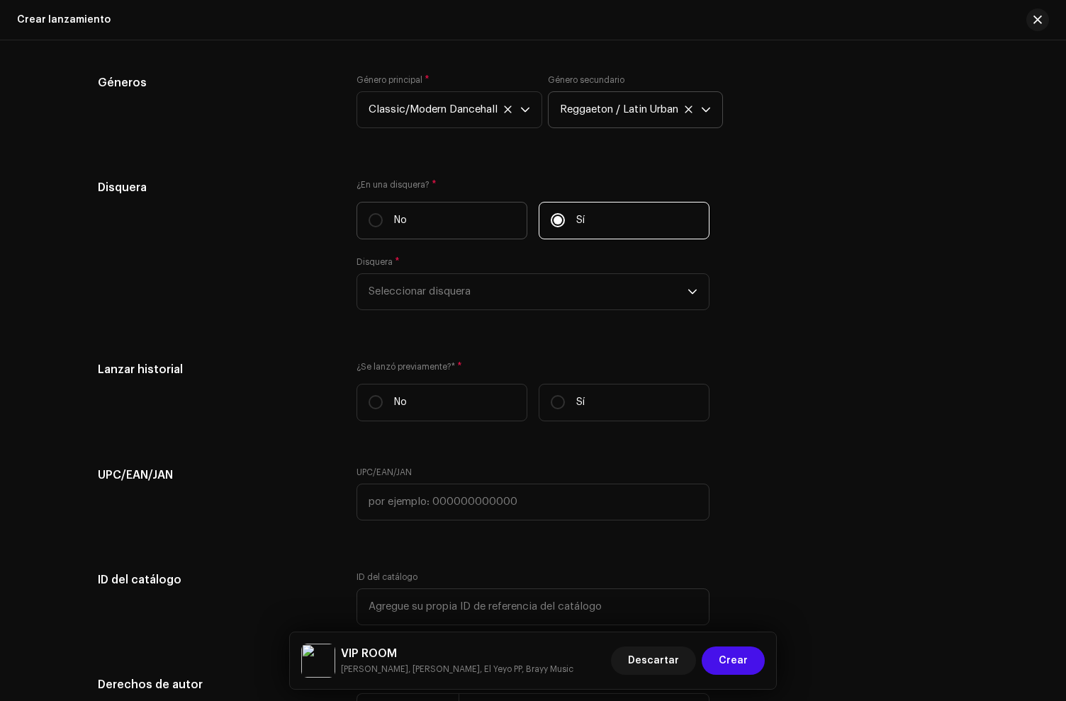
click at [478, 223] on label "No" at bounding box center [441, 221] width 171 height 38
click at [383, 223] on input "No" at bounding box center [375, 220] width 14 height 14
radio input "true"
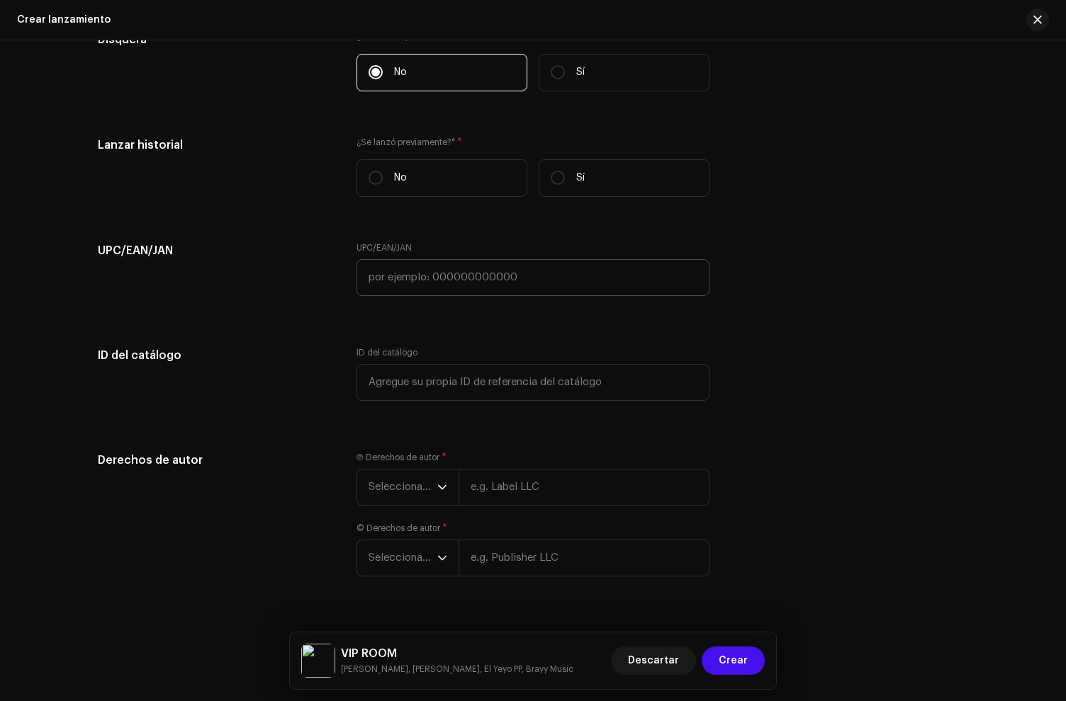
scroll to position [2566, 0]
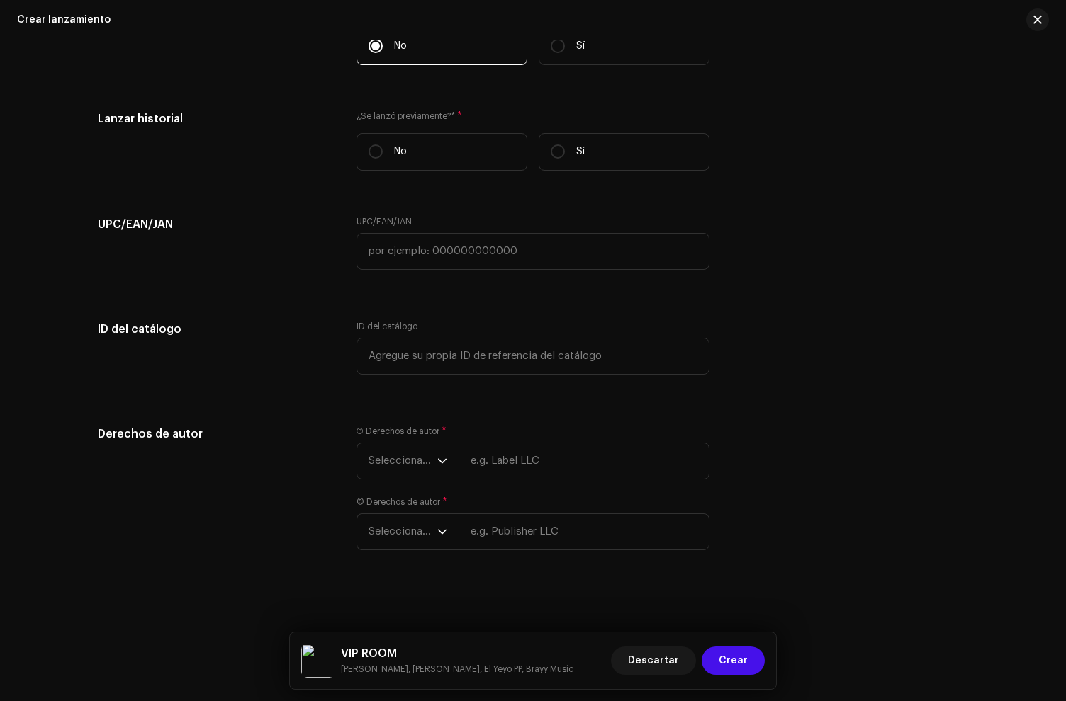
drag, startPoint x: 438, startPoint y: 159, endPoint x: 429, endPoint y: 310, distance: 151.2
click at [437, 161] on label "No" at bounding box center [441, 152] width 171 height 38
click at [383, 159] on input "No" at bounding box center [375, 152] width 14 height 14
radio input "true"
click at [417, 464] on span "Seleccionar año" at bounding box center [402, 461] width 69 height 35
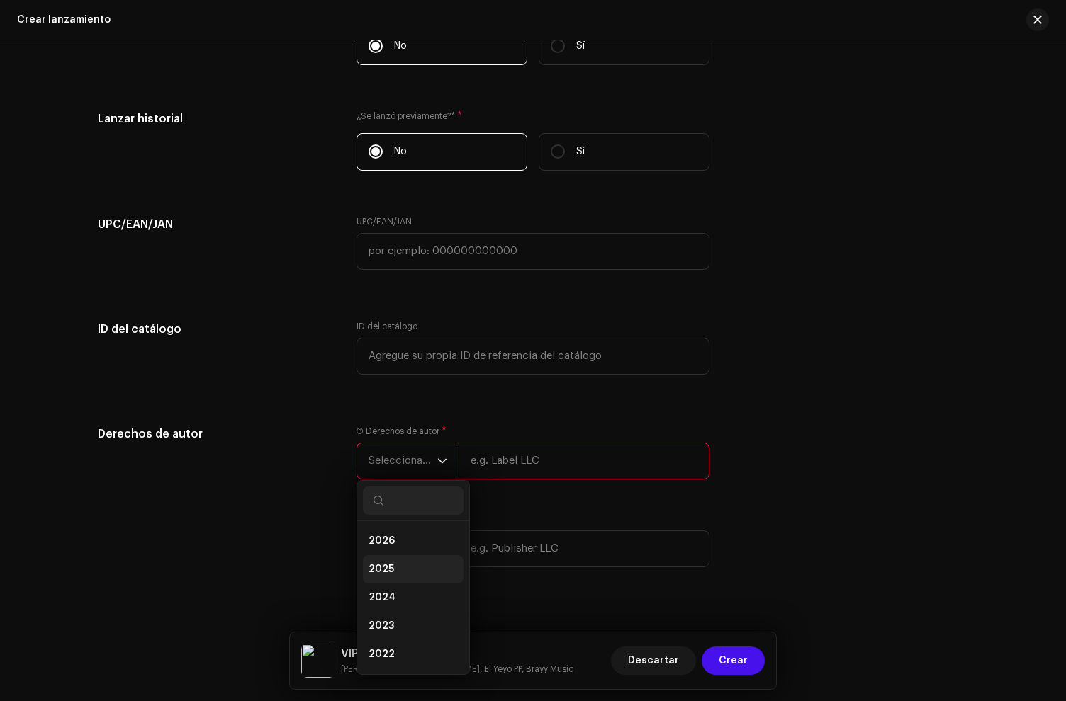
drag, startPoint x: 404, startPoint y: 576, endPoint x: 547, endPoint y: 465, distance: 180.8
click at [404, 575] on li "2025" at bounding box center [413, 569] width 101 height 28
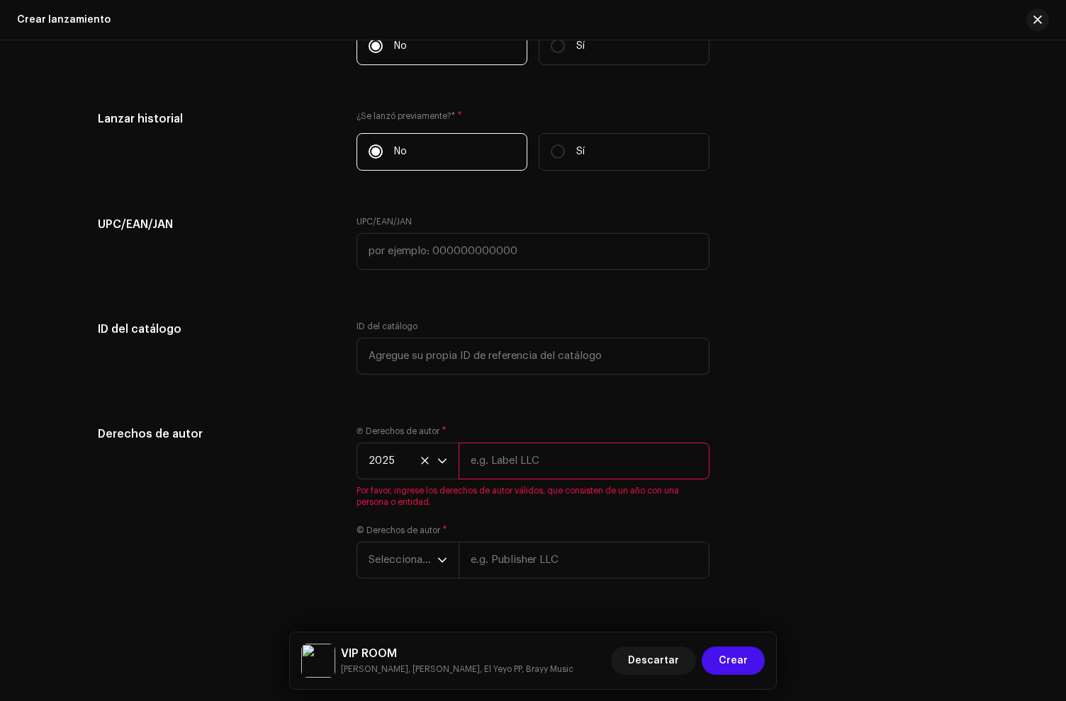
click at [546, 456] on input "text" at bounding box center [583, 461] width 251 height 37
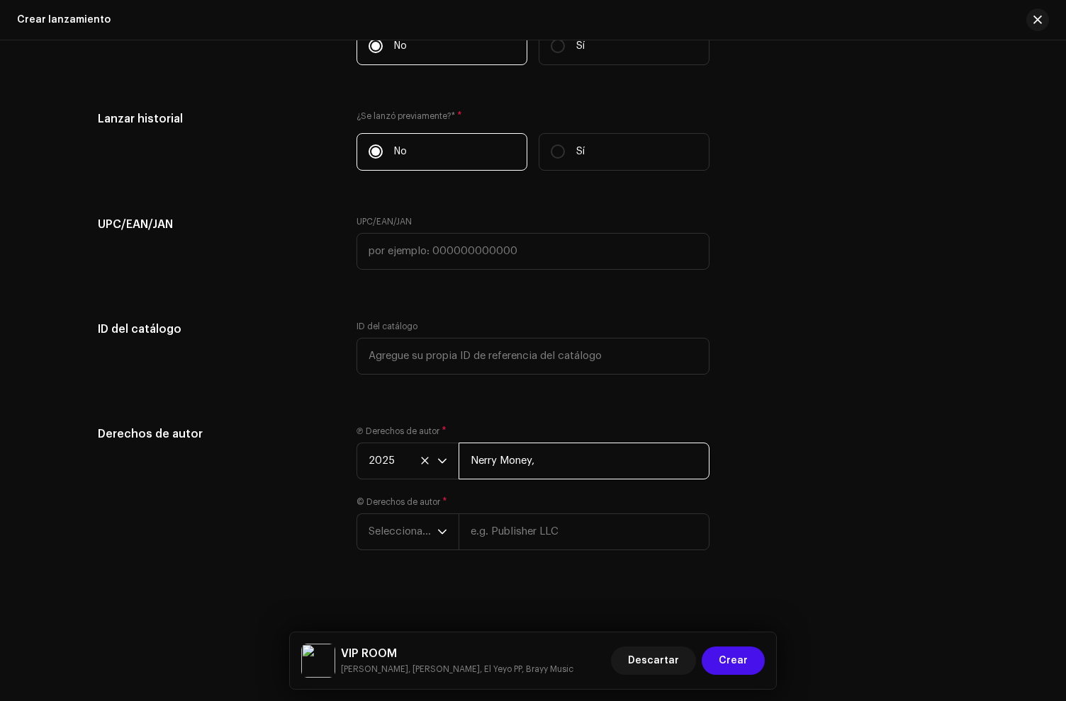
paste input "under exclusive license to Disetti Music LLC"
click at [553, 466] on input "Nerry Money, under exclusive license to [PERSON_NAME] Music LLC" at bounding box center [583, 461] width 251 height 37
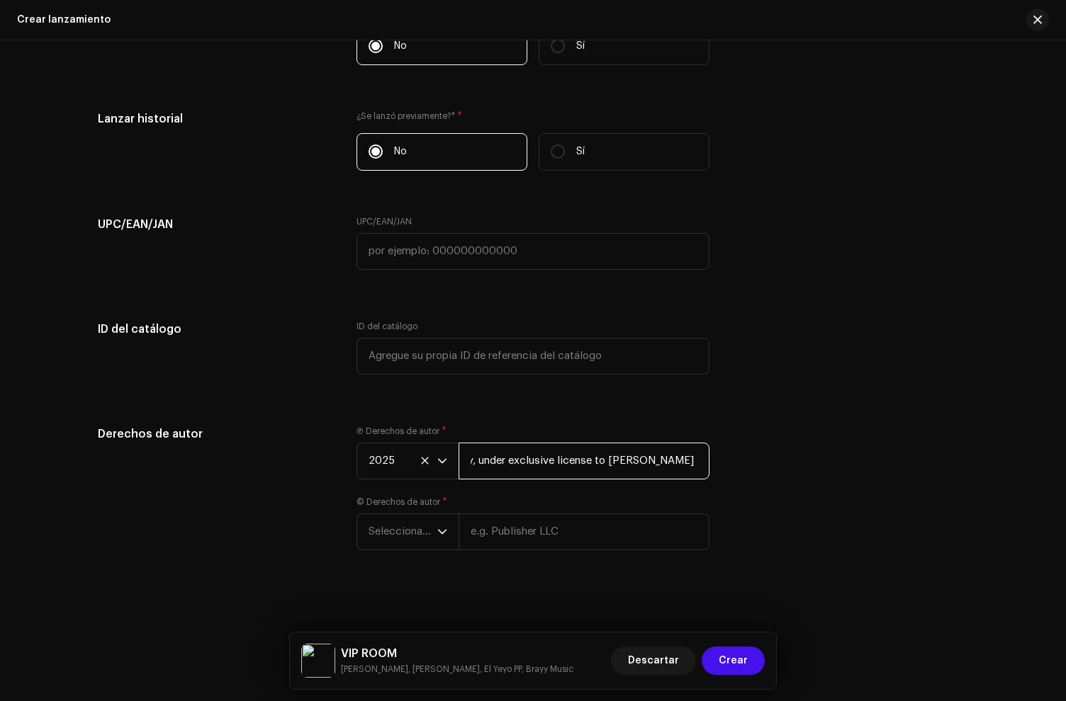
click at [553, 465] on input "Nerry Money, under exclusive license to [PERSON_NAME] Music LLC" at bounding box center [583, 461] width 251 height 37
type input "Nerry Money, under exclusive license to [PERSON_NAME] Music LLC"
click at [505, 536] on input "text" at bounding box center [583, 532] width 251 height 37
paste input "Nerry Money, under exclusive license to [PERSON_NAME] Music LLC"
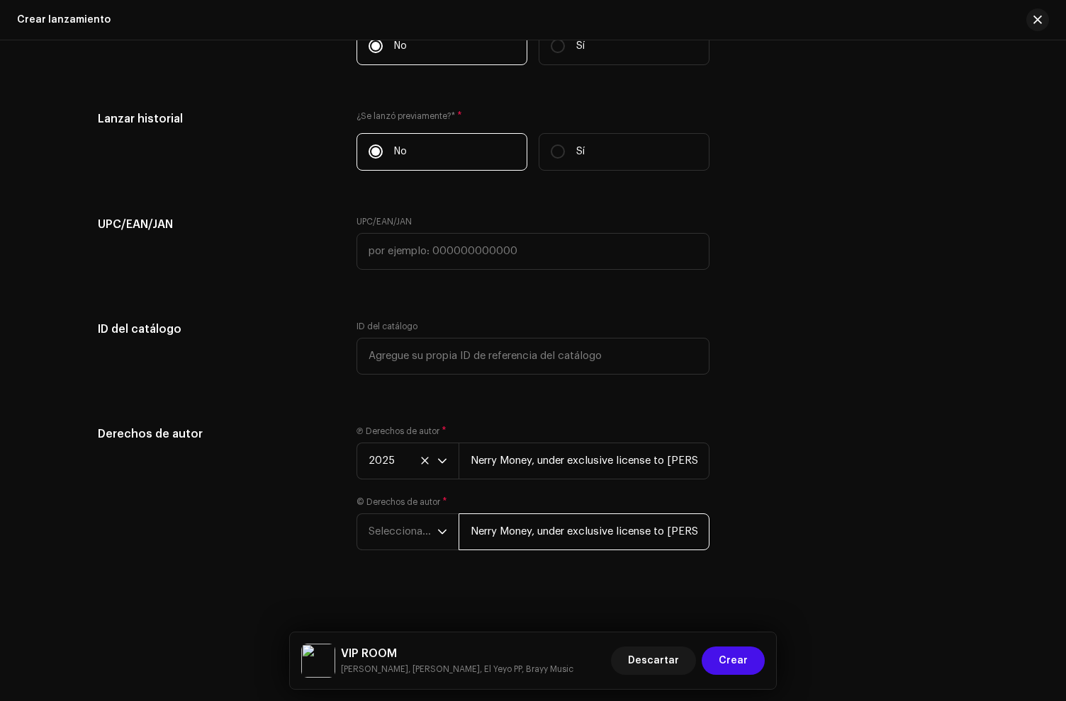
scroll to position [0, 59]
type input "Nerry Money, under exclusive license to [PERSON_NAME] Music LLC"
click at [402, 533] on span "Seleccionar año" at bounding box center [402, 531] width 69 height 35
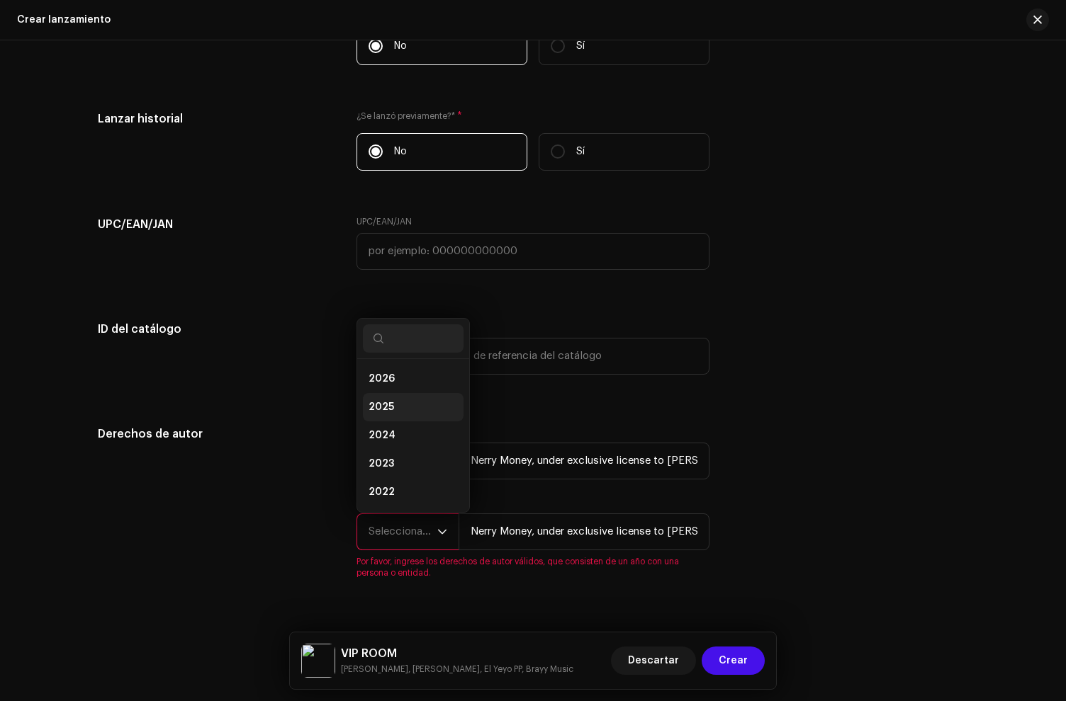
click at [405, 402] on li "2025" at bounding box center [413, 407] width 101 height 28
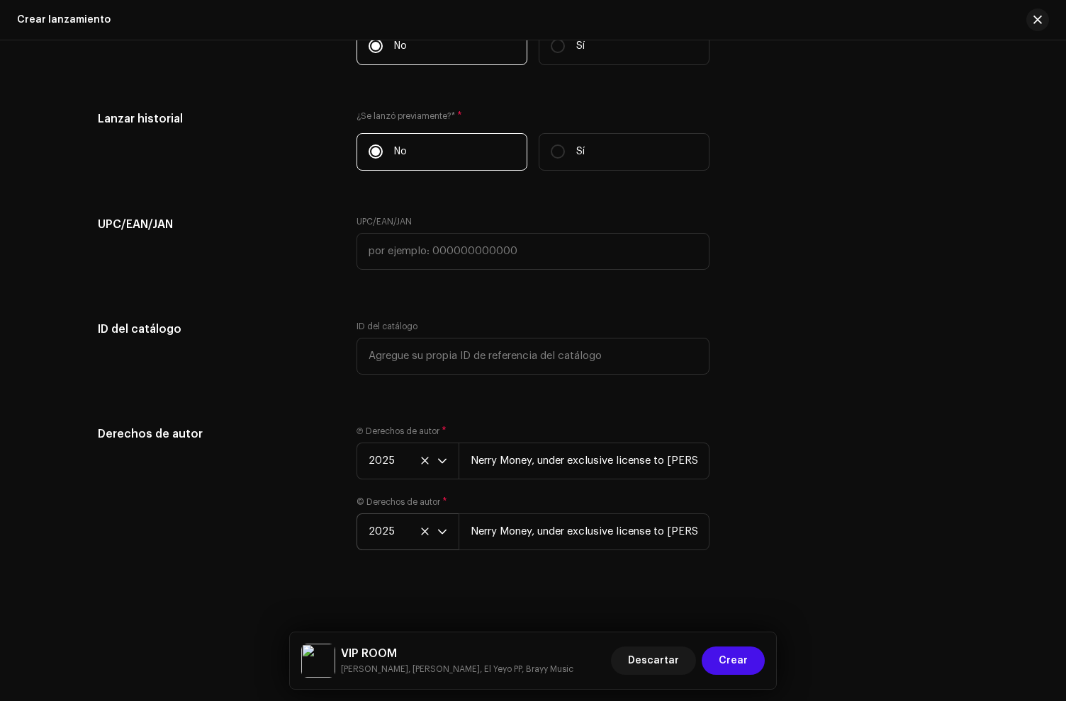
drag, startPoint x: 255, startPoint y: 402, endPoint x: 244, endPoint y: 407, distance: 12.4
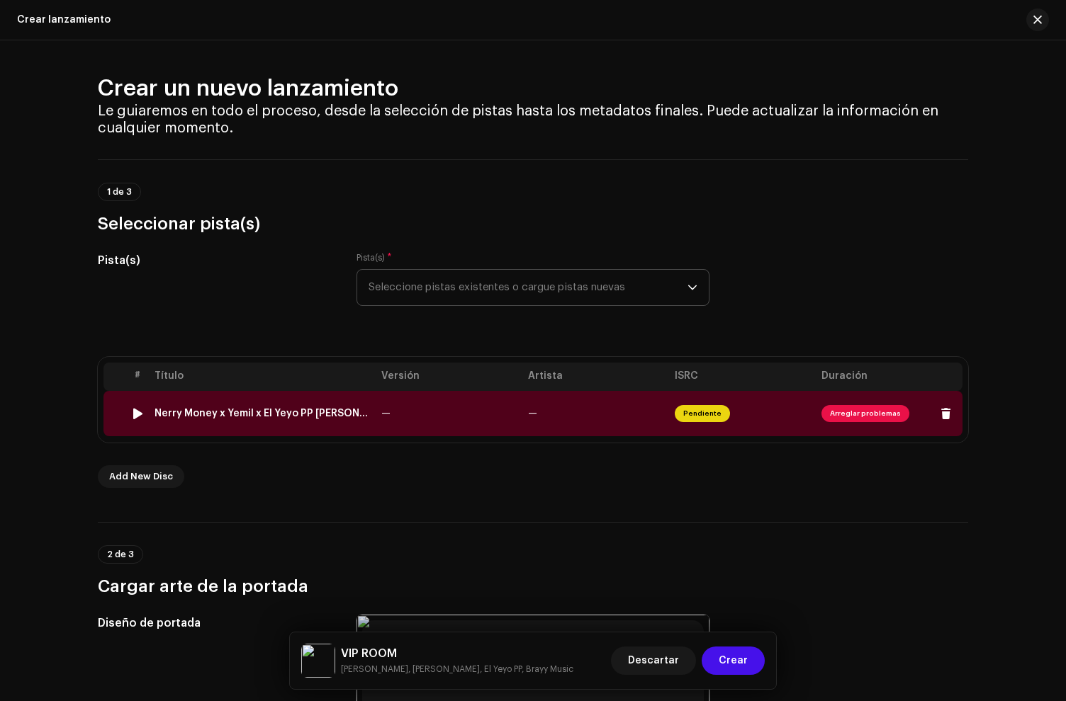
click at [378, 422] on td "—" at bounding box center [449, 413] width 147 height 45
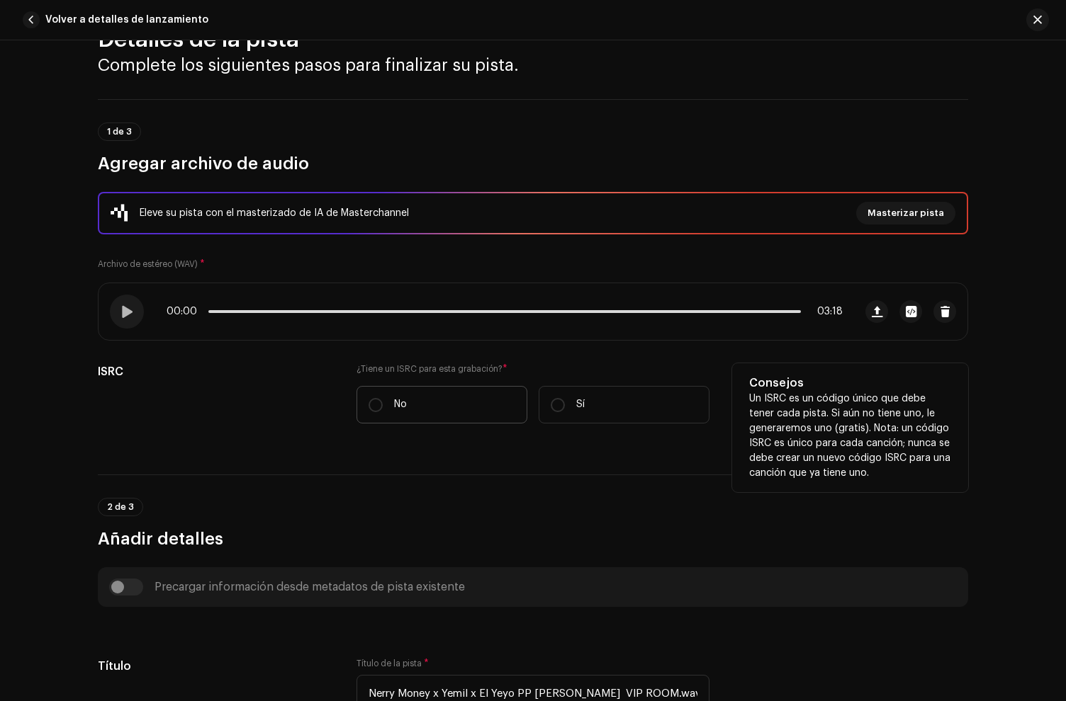
click at [402, 400] on p "No" at bounding box center [400, 404] width 13 height 15
click at [383, 400] on input "No" at bounding box center [375, 405] width 14 height 14
radio input "true"
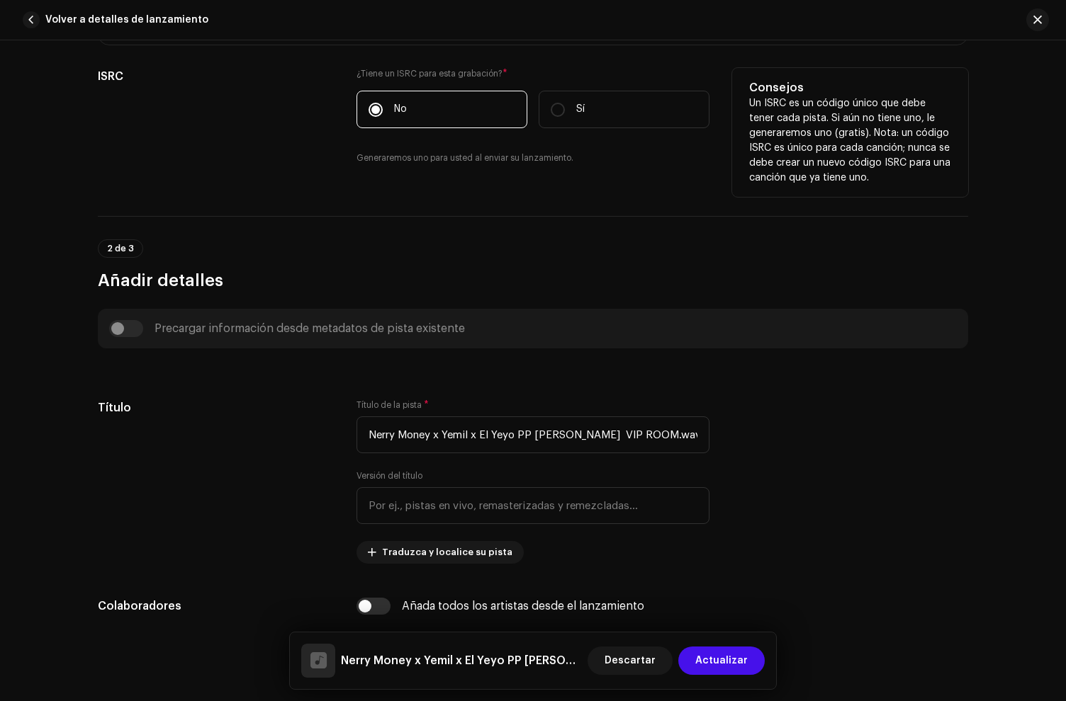
scroll to position [536, 0]
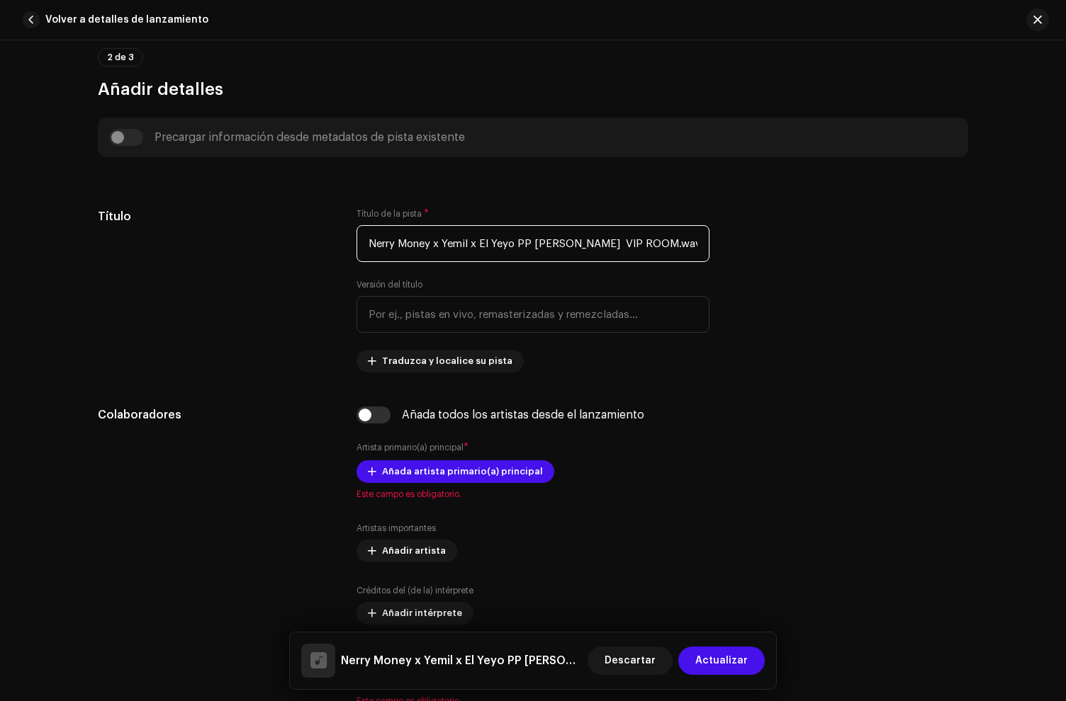
drag, startPoint x: 429, startPoint y: 246, endPoint x: 1016, endPoint y: 247, distance: 587.4
click at [1016, 247] on div "Detalles de la pista Complete los siguientes pasos para finalizar su pista. 1 d…" at bounding box center [533, 370] width 1066 height 661
drag, startPoint x: 594, startPoint y: 243, endPoint x: 569, endPoint y: 247, distance: 25.9
click at [590, 244] on input "Nerry Money x Yemil x El Yeyo PP [PERSON_NAME] VIP ROOM.wav" at bounding box center [532, 243] width 353 height 37
drag, startPoint x: 570, startPoint y: 246, endPoint x: 188, endPoint y: 227, distance: 383.0
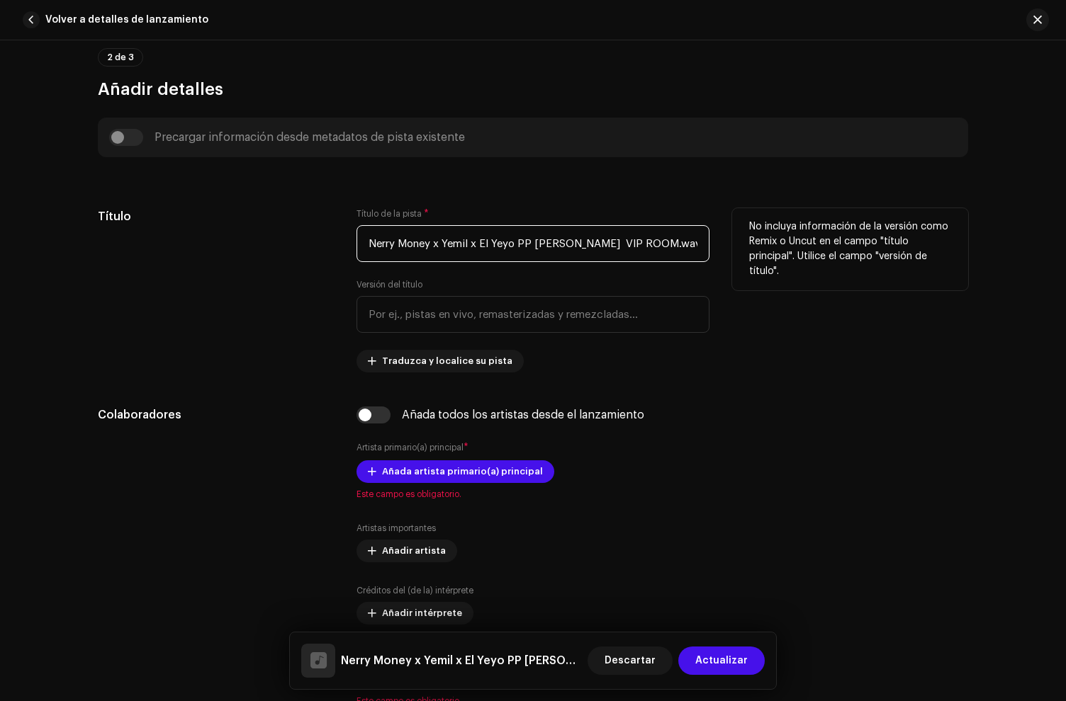
click at [188, 227] on div "Título Título de la pista * Nerry Money x Yemil x El Yeyo PP [PERSON_NAME] VIP …" at bounding box center [533, 290] width 870 height 164
drag, startPoint x: 416, startPoint y: 242, endPoint x: 656, endPoint y: 272, distance: 242.0
click at [619, 273] on div "Título de la pista * VIP ROOM.wav Versión del título Traduzca y localice su pis…" at bounding box center [532, 290] width 353 height 164
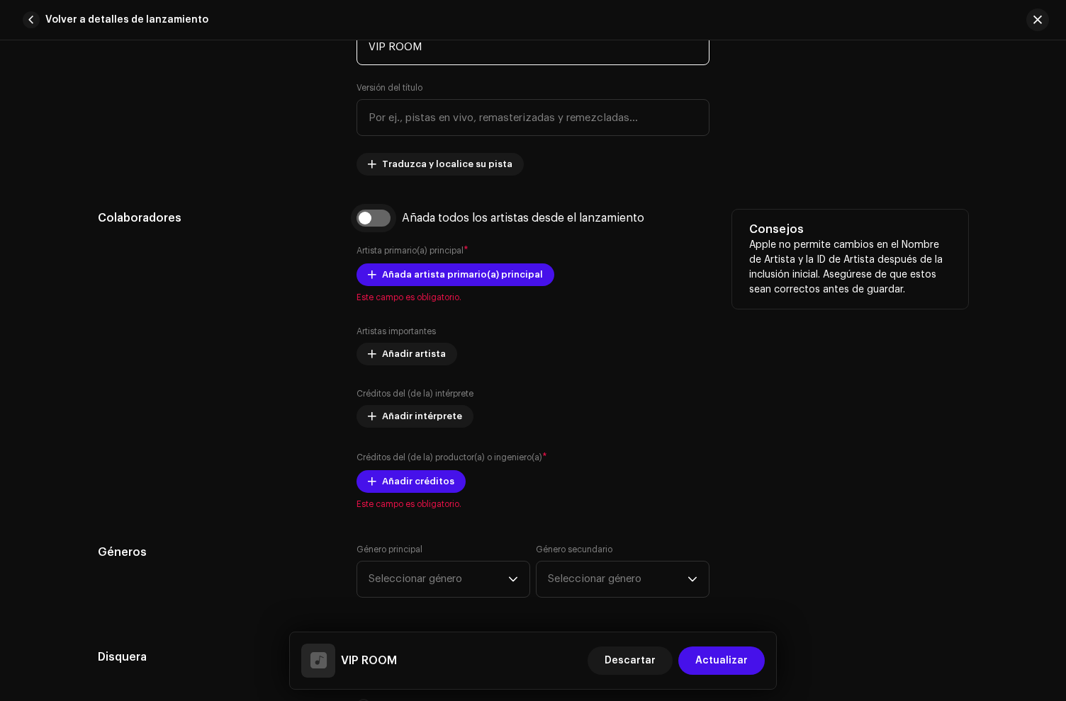
type input "VIP ROOM"
click at [373, 213] on input "checkbox" at bounding box center [373, 218] width 34 height 17
checkbox input "true"
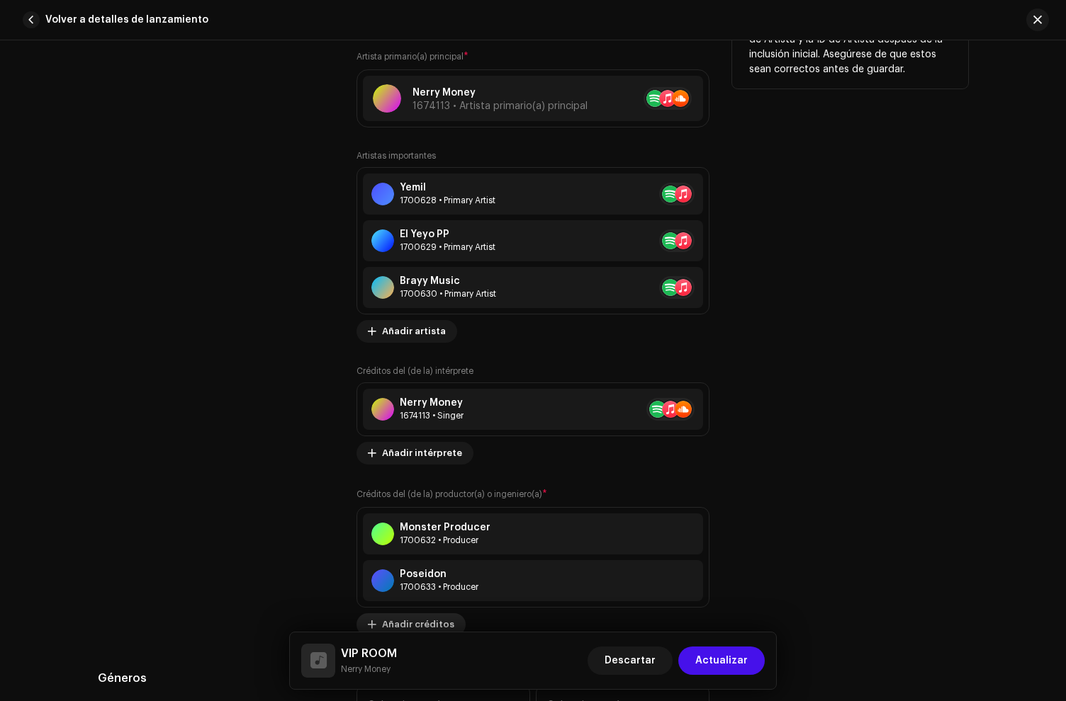
scroll to position [1182, 0]
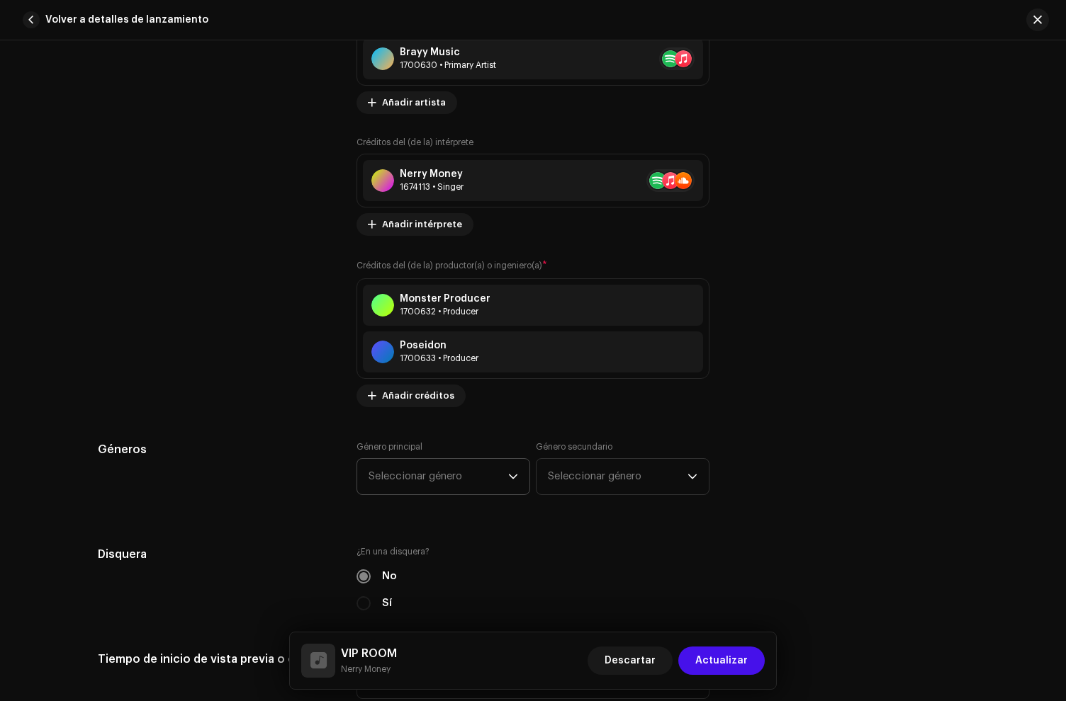
click at [444, 495] on span "Seleccionar género" at bounding box center [438, 476] width 140 height 35
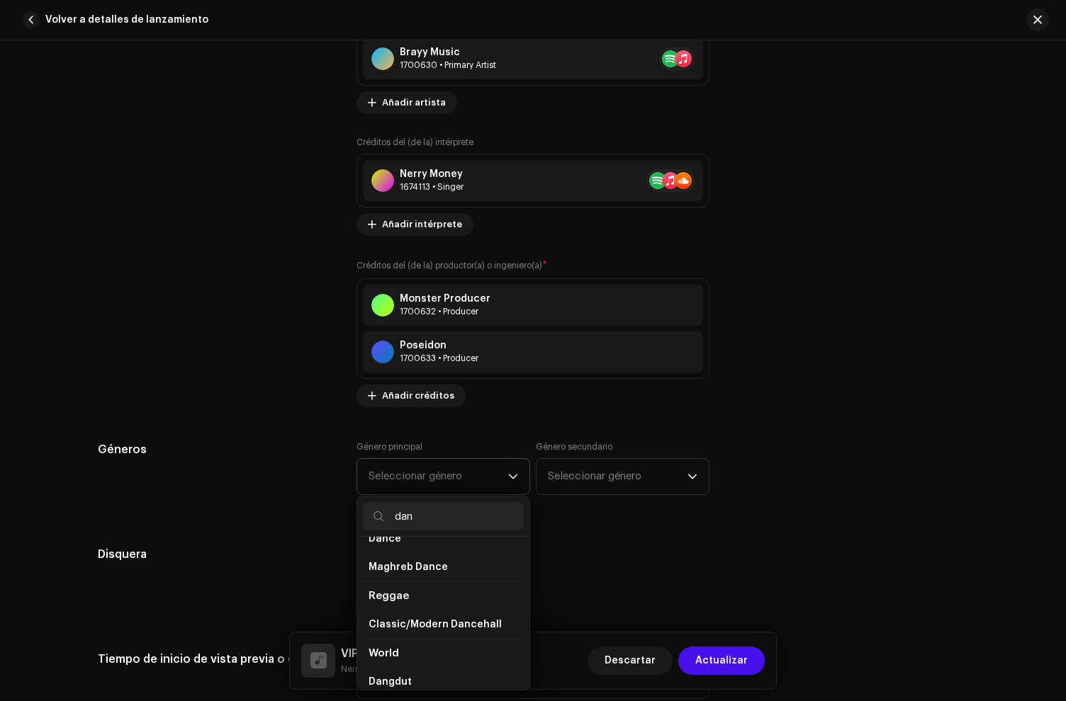
scroll to position [115, 0]
type input "dan"
drag, startPoint x: 451, startPoint y: 624, endPoint x: 517, endPoint y: 553, distance: 96.8
click at [451, 624] on li "Classic/Modern Dancehall" at bounding box center [443, 613] width 161 height 28
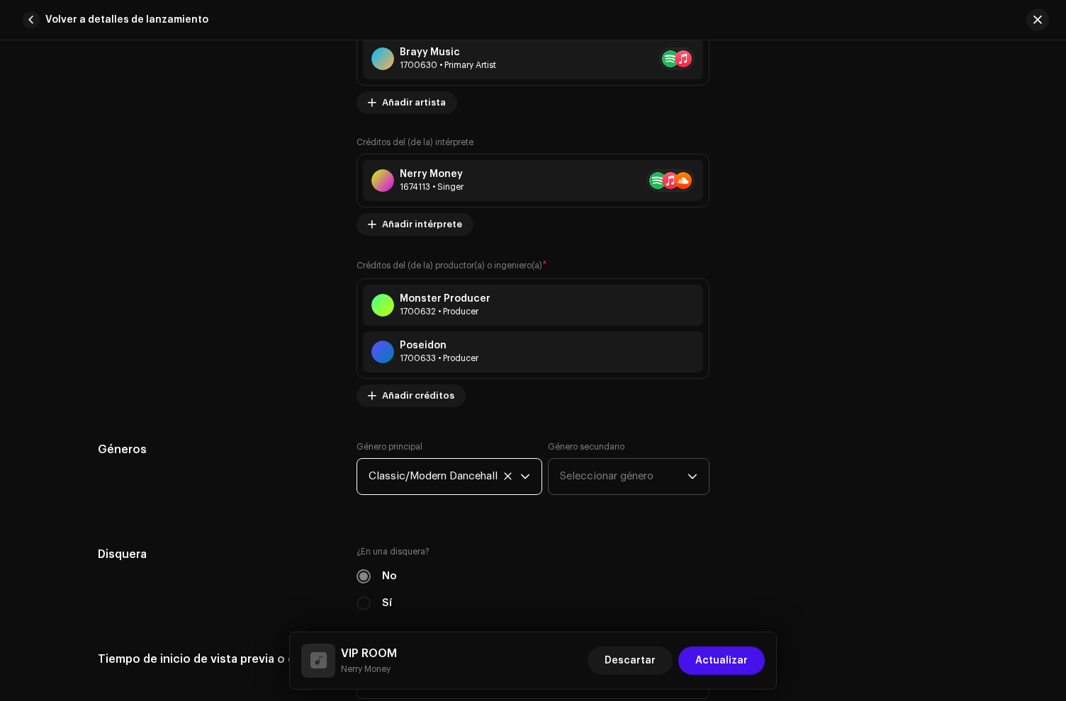
click at [587, 487] on span "Seleccionar género" at bounding box center [624, 476] width 128 height 35
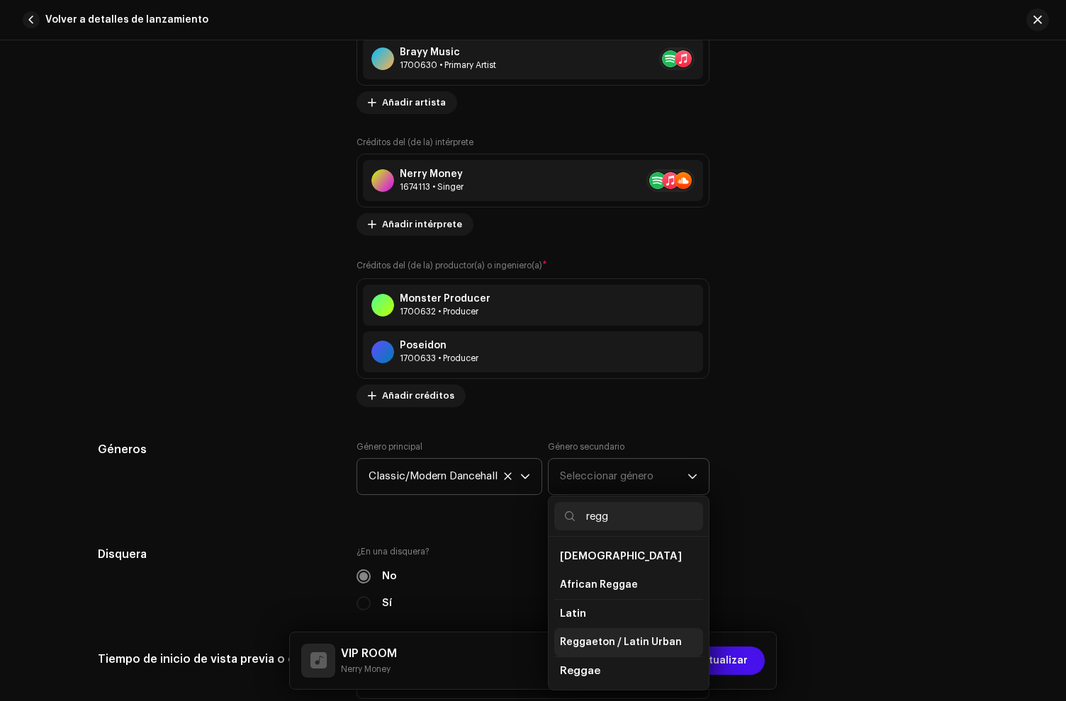
type input "regg"
click at [619, 644] on span "Reggaeton / Latin Urban" at bounding box center [621, 643] width 122 height 14
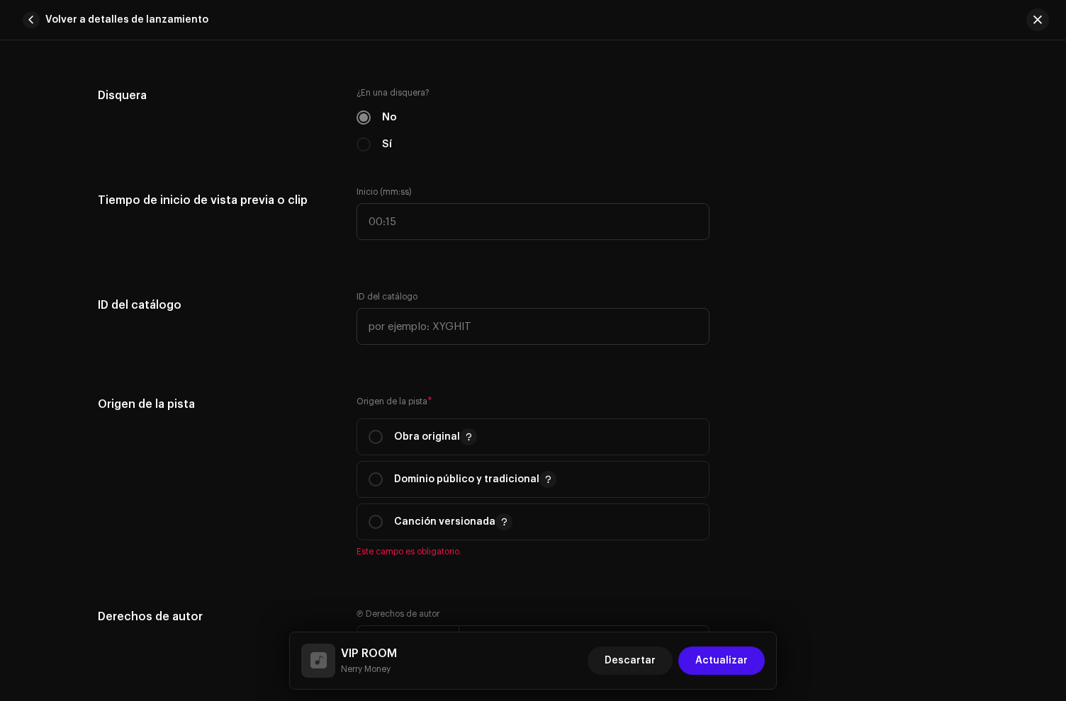
scroll to position [1642, 0]
click at [403, 434] on p "Obra original" at bounding box center [435, 435] width 83 height 17
radio input "true"
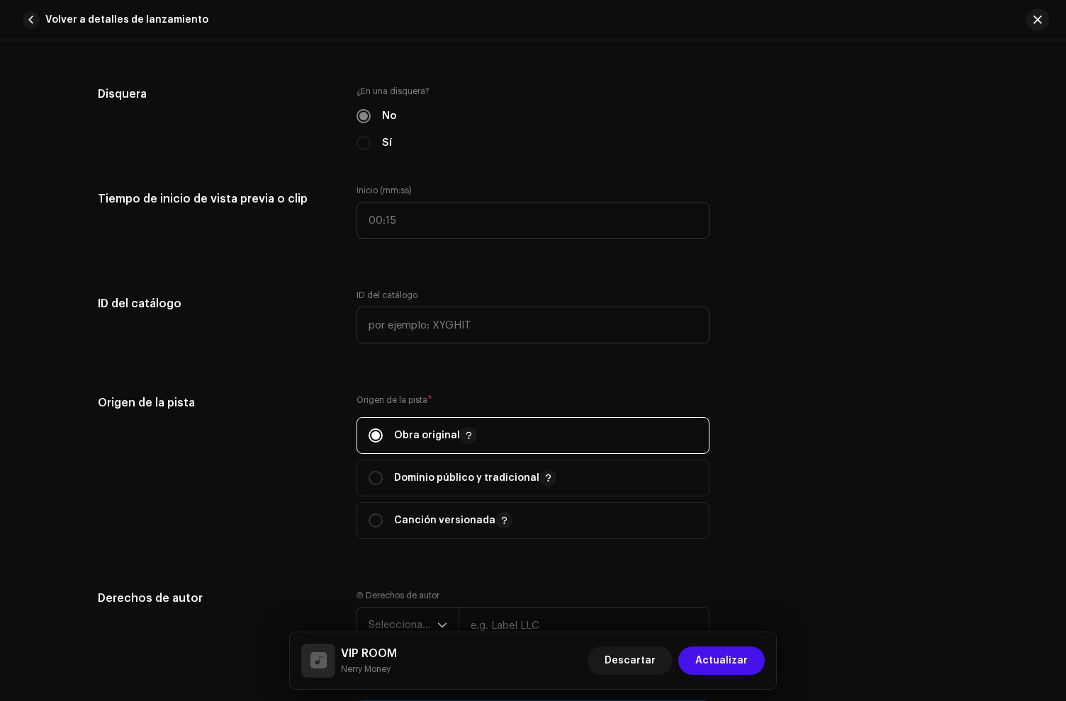
scroll to position [2041, 0]
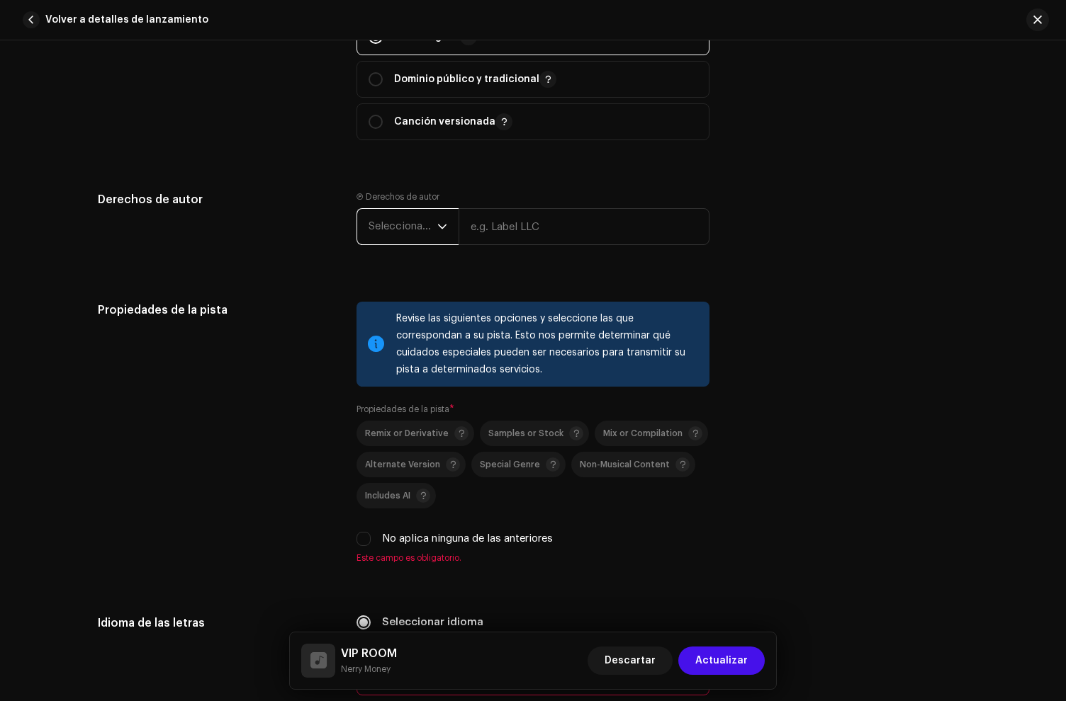
click at [385, 223] on span "Seleccionar año" at bounding box center [402, 226] width 69 height 35
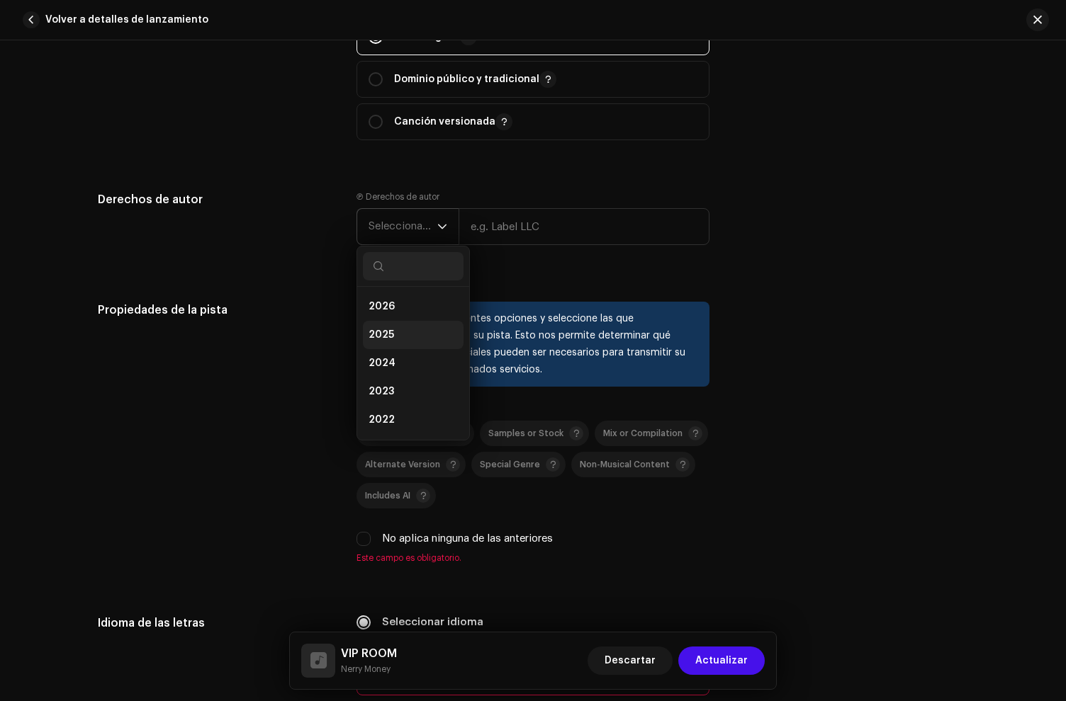
click at [388, 341] on span "2025" at bounding box center [381, 335] width 26 height 14
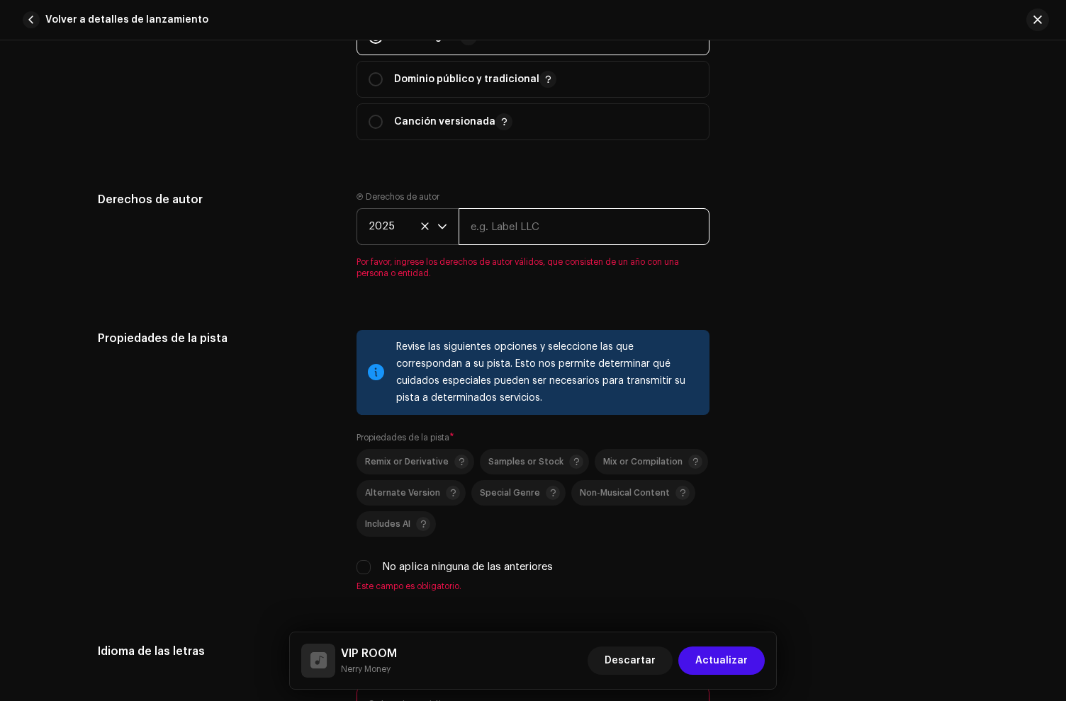
click at [500, 239] on input "text" at bounding box center [583, 226] width 251 height 37
paste input "Nerry Money, under exclusive license to [PERSON_NAME] Music LLC"
drag, startPoint x: 473, startPoint y: 232, endPoint x: 768, endPoint y: 237, distance: 295.5
click at [768, 237] on div "Derechos de autor Ⓟ Derechos de autor 2025 Nerry Money, under exclusive license…" at bounding box center [533, 243] width 870 height 105
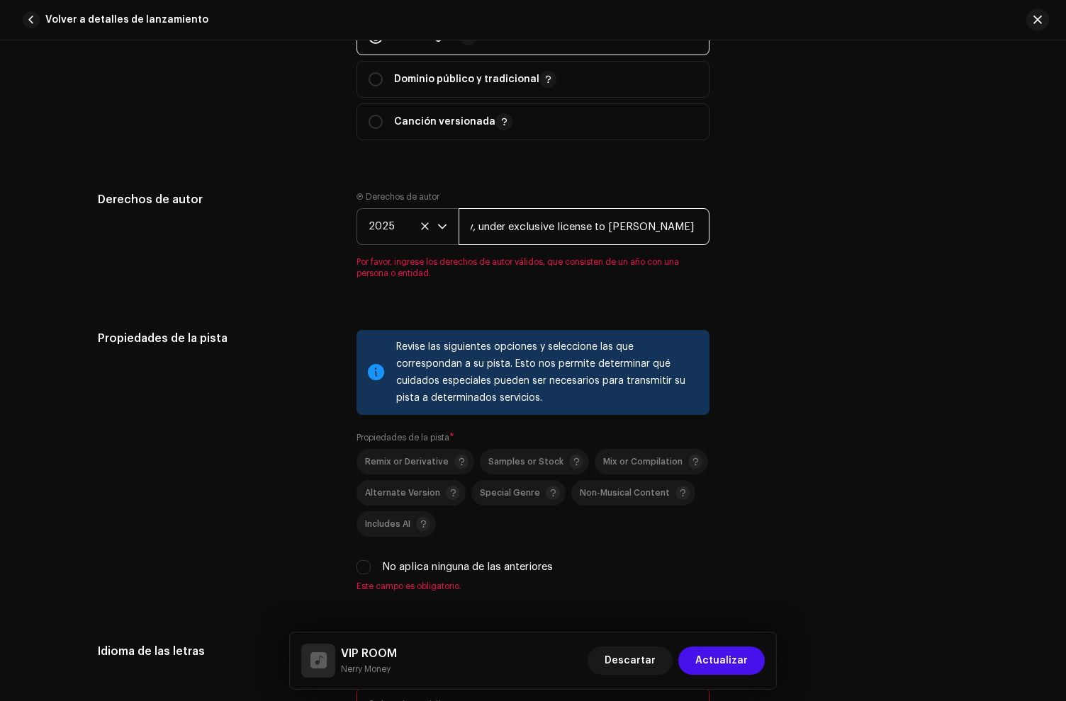
drag, startPoint x: 469, startPoint y: 232, endPoint x: 706, endPoint y: 234, distance: 236.6
click at [706, 234] on div "Derechos de autor Ⓟ Derechos de autor 2025 Nerry Money, under exclusive license…" at bounding box center [533, 243] width 870 height 105
type input "Nerry Money"
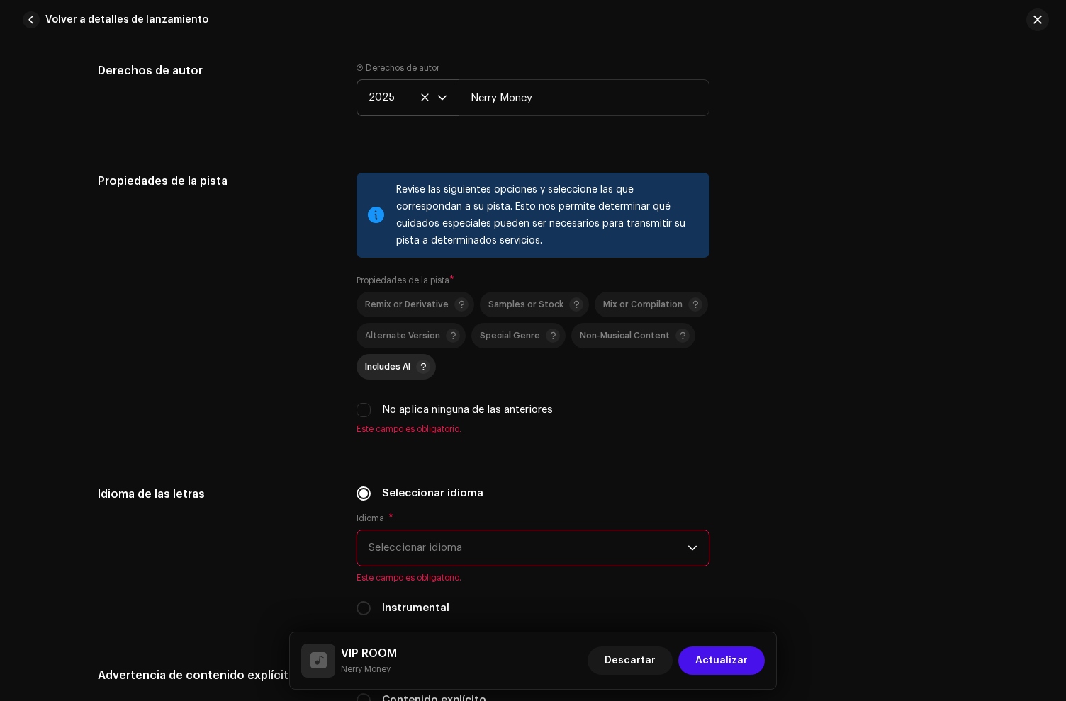
scroll to position [2234, 0]
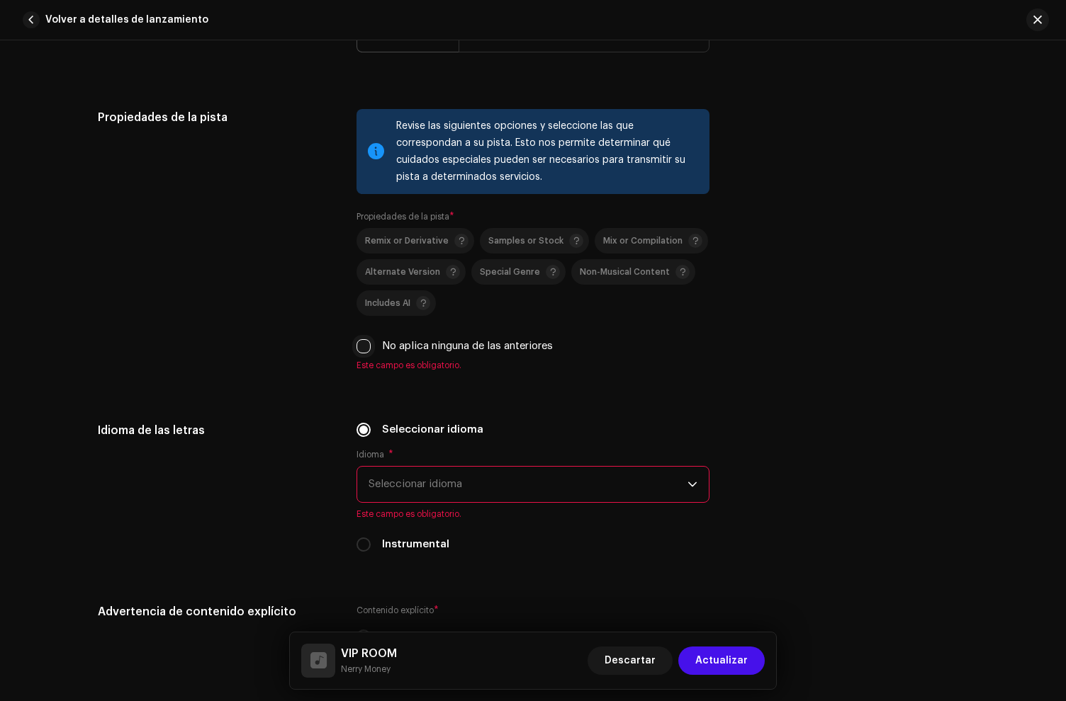
drag, startPoint x: 365, startPoint y: 342, endPoint x: 364, endPoint y: 352, distance: 10.7
click at [365, 342] on div "No aplica ninguna de las anteriores" at bounding box center [532, 347] width 353 height 16
drag, startPoint x: 364, startPoint y: 352, endPoint x: 401, endPoint y: 364, distance: 38.8
click at [364, 352] on input "No aplica ninguna de las anteriores" at bounding box center [363, 346] width 14 height 14
checkbox input "true"
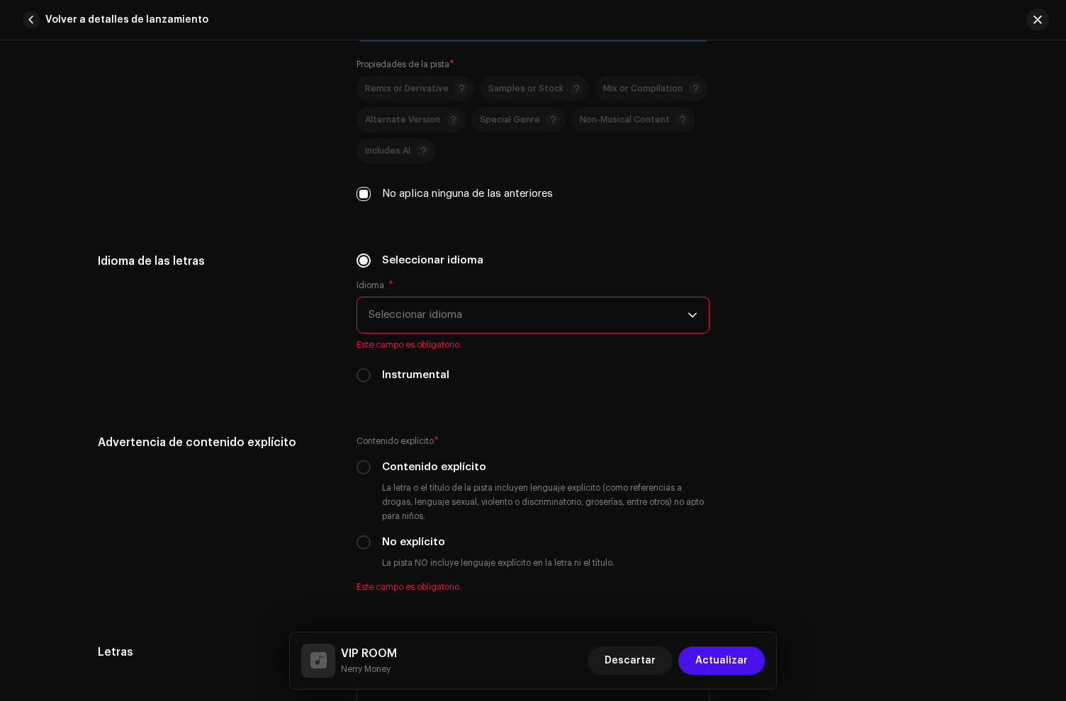
scroll to position [2392, 0]
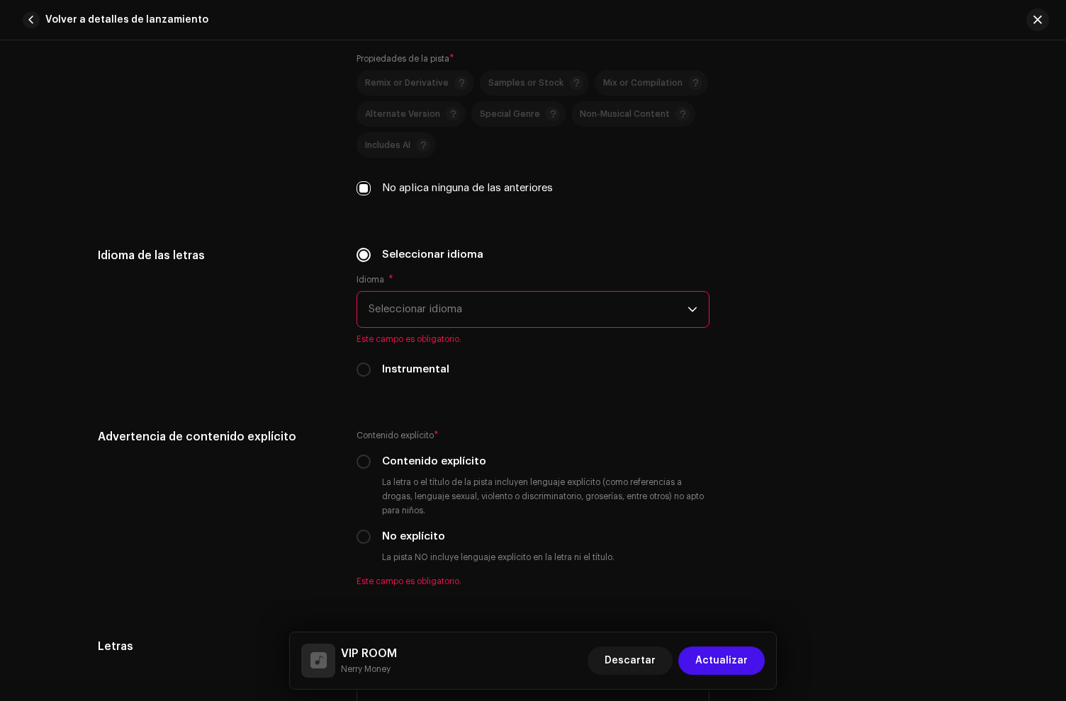
click at [478, 316] on span "Seleccionar idioma" at bounding box center [527, 309] width 319 height 35
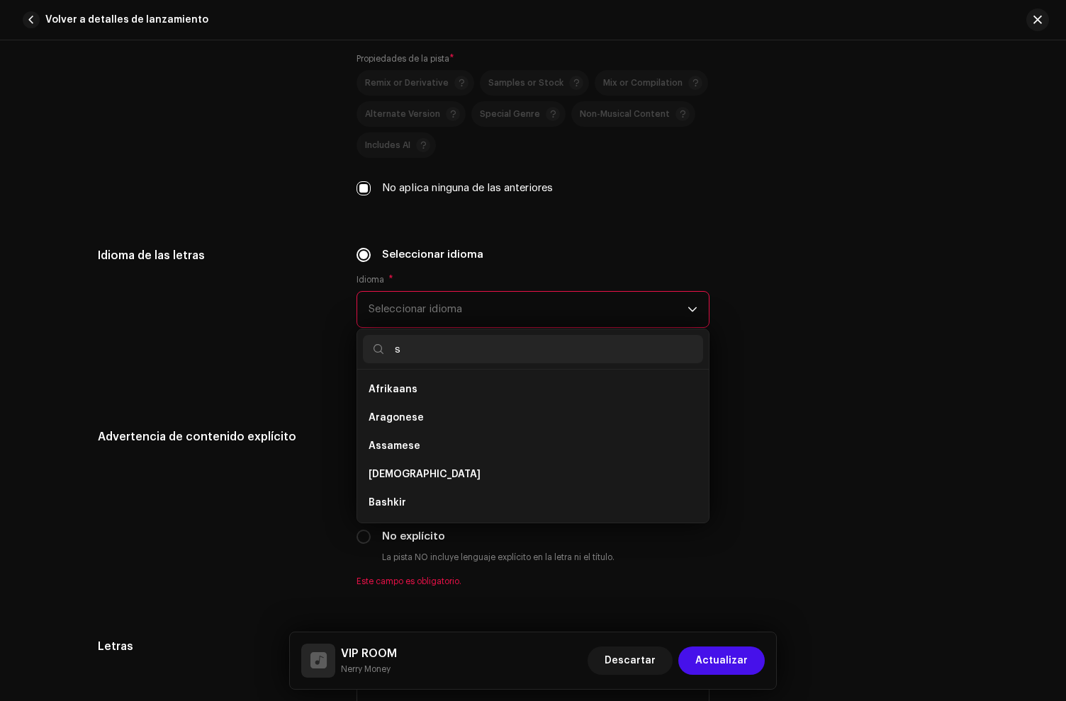
scroll to position [0, 0]
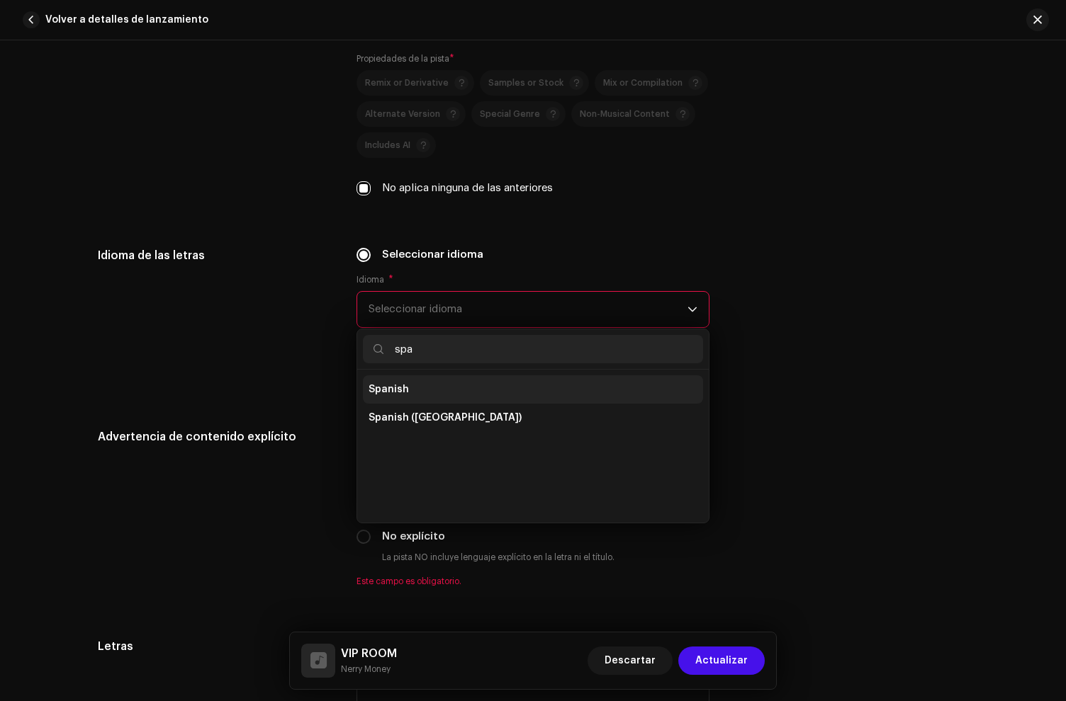
type input "spa"
click at [426, 394] on li "Spanish" at bounding box center [533, 390] width 340 height 28
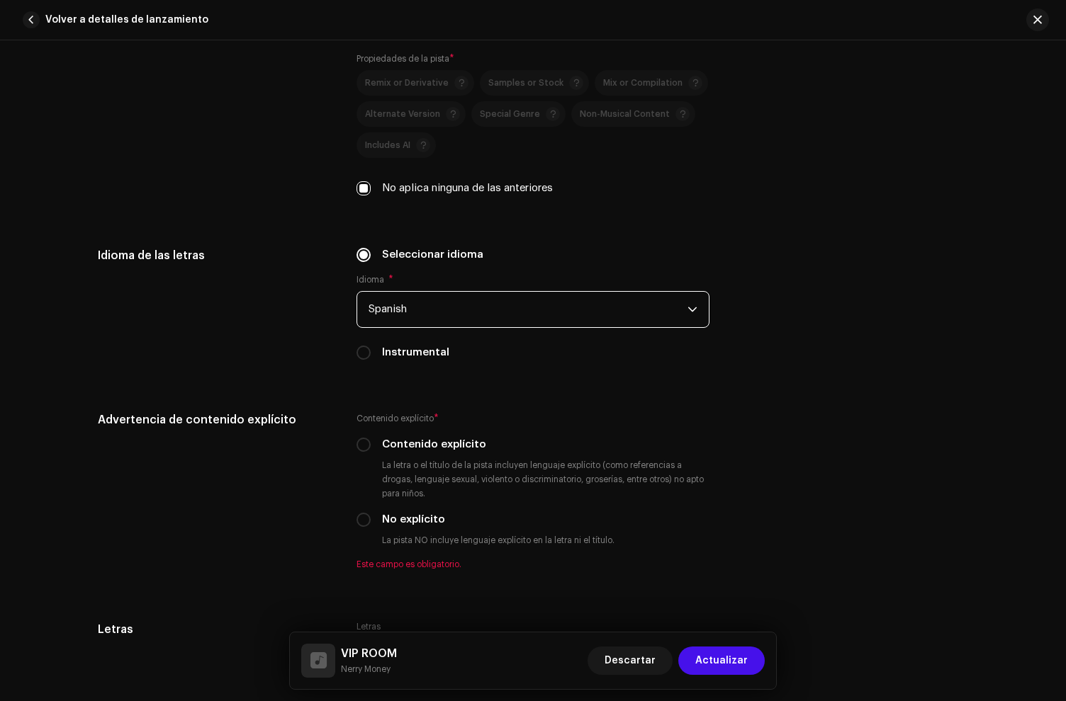
scroll to position [2632, 0]
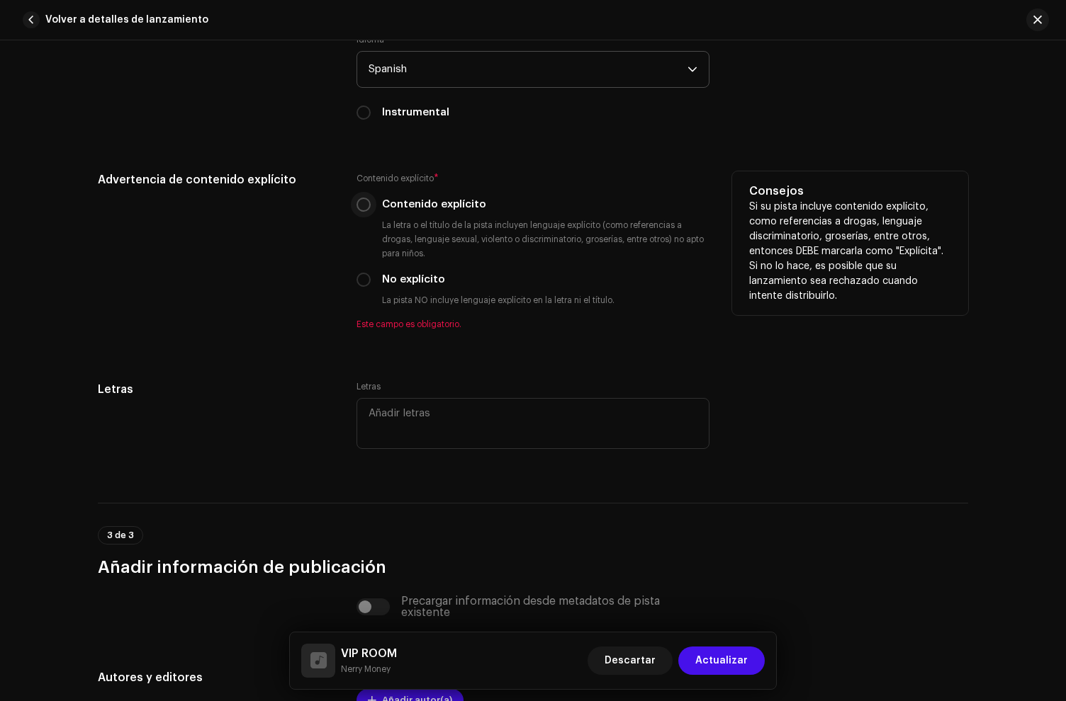
click at [361, 205] on input "Contenido explícito" at bounding box center [363, 205] width 14 height 14
radio input "true"
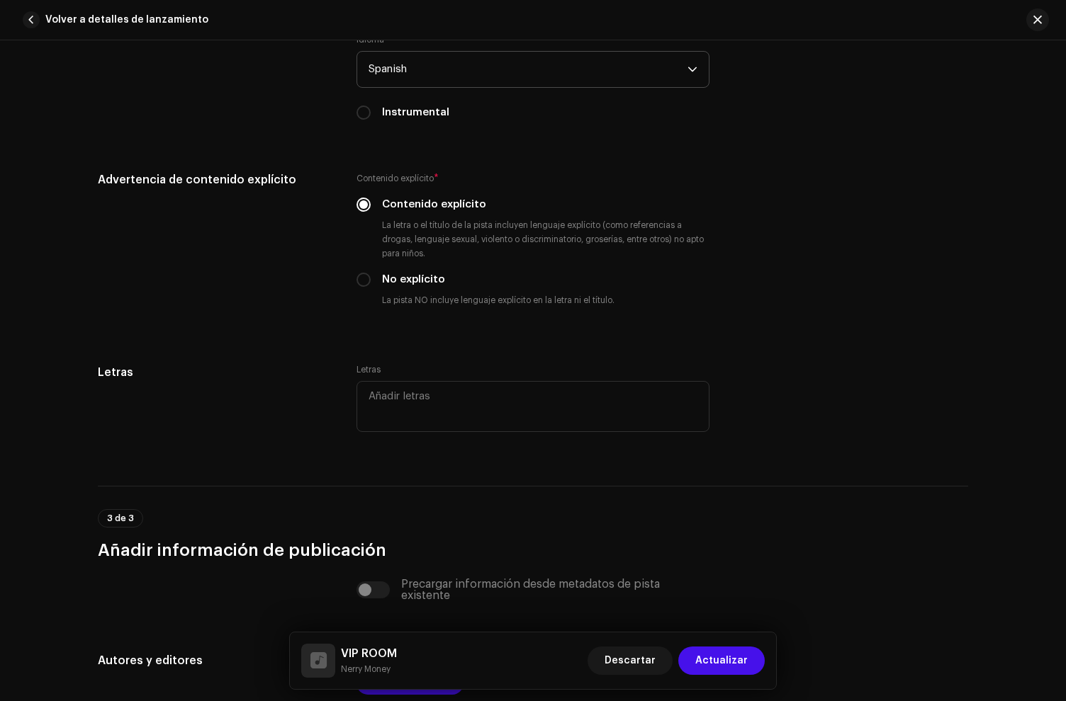
scroll to position [2878, 0]
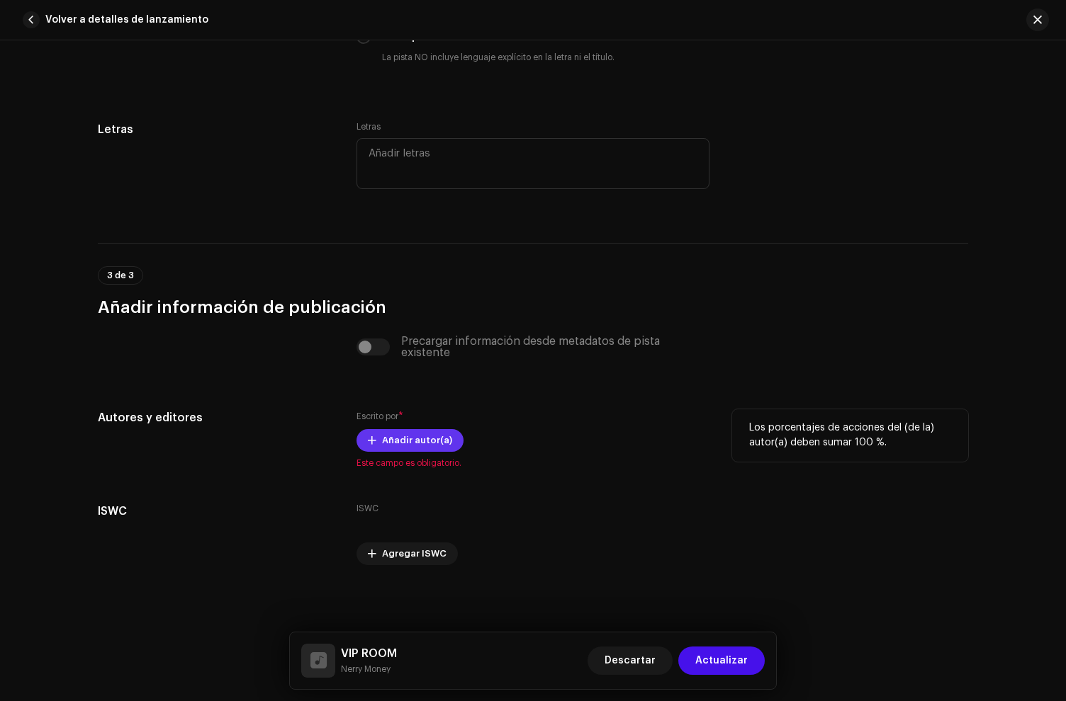
click at [382, 439] on span "Añadir autor(a)" at bounding box center [417, 441] width 70 height 28
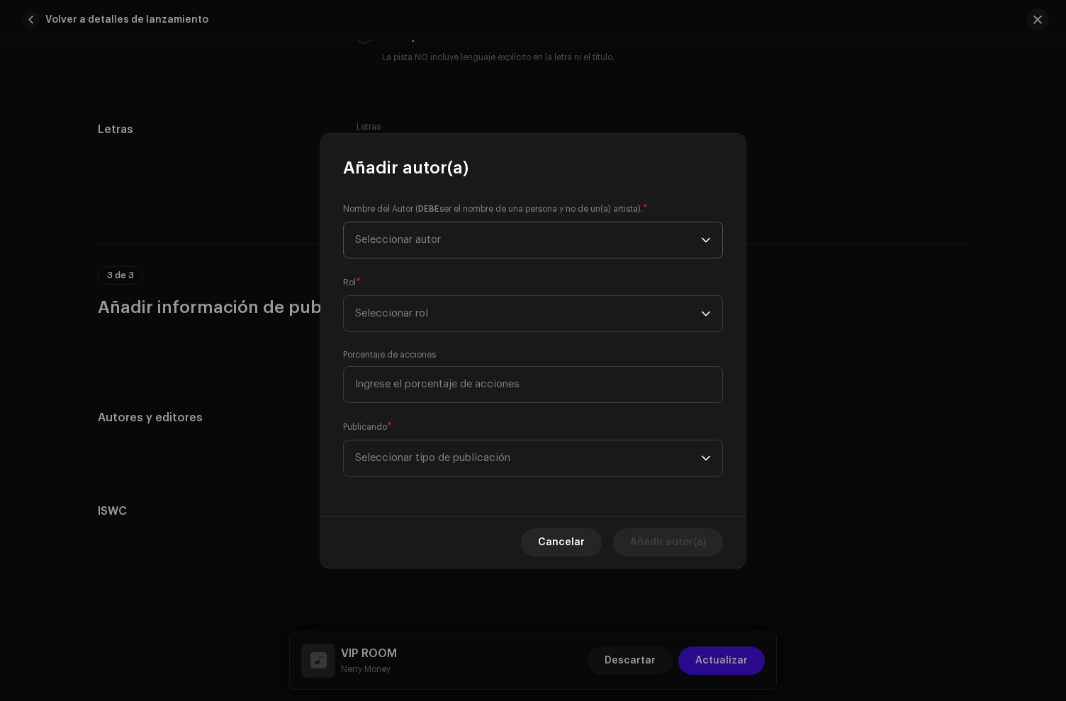
click at [411, 244] on span "Seleccionar autor" at bounding box center [398, 240] width 86 height 11
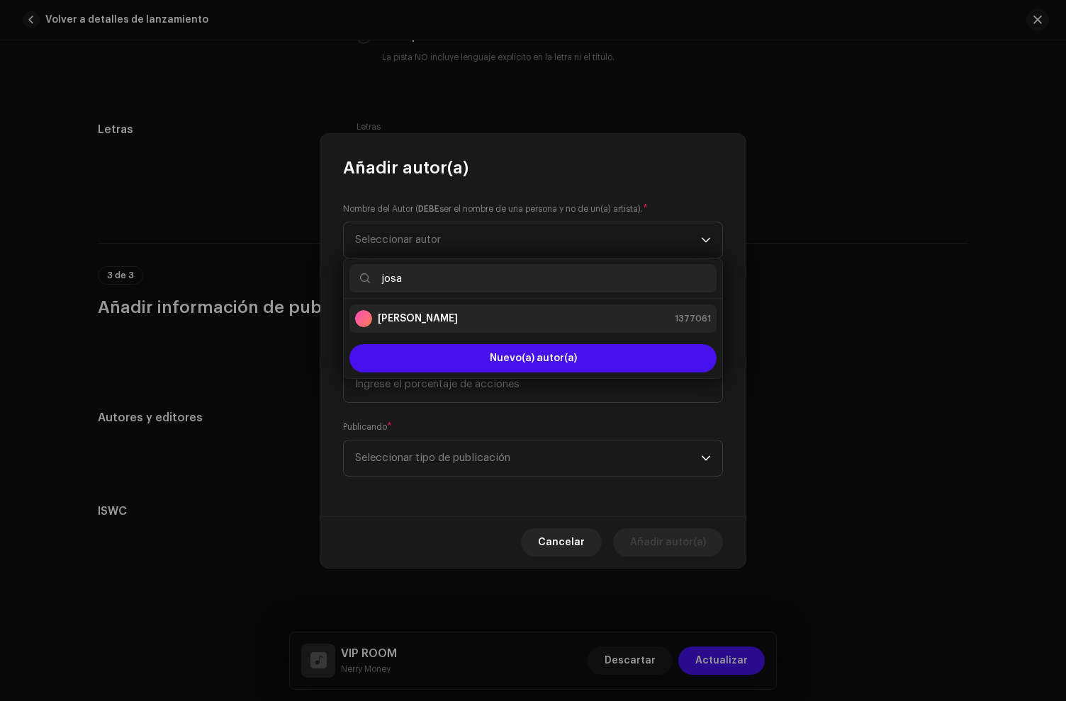
type input "josa"
click at [418, 317] on strong "[PERSON_NAME]" at bounding box center [418, 319] width 80 height 14
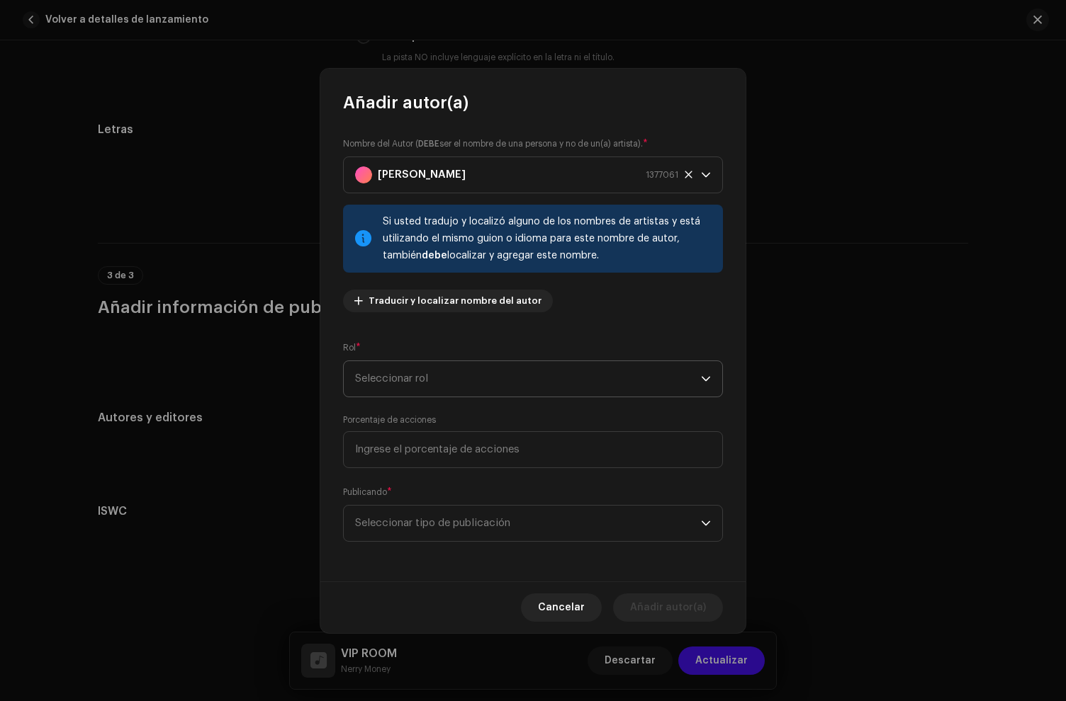
drag, startPoint x: 446, startPoint y: 354, endPoint x: 442, endPoint y: 380, distance: 26.5
click at [448, 357] on div "Rol * Seleccionar rol" at bounding box center [533, 369] width 380 height 57
click at [448, 397] on div "Nombre del Autor ( DEBE ser el nombre de una persona y no de un(a) artista). * …" at bounding box center [532, 348] width 425 height 468
click at [438, 388] on span "Seleccionar rol" at bounding box center [528, 378] width 346 height 35
click at [429, 518] on li "Income Participant" at bounding box center [532, 531] width 367 height 28
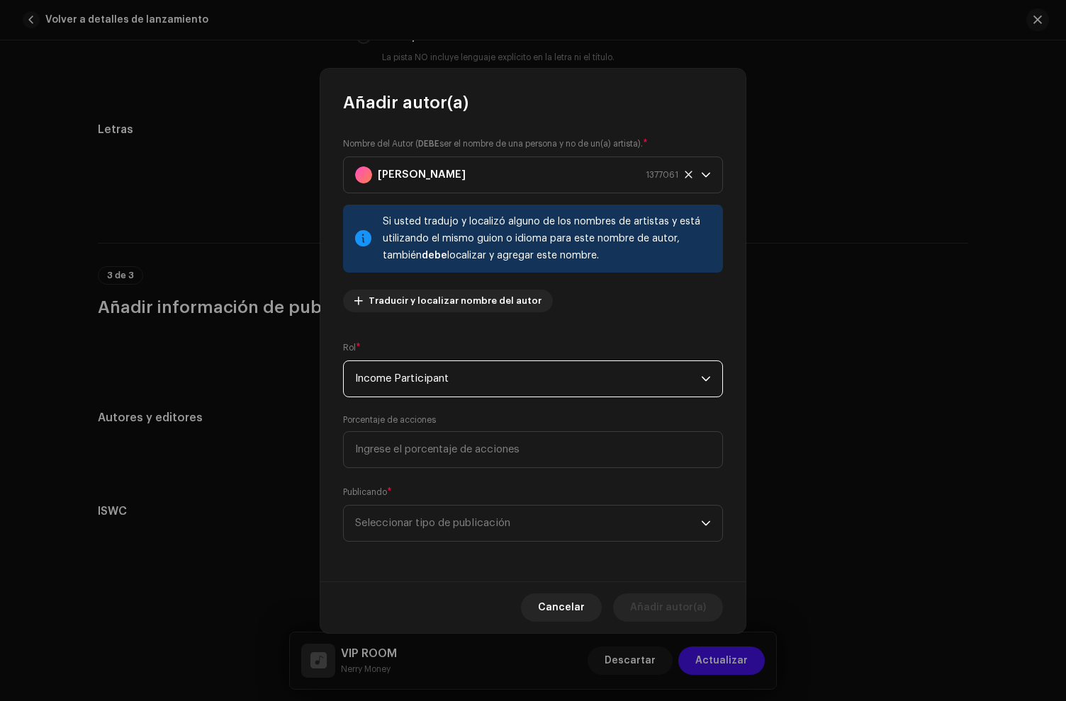
click at [414, 383] on span "Income Participant" at bounding box center [528, 378] width 346 height 35
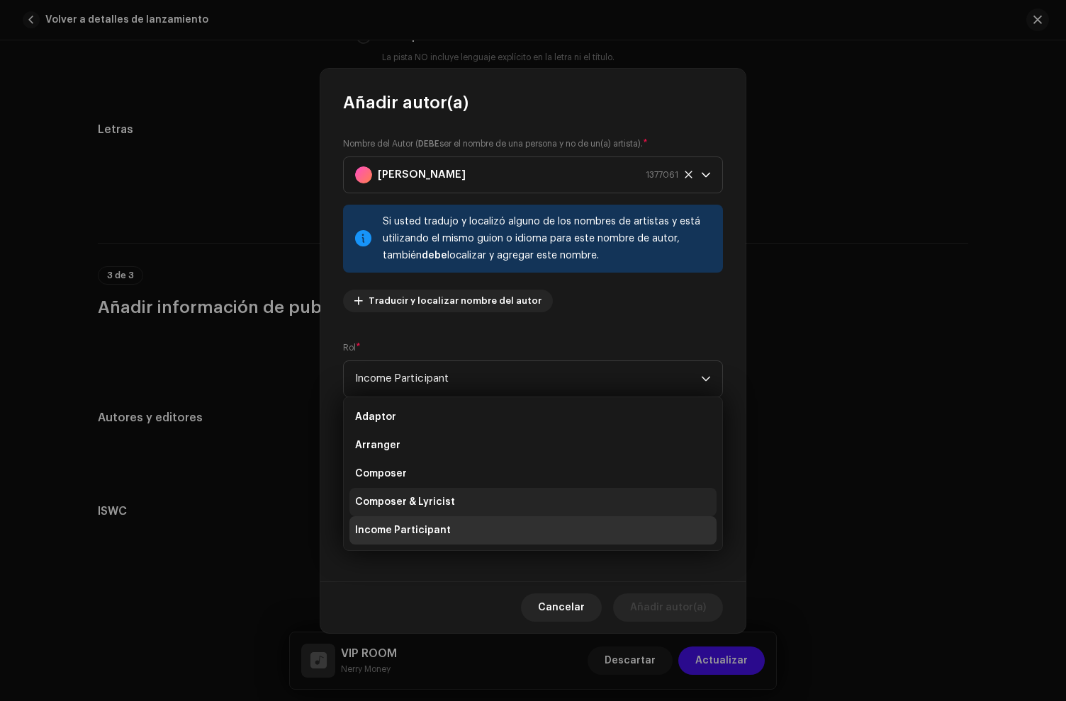
click at [411, 497] on span "Composer & Lyricist" at bounding box center [405, 502] width 100 height 14
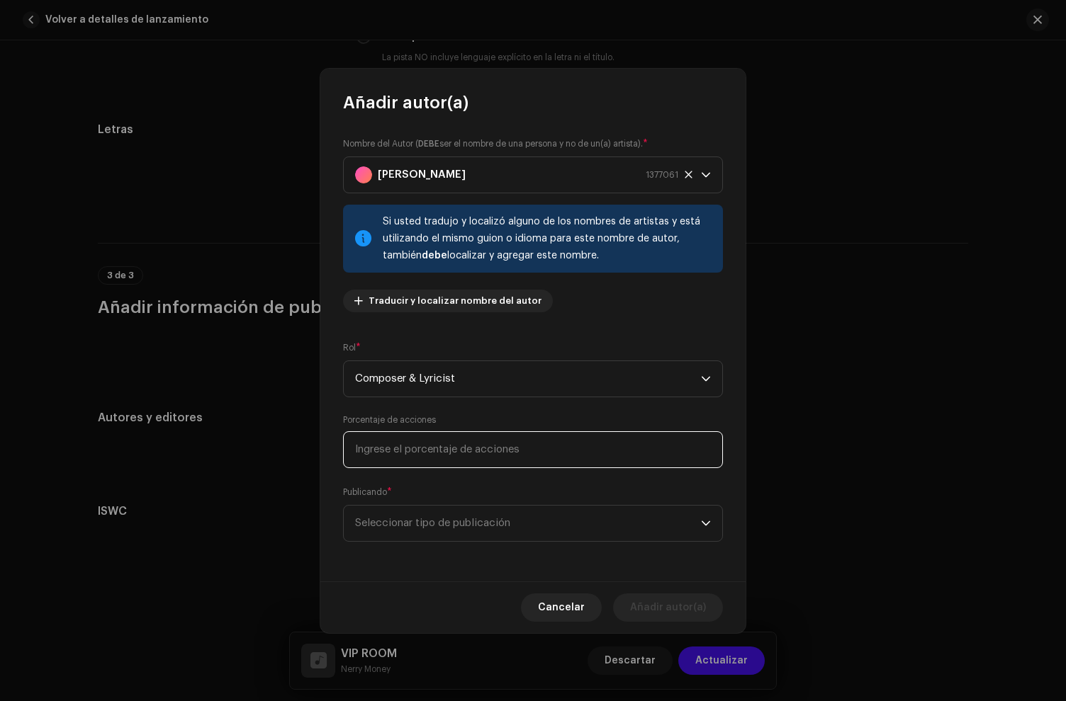
click at [417, 452] on input at bounding box center [533, 449] width 380 height 37
type input "100,00"
click at [502, 541] on p-select "Seleccionar tipo de publicación" at bounding box center [533, 523] width 380 height 37
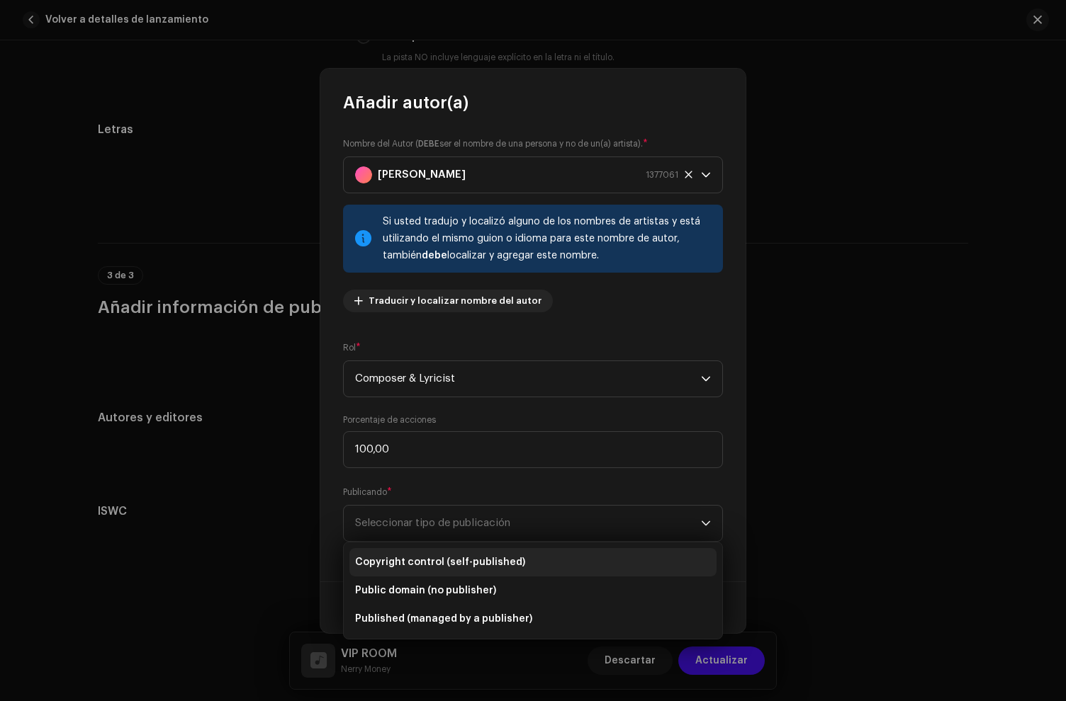
click at [500, 558] on span "Copyright control (self-published)" at bounding box center [440, 562] width 170 height 14
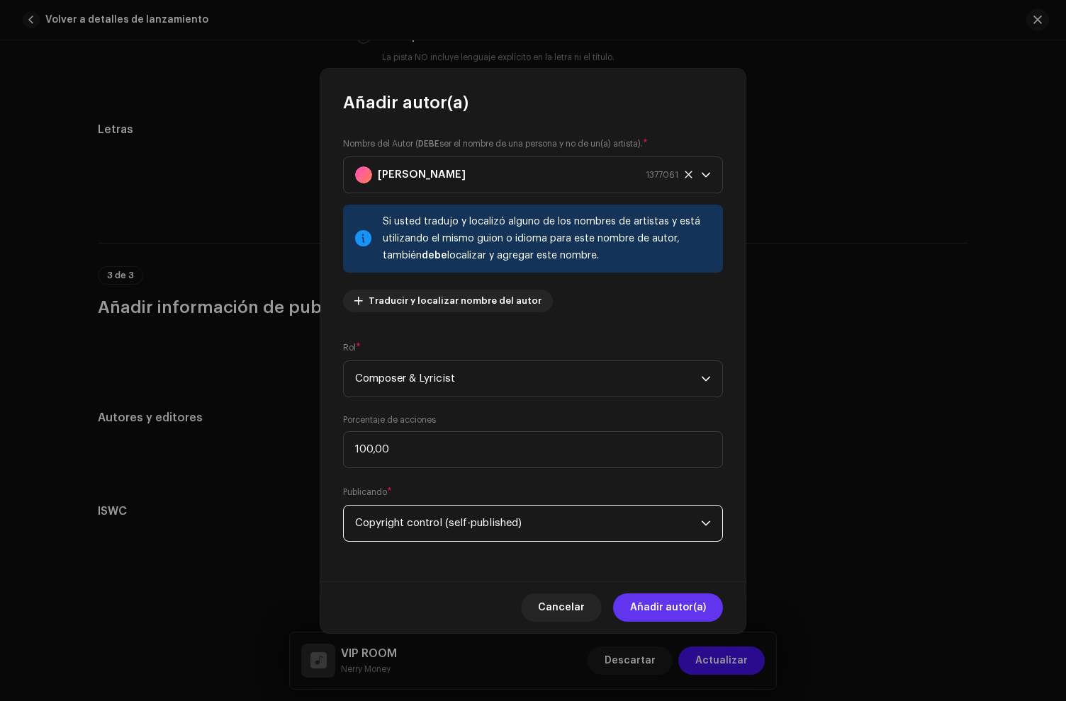
click at [700, 594] on span "Añadir autor(a)" at bounding box center [668, 608] width 76 height 28
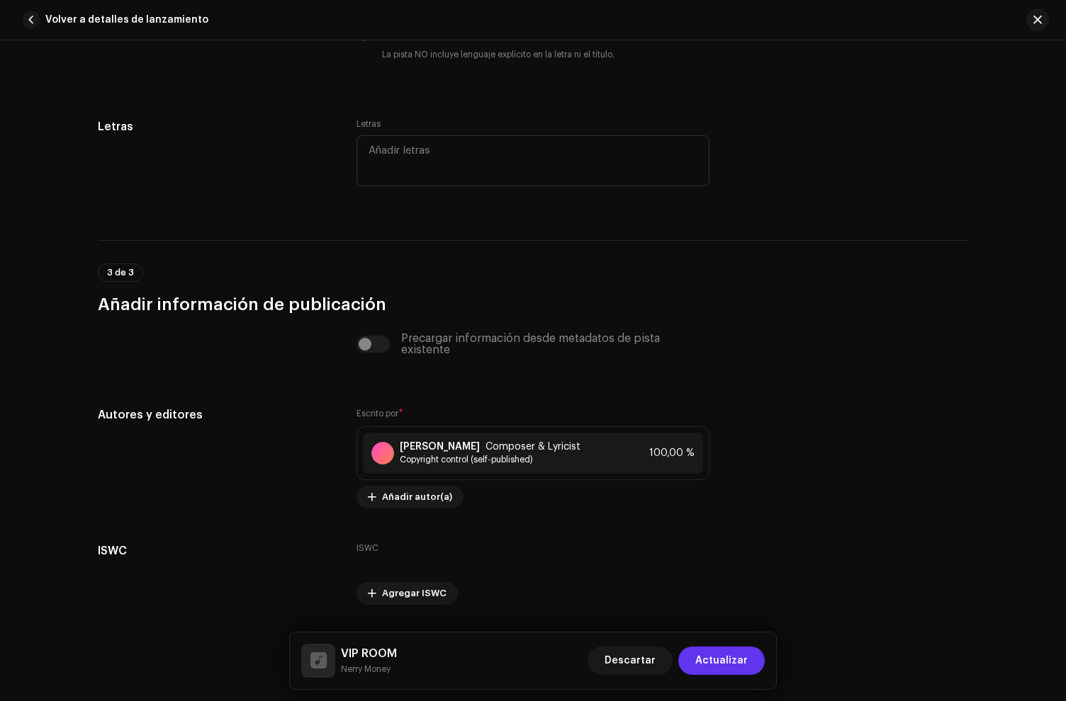
click at [727, 653] on span "Actualizar" at bounding box center [721, 661] width 52 height 28
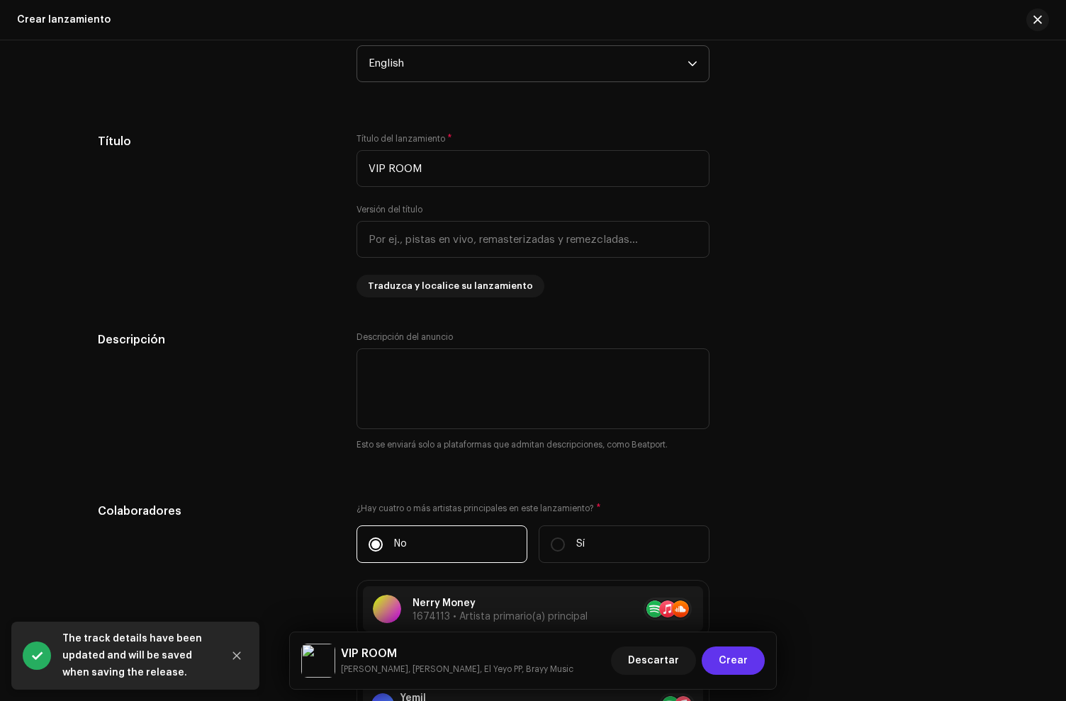
scroll to position [1343, 0]
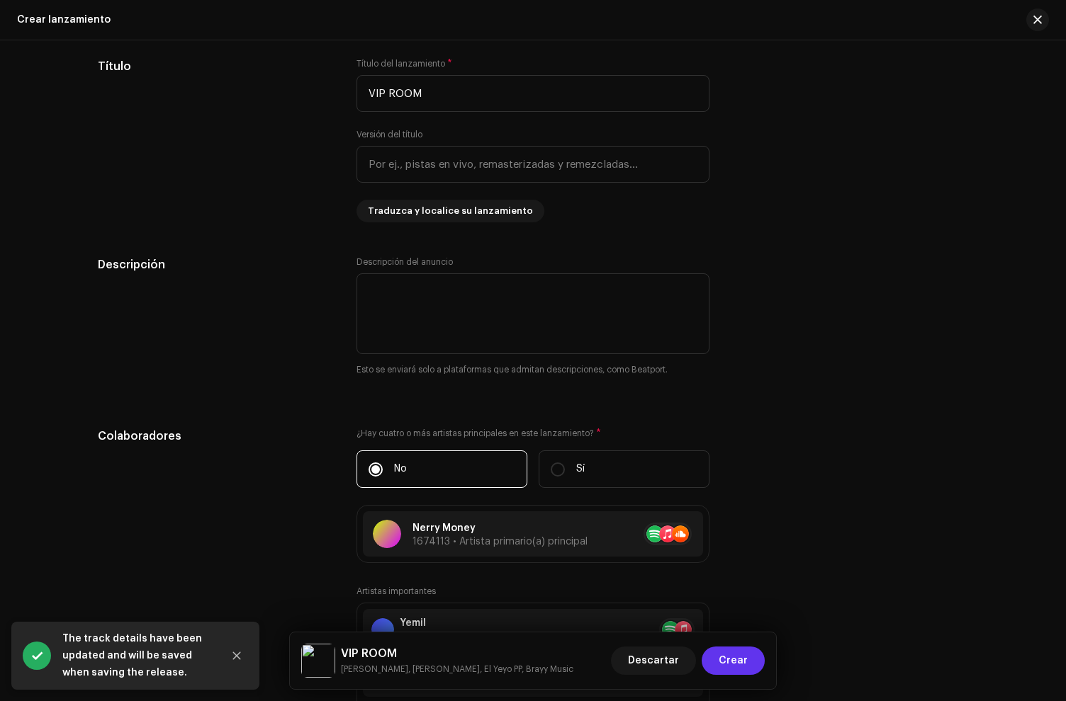
click at [742, 655] on span "Crear" at bounding box center [732, 661] width 29 height 28
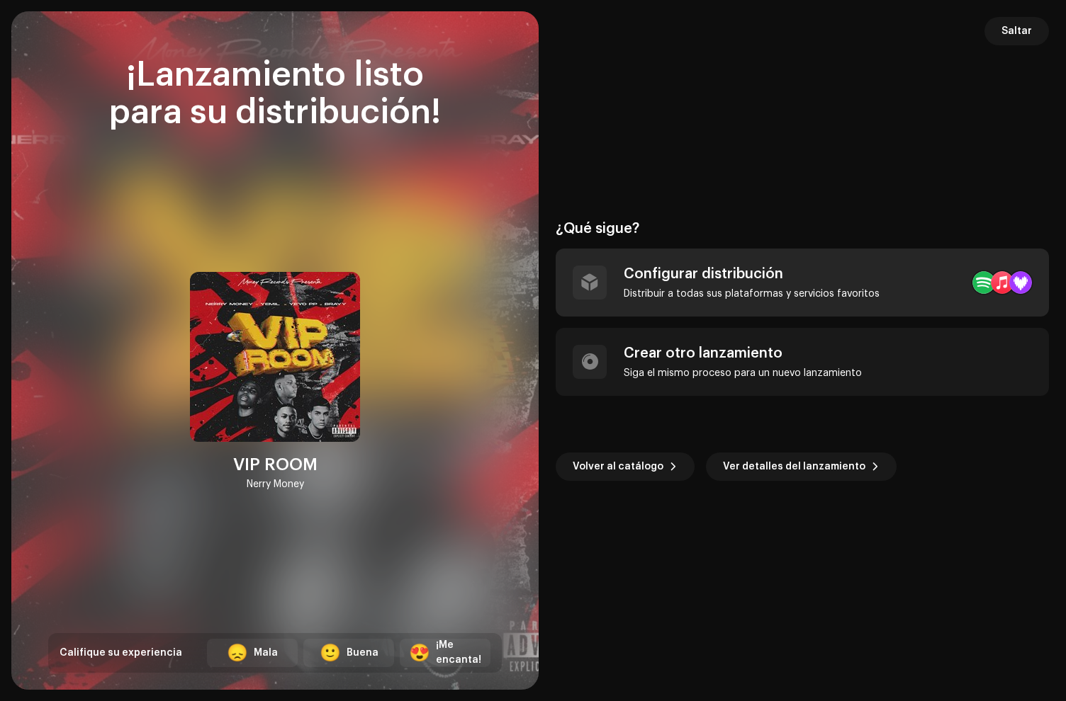
click at [671, 280] on div "Configurar distribución" at bounding box center [751, 274] width 256 height 17
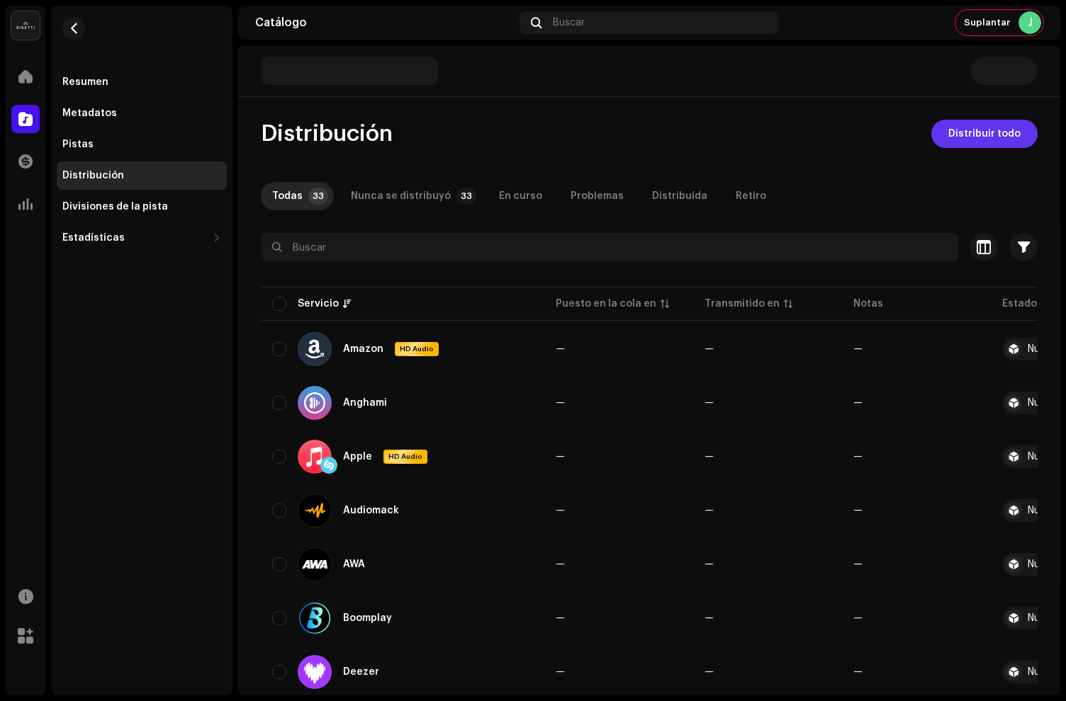
click at [988, 136] on span "Distribuir todo" at bounding box center [984, 134] width 72 height 28
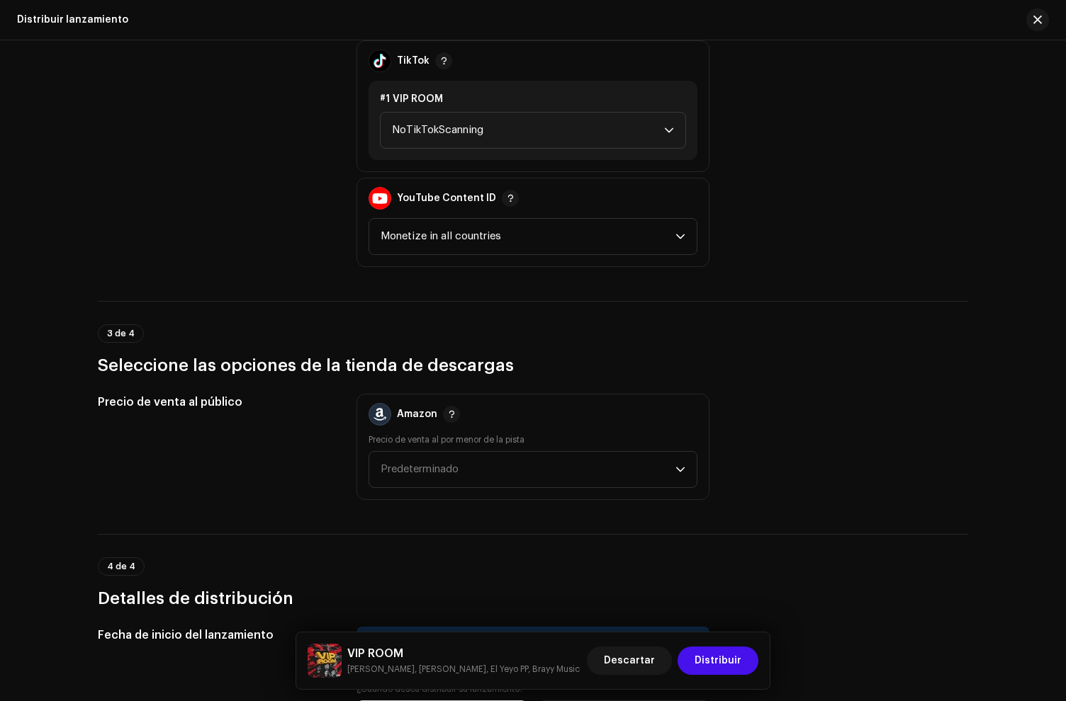
scroll to position [2178, 0]
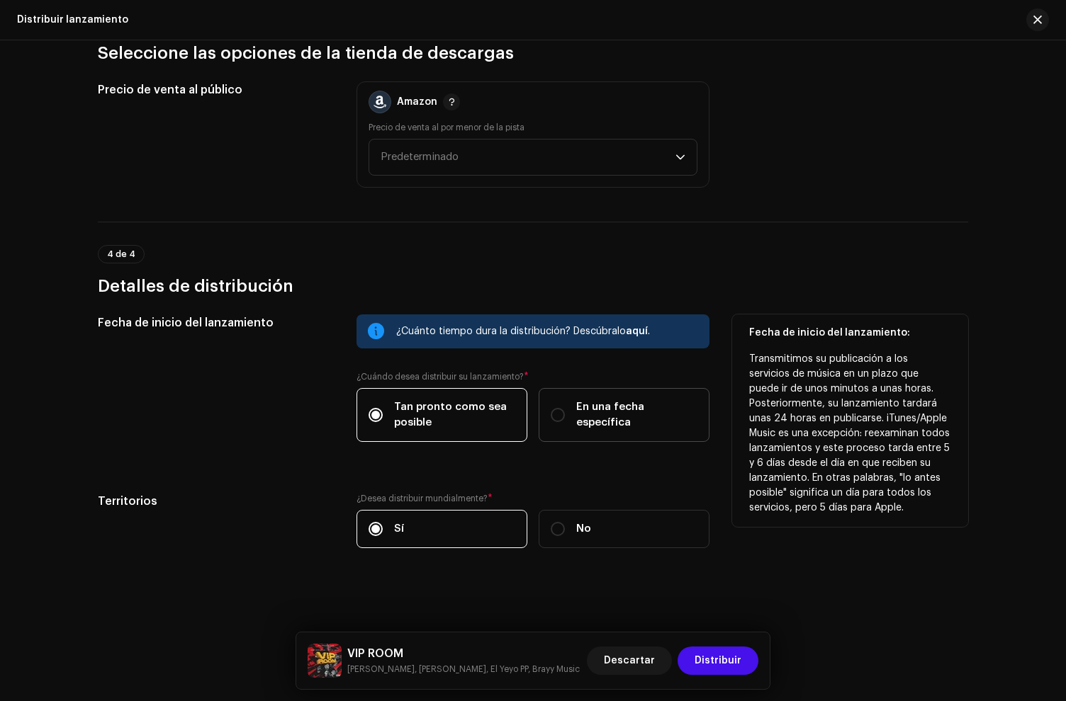
click at [617, 410] on span "En una fecha específica" at bounding box center [636, 415] width 121 height 31
click at [565, 410] on input "En una fecha específica" at bounding box center [558, 415] width 14 height 14
radio input "true"
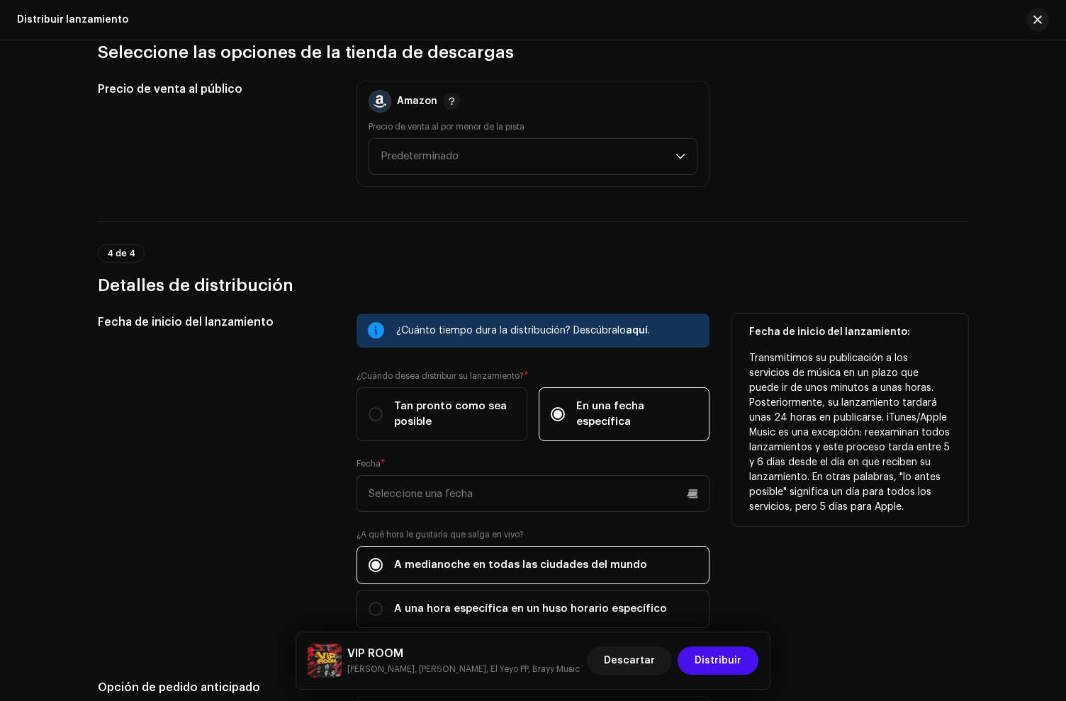
click at [511, 473] on div "Fecha *" at bounding box center [532, 485] width 353 height 54
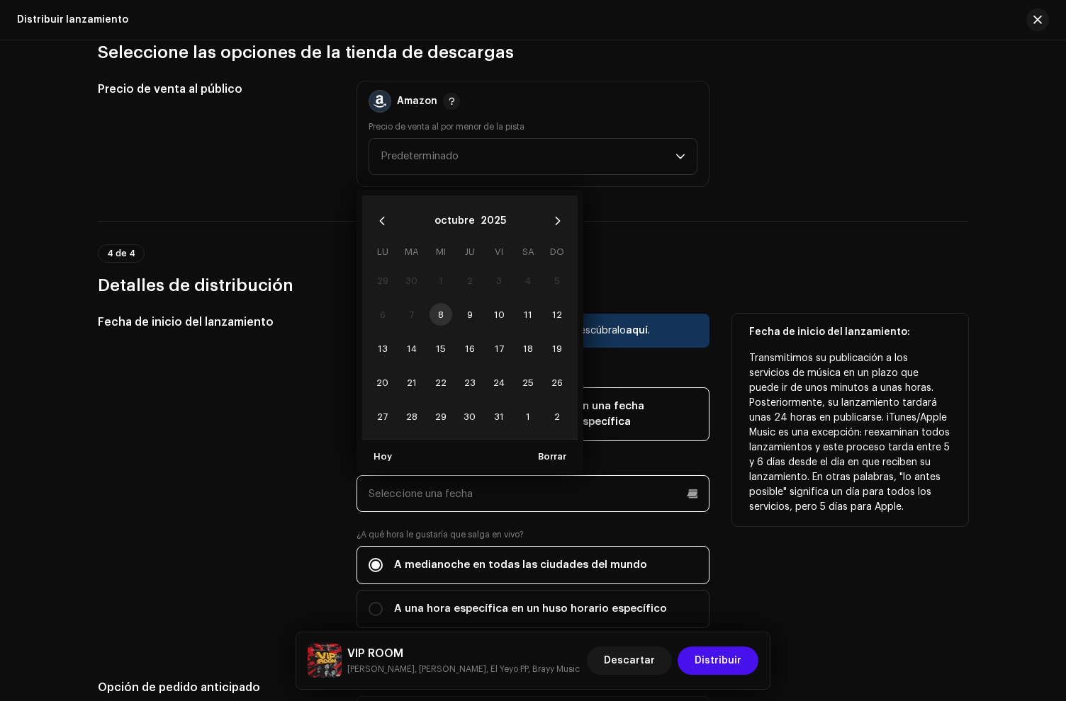
click at [499, 491] on input "text" at bounding box center [532, 493] width 353 height 37
click at [471, 305] on span "9" at bounding box center [469, 314] width 23 height 23
type input "[DATE]"
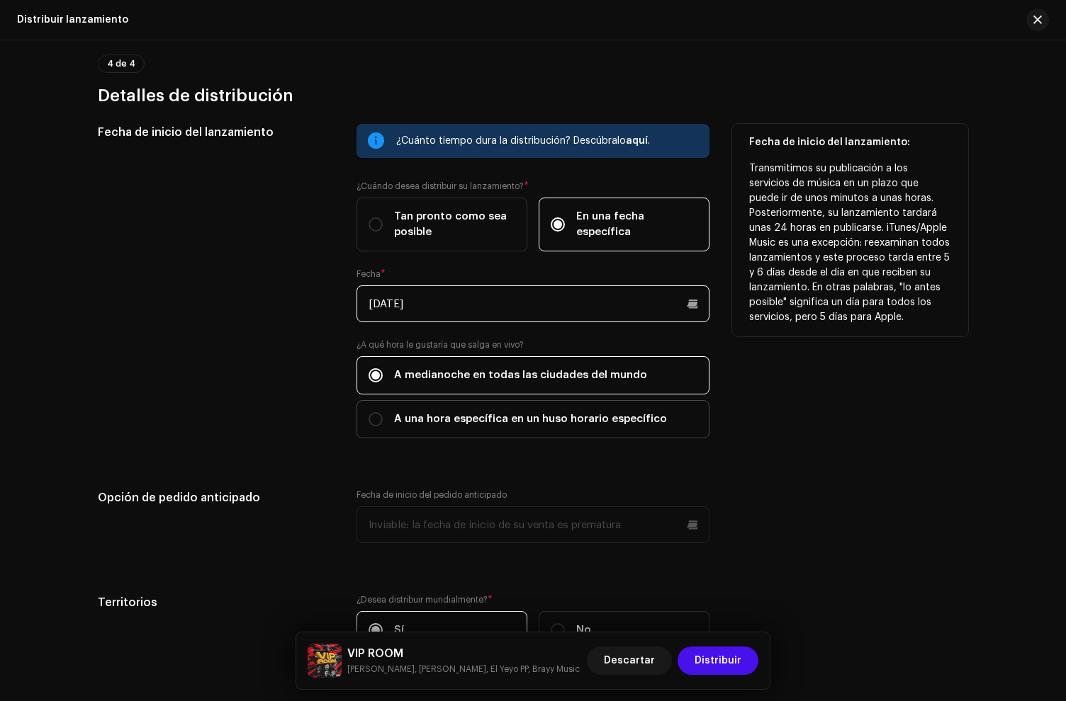
scroll to position [2375, 0]
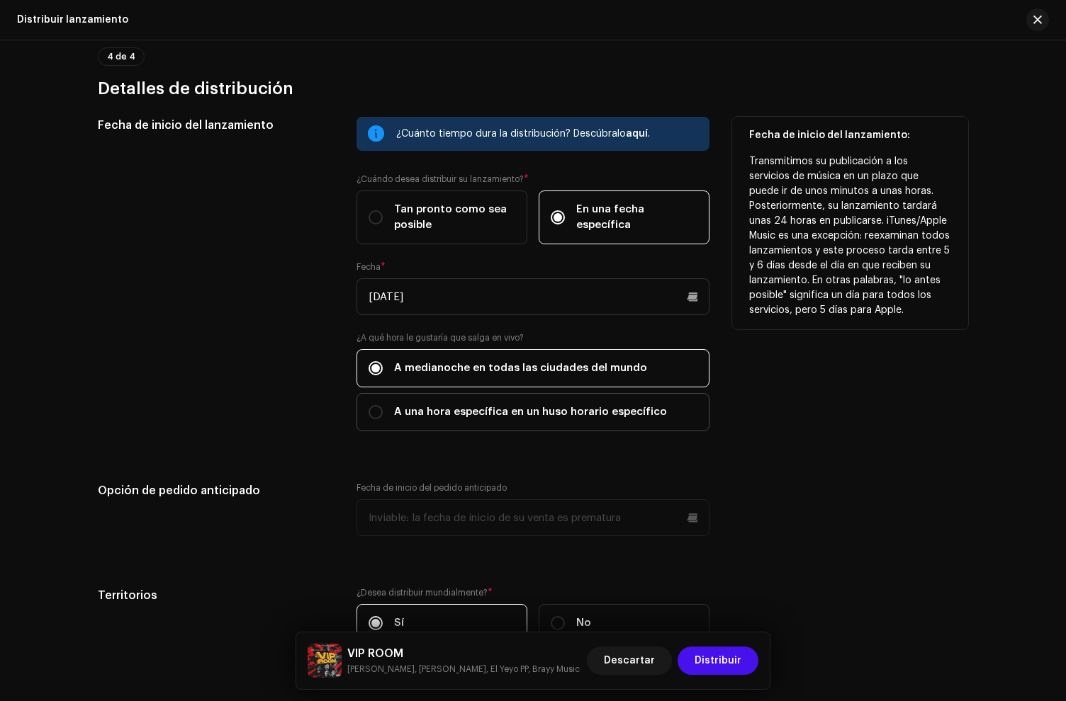
click at [415, 404] on label "A una hora específica en un huso horario específico" at bounding box center [532, 412] width 353 height 38
click at [383, 405] on input "A una hora específica en un huso horario específico" at bounding box center [375, 412] width 14 height 14
radio input "true"
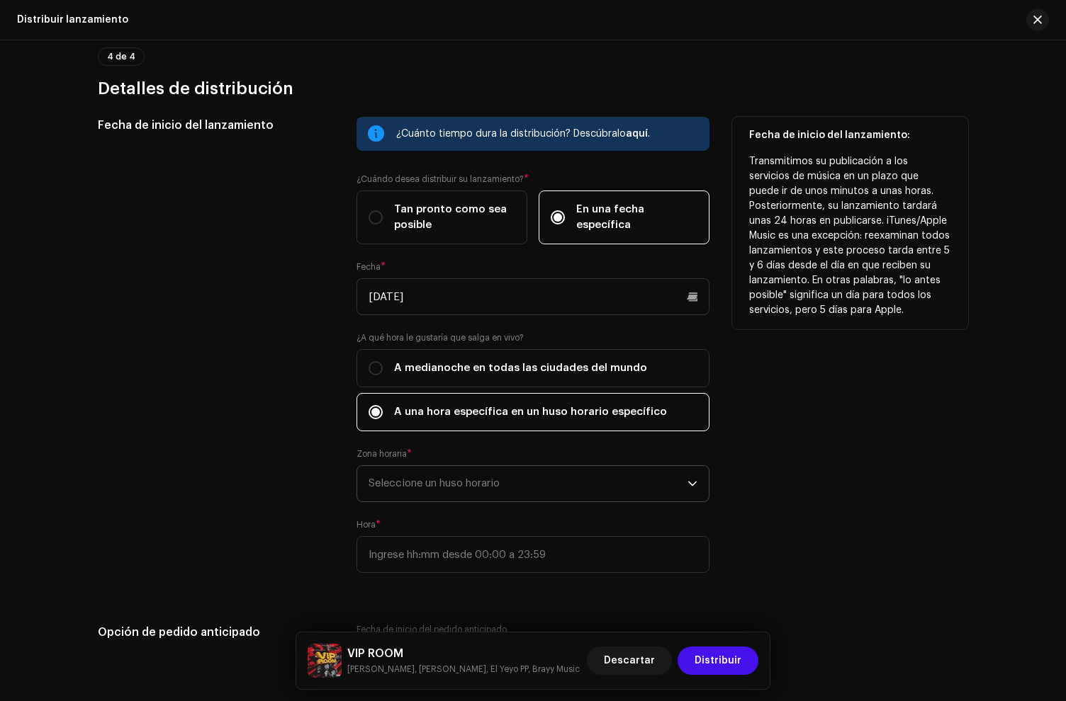
click at [432, 478] on span "Seleccione un huso horario" at bounding box center [527, 483] width 319 height 35
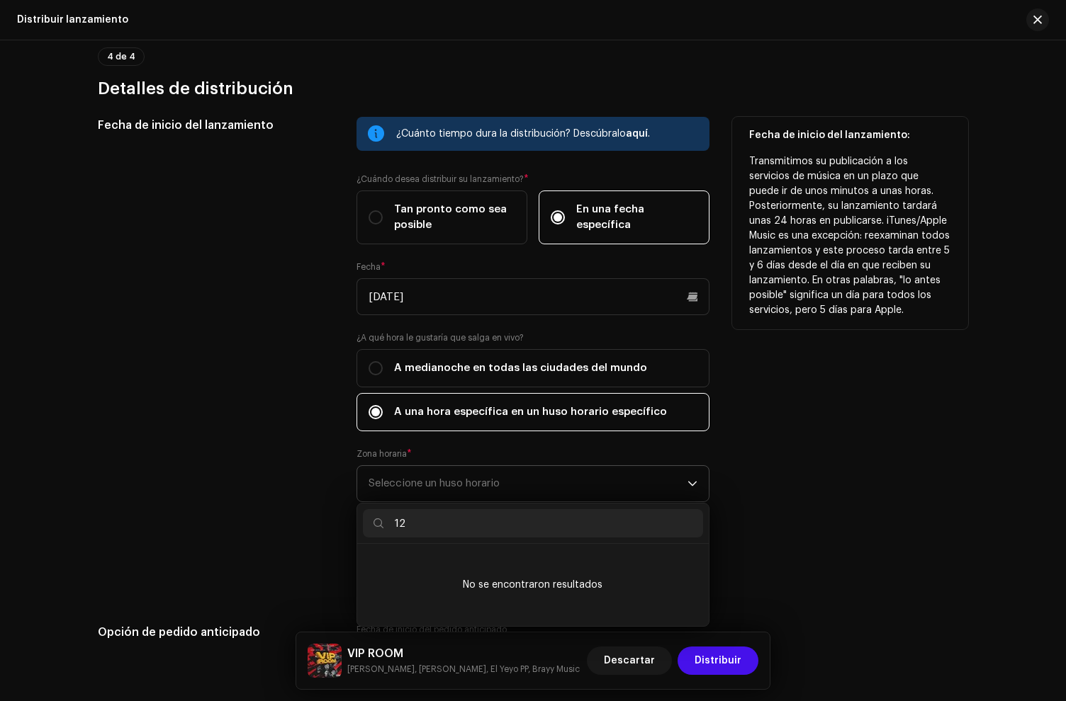
type input "1"
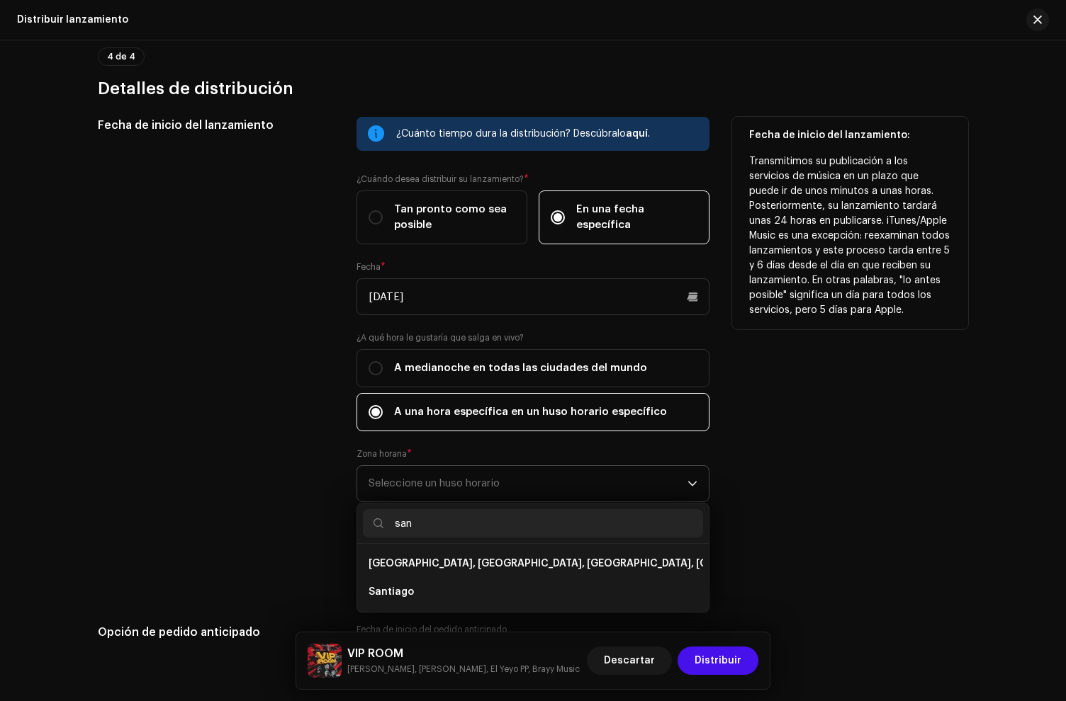
type input "san"
drag, startPoint x: 450, startPoint y: 529, endPoint x: 337, endPoint y: 515, distance: 113.5
click at [337, 515] on div "Fecha de inicio del lanzamiento ¿Cuánto tiempo dura la distribución? Descúbralo…" at bounding box center [533, 353] width 870 height 473
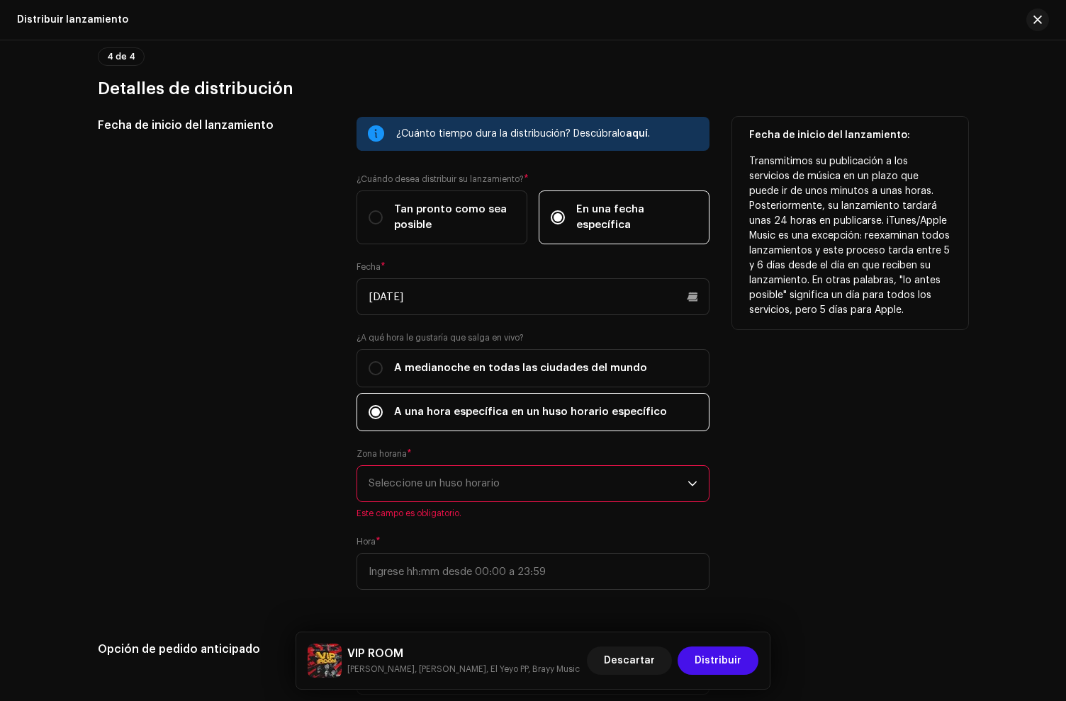
click at [392, 490] on span "Seleccione un huso horario" at bounding box center [527, 483] width 319 height 35
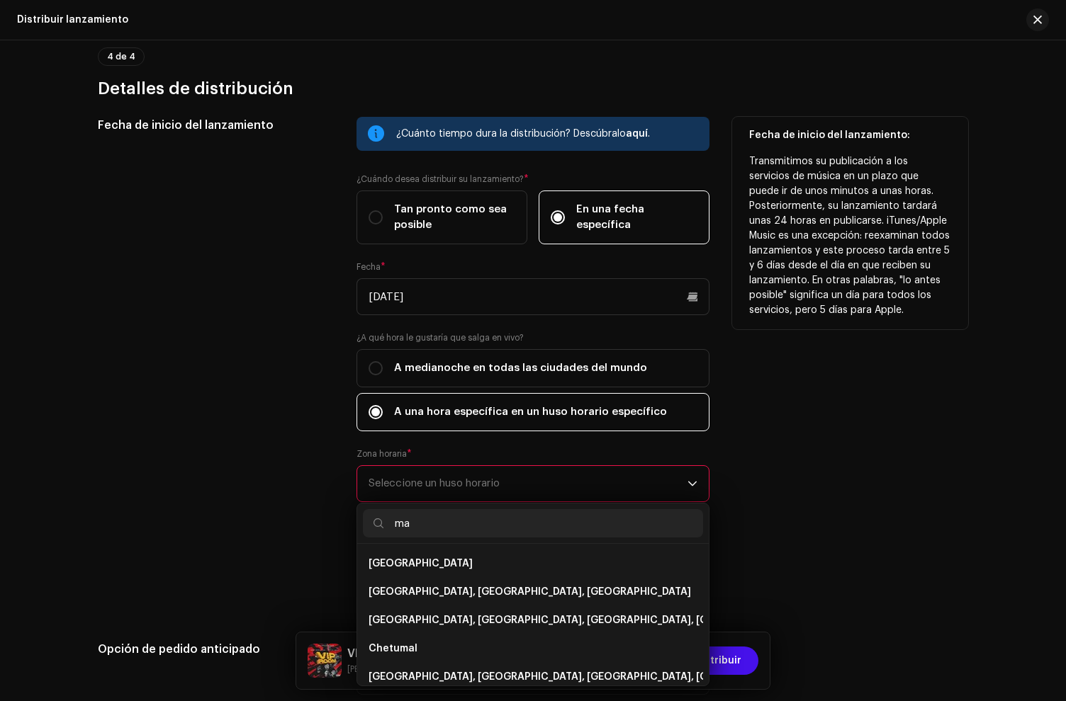
type input "m"
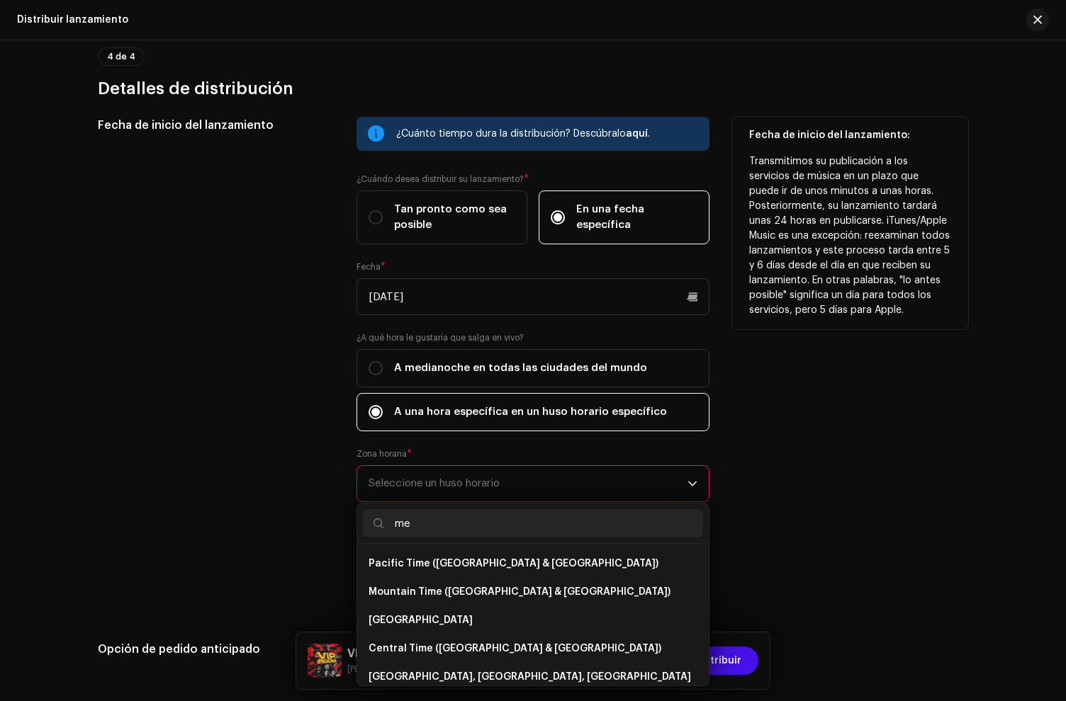
type input "m"
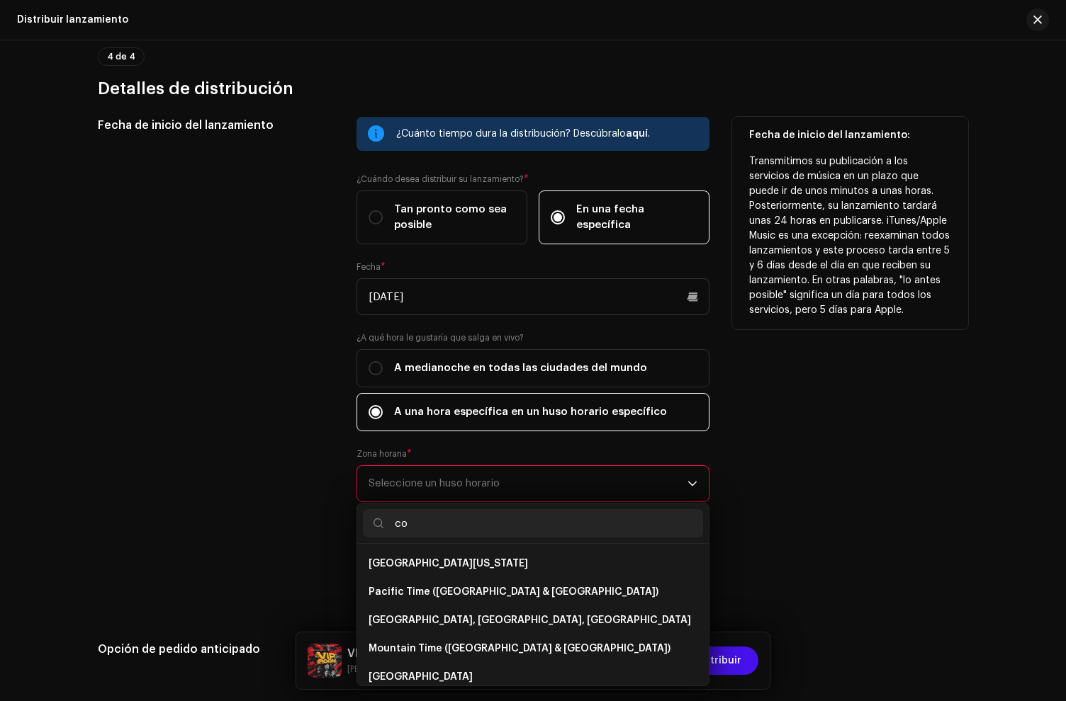
type input "c"
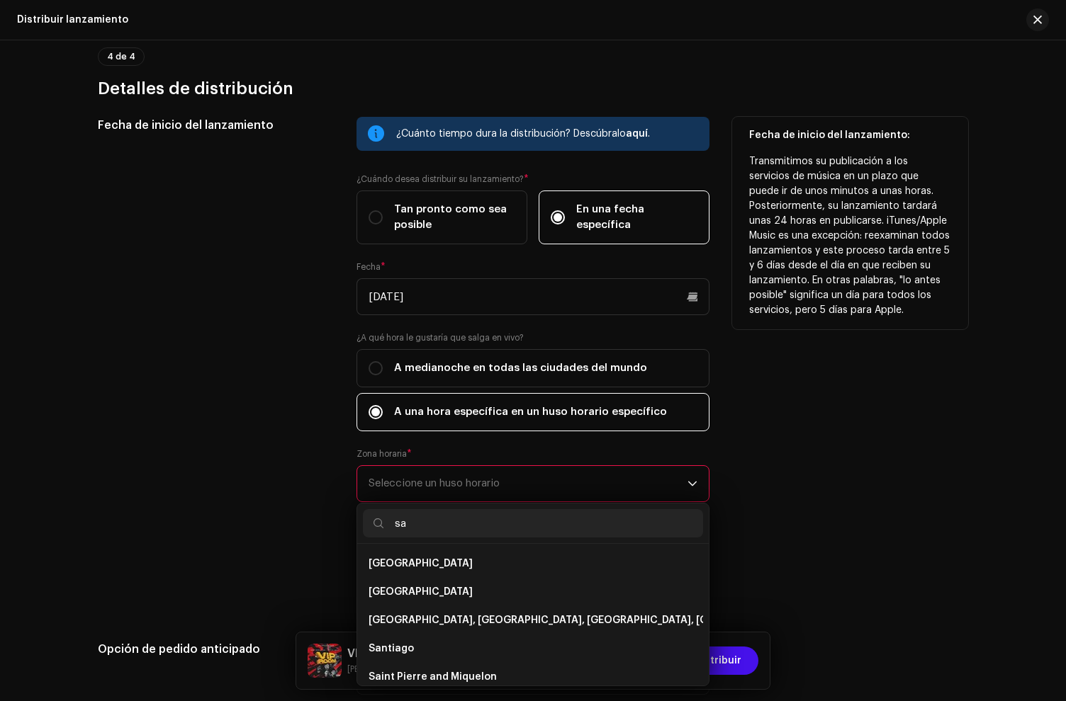
type input "s"
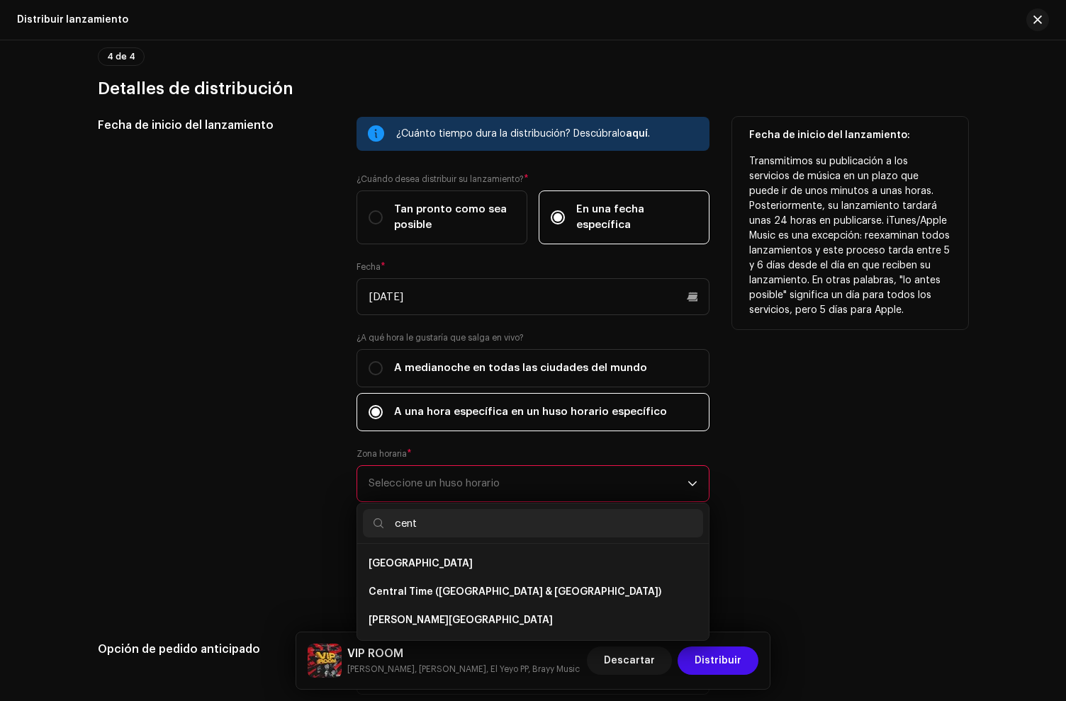
type input "centr"
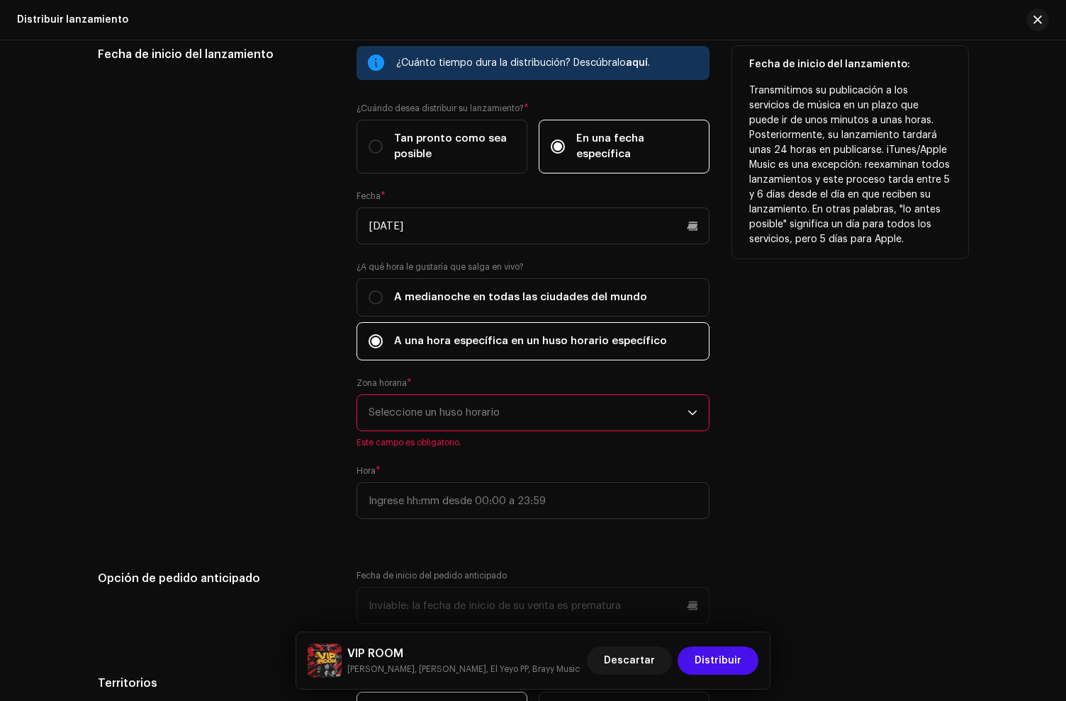
scroll to position [2448, 0]
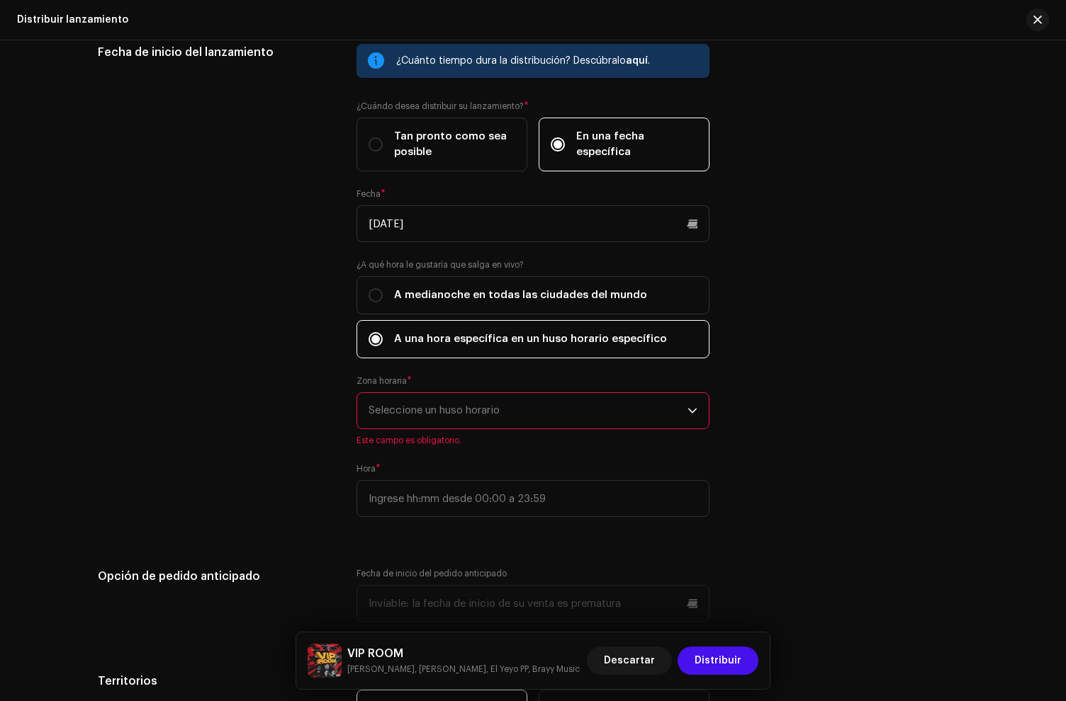
click at [434, 411] on span "Seleccione un huso horario" at bounding box center [527, 410] width 319 height 35
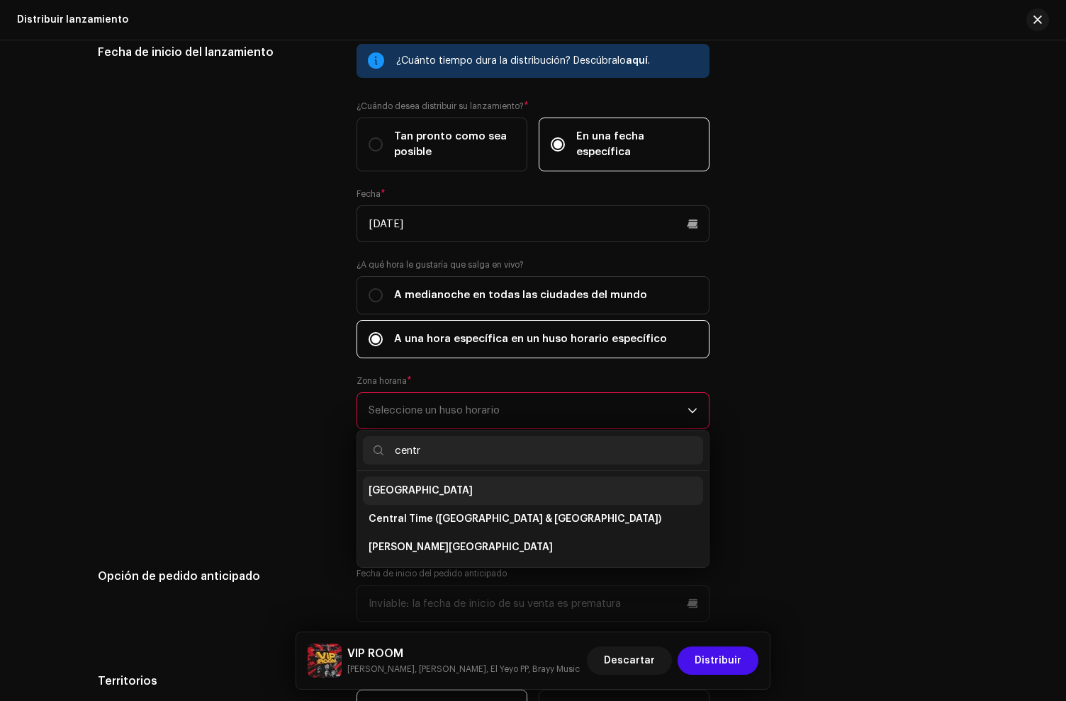
type input "centr"
click at [417, 497] on span "[GEOGRAPHIC_DATA]" at bounding box center [420, 491] width 104 height 14
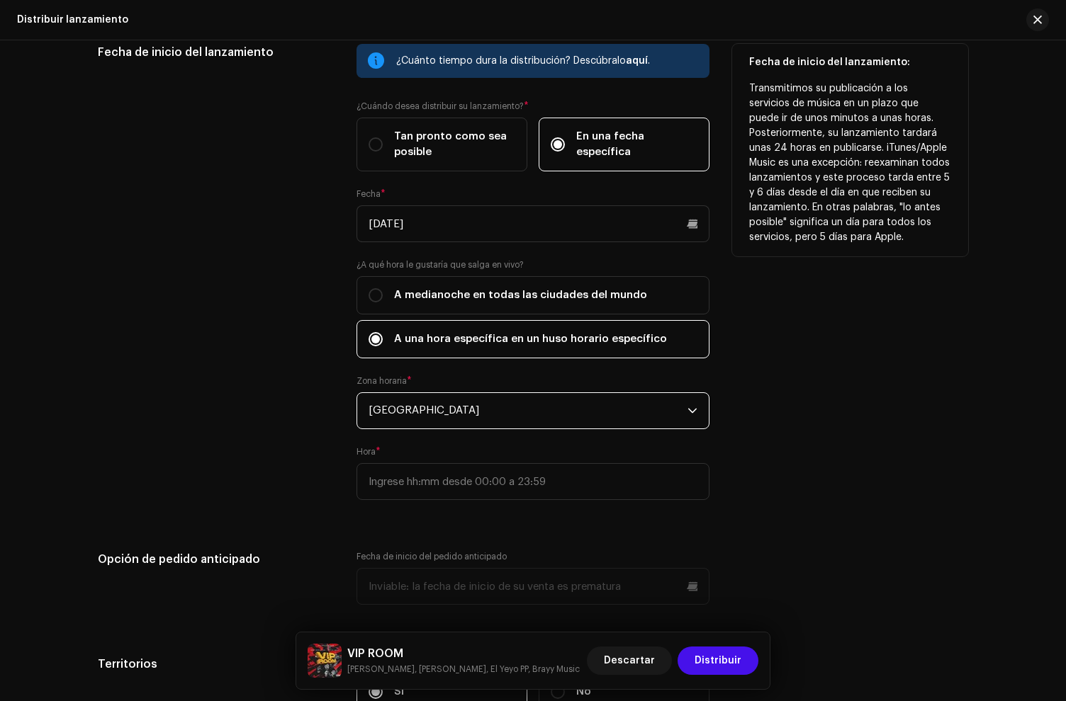
click at [434, 418] on span "[GEOGRAPHIC_DATA]" at bounding box center [527, 410] width 319 height 35
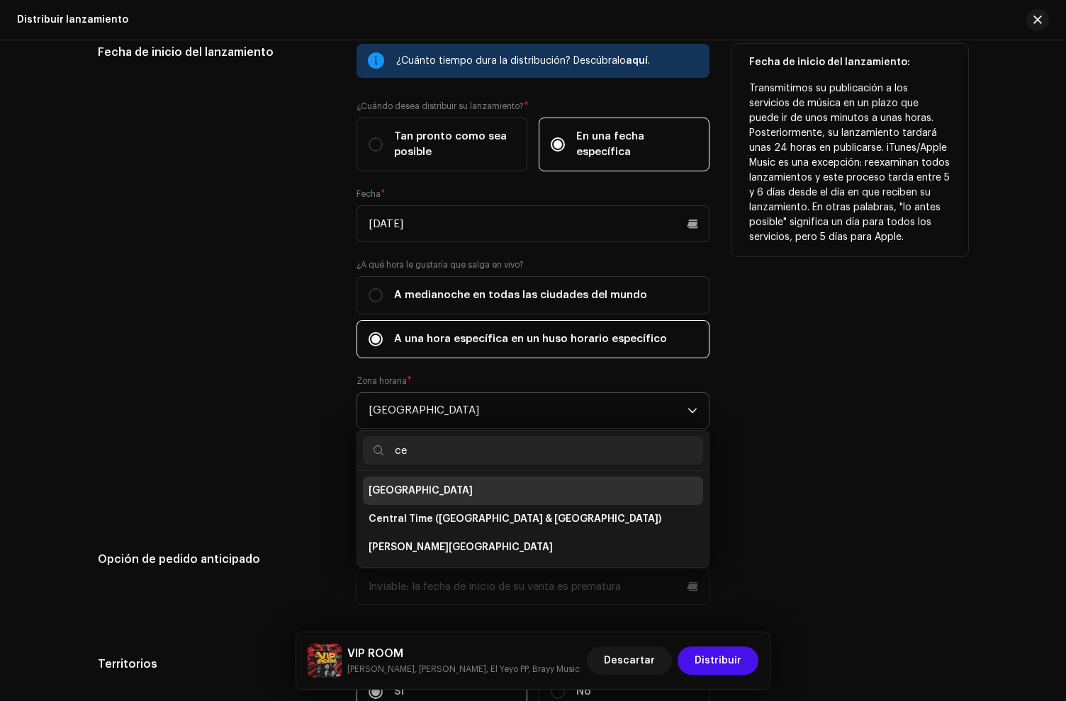
scroll to position [0, 0]
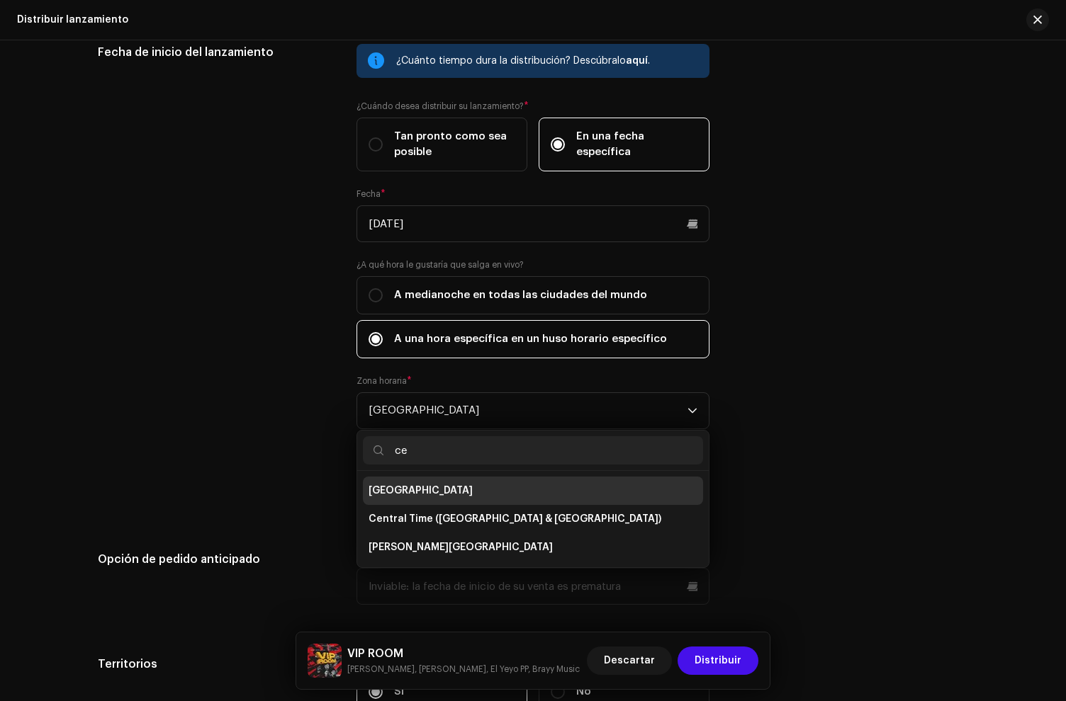
type input "ce"
click at [418, 494] on span "[GEOGRAPHIC_DATA]" at bounding box center [420, 491] width 104 height 14
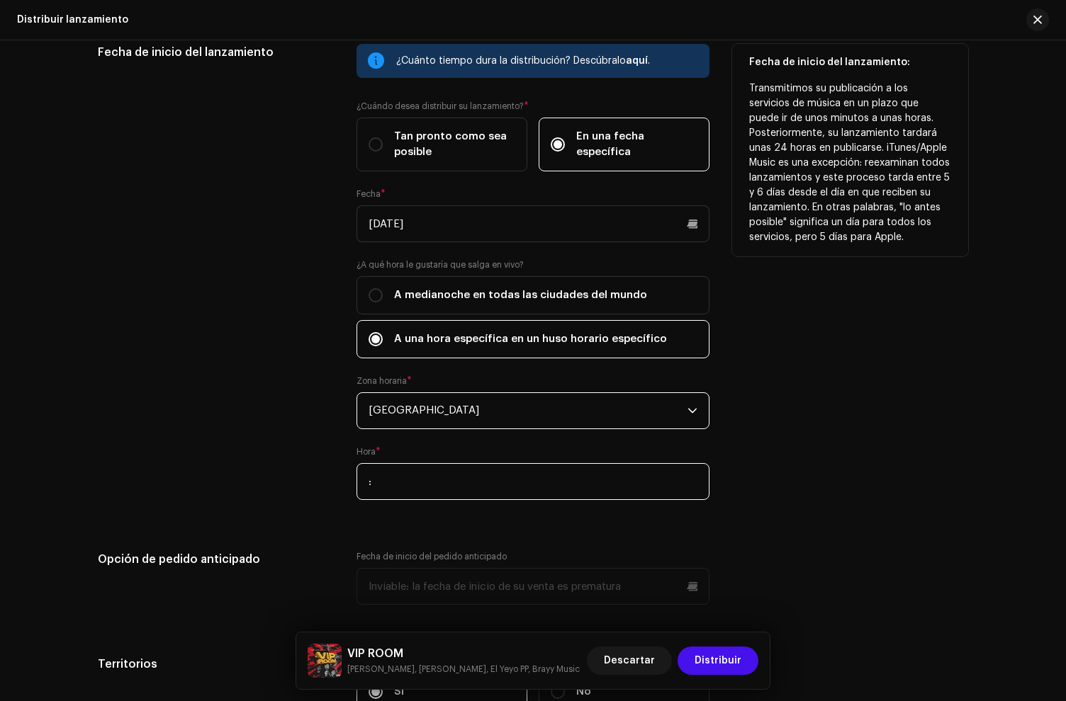
click at [412, 487] on input ":" at bounding box center [532, 481] width 353 height 37
type input "12:00"
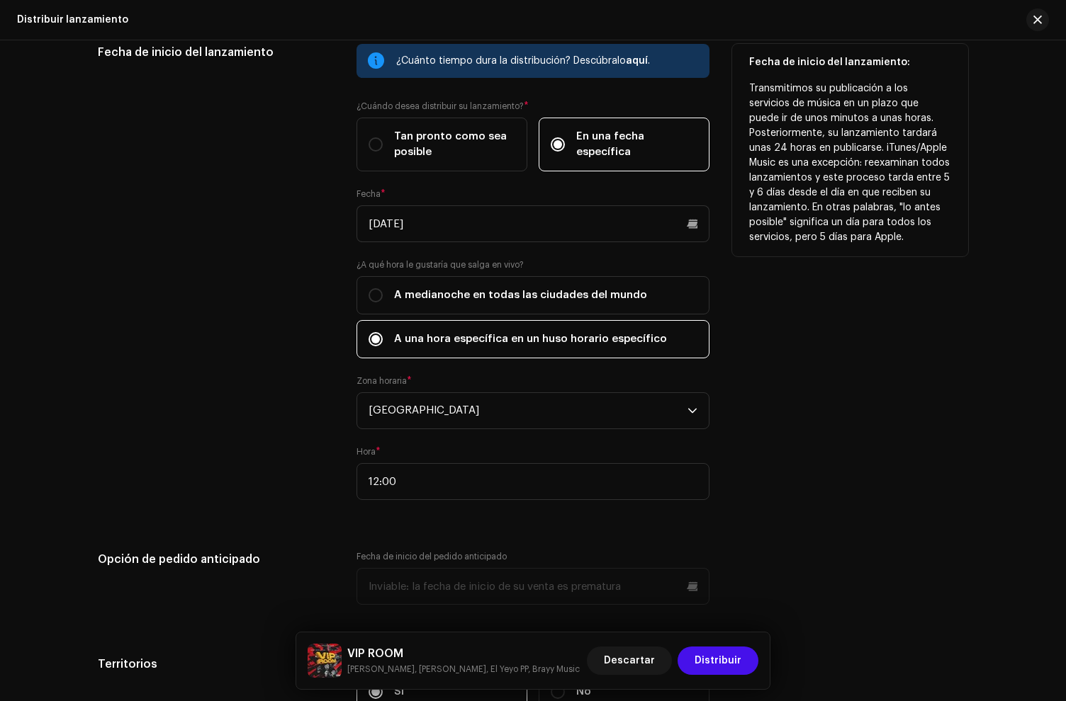
drag, startPoint x: 335, startPoint y: 449, endPoint x: 351, endPoint y: 451, distance: 16.4
click at [335, 449] on div "Fecha de inicio del lanzamiento ¿Cuánto tiempo dura la distribución? Descúbralo…" at bounding box center [533, 280] width 870 height 473
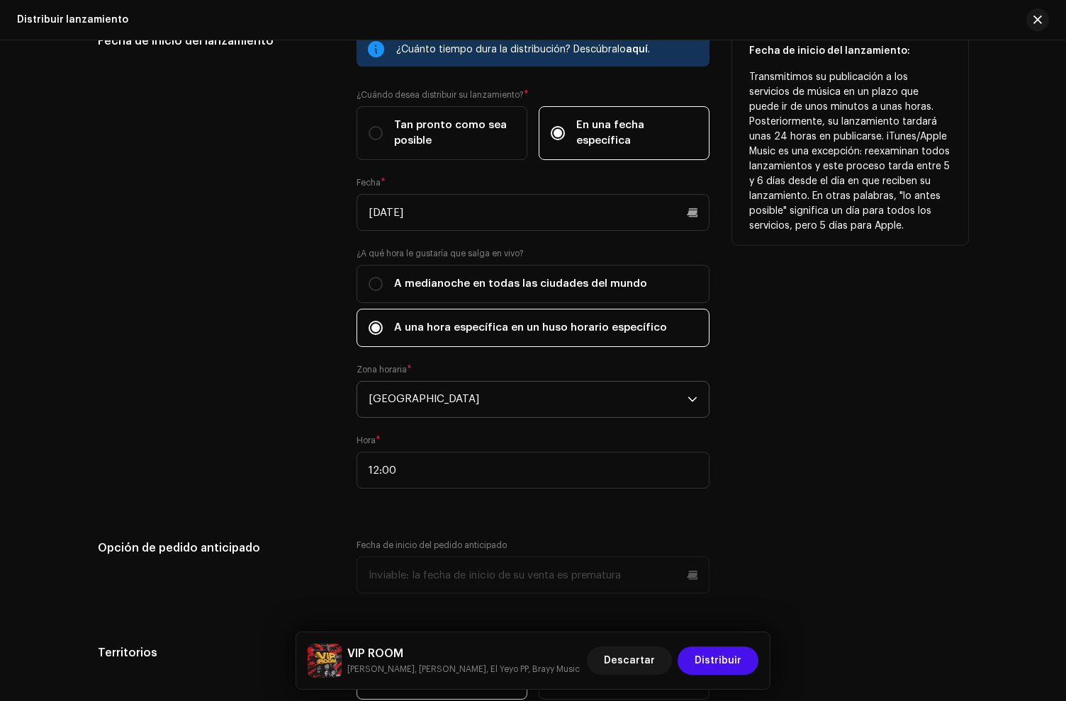
scroll to position [2462, 0]
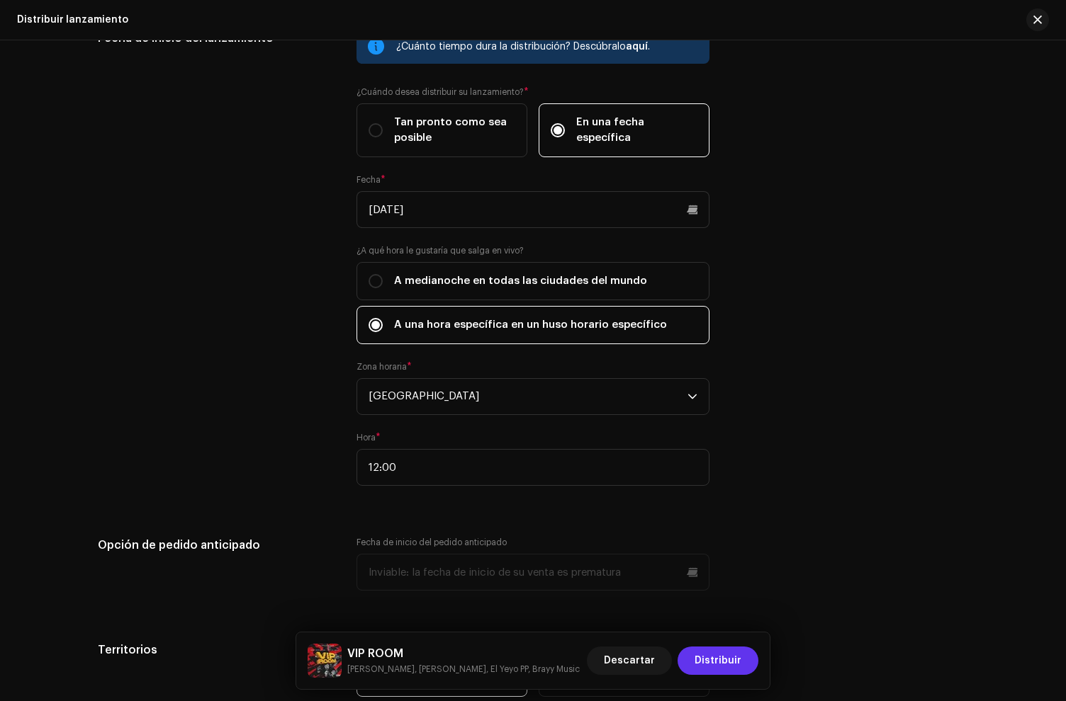
click at [720, 658] on span "Distribuir" at bounding box center [717, 661] width 47 height 28
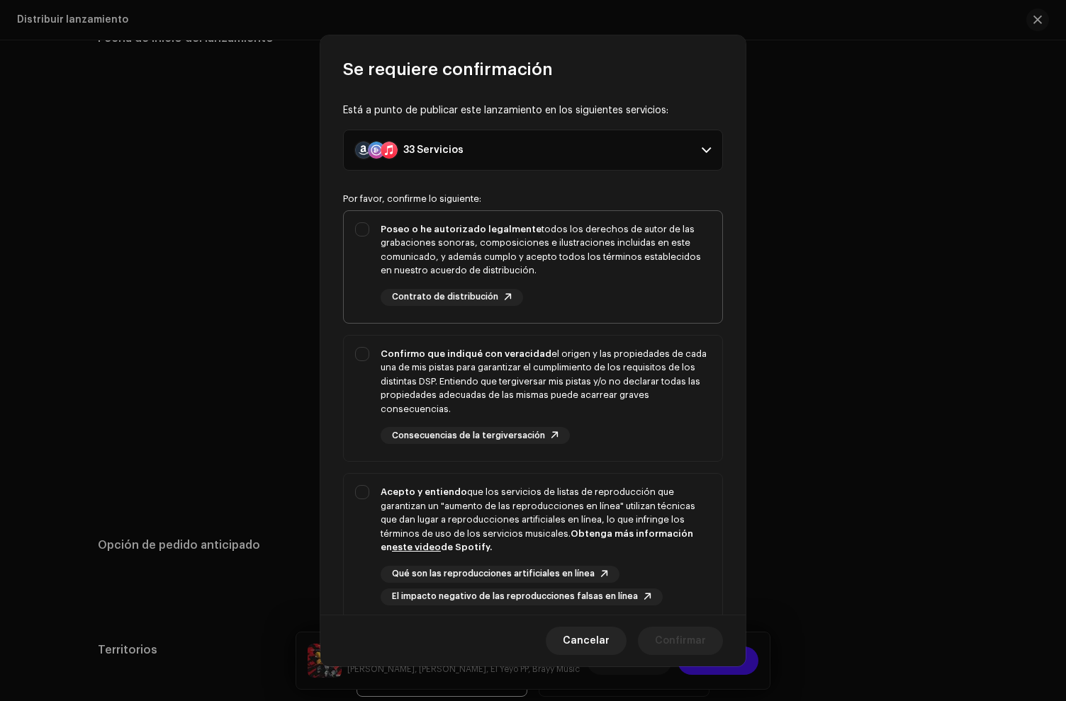
click at [553, 285] on div "Poseo o he autorizado legalmente todos los derechos de autor de las grabaciones…" at bounding box center [545, 264] width 330 height 84
checkbox input "true"
drag, startPoint x: 568, startPoint y: 385, endPoint x: 655, endPoint y: 497, distance: 141.4
click at [570, 386] on div "Confirmo que indiqué con veracidad el origen y las propiedades de cada una de m…" at bounding box center [545, 381] width 330 height 69
checkbox input "true"
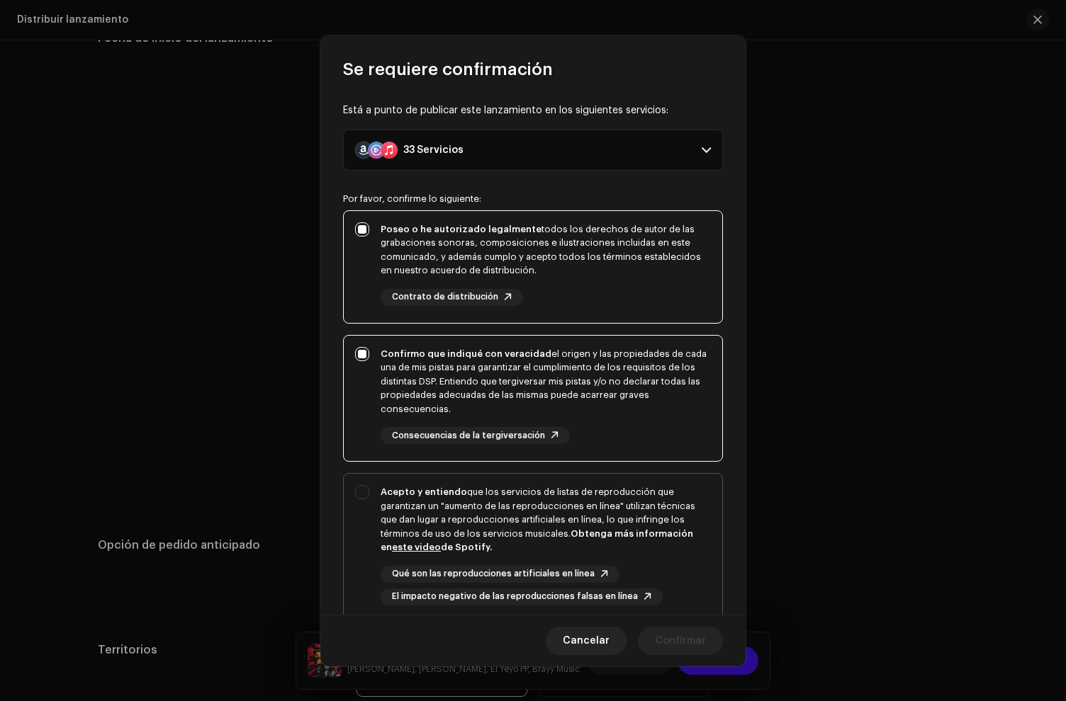
drag, startPoint x: 658, startPoint y: 527, endPoint x: 662, endPoint y: 482, distance: 44.8
click at [658, 526] on div "Acepto y entiendo que los servicios de listas de reproducción que garantizan un…" at bounding box center [545, 519] width 330 height 69
checkbox input "true"
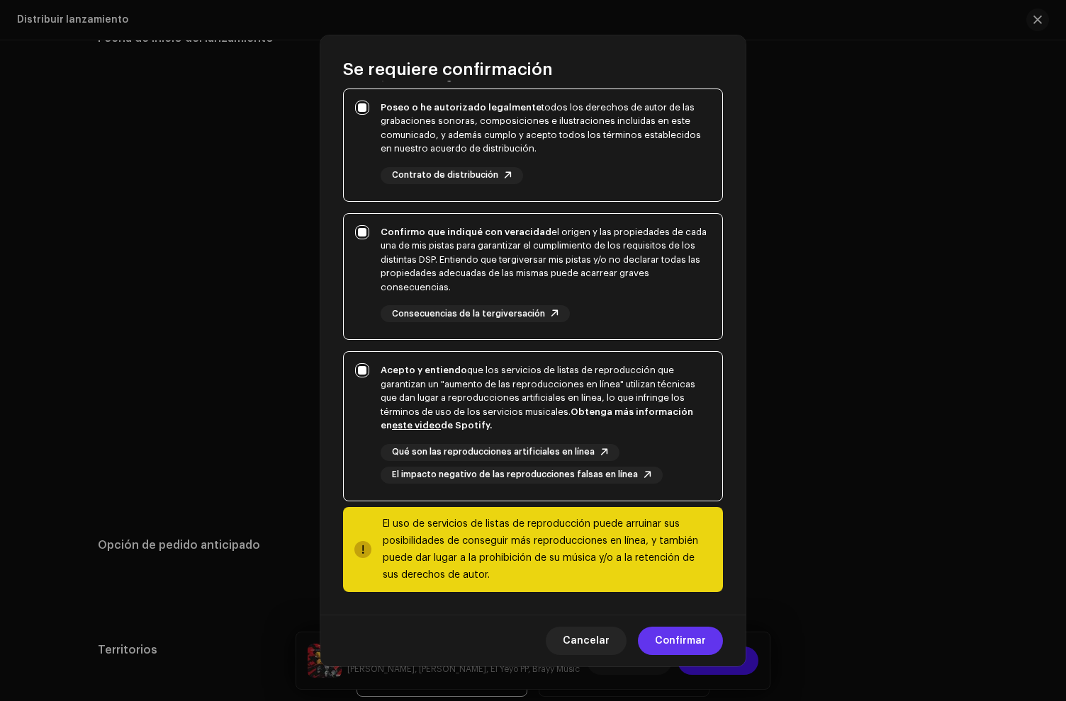
click at [668, 638] on span "Confirmar" at bounding box center [680, 641] width 51 height 28
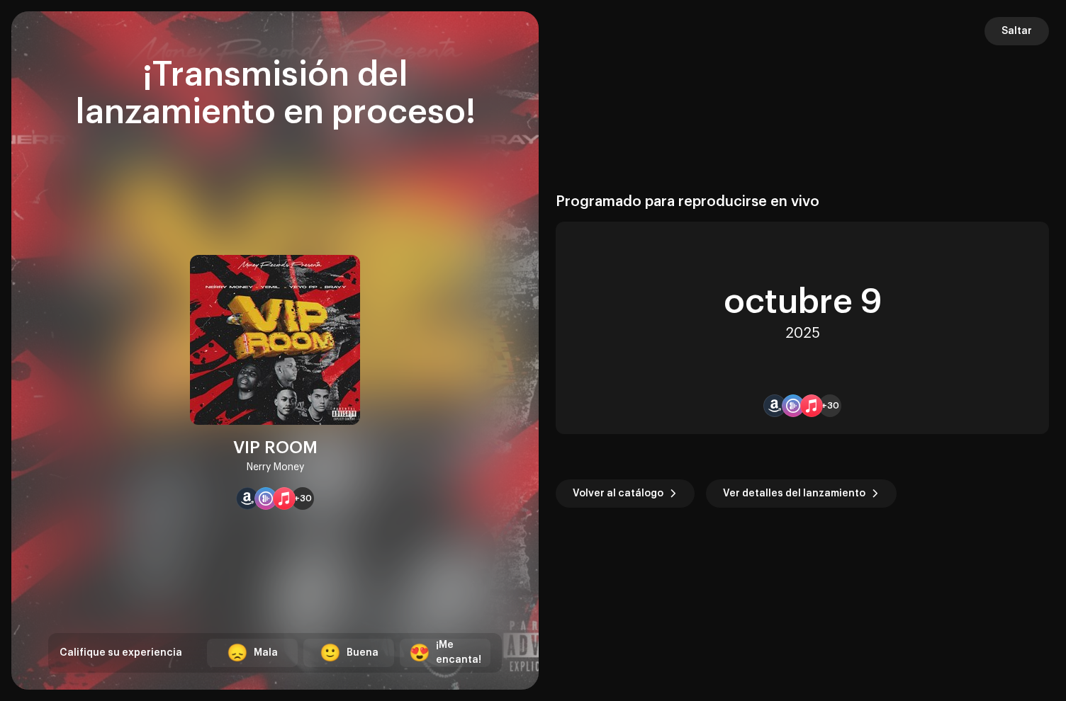
click at [1015, 30] on span "Saltar" at bounding box center [1016, 31] width 30 height 28
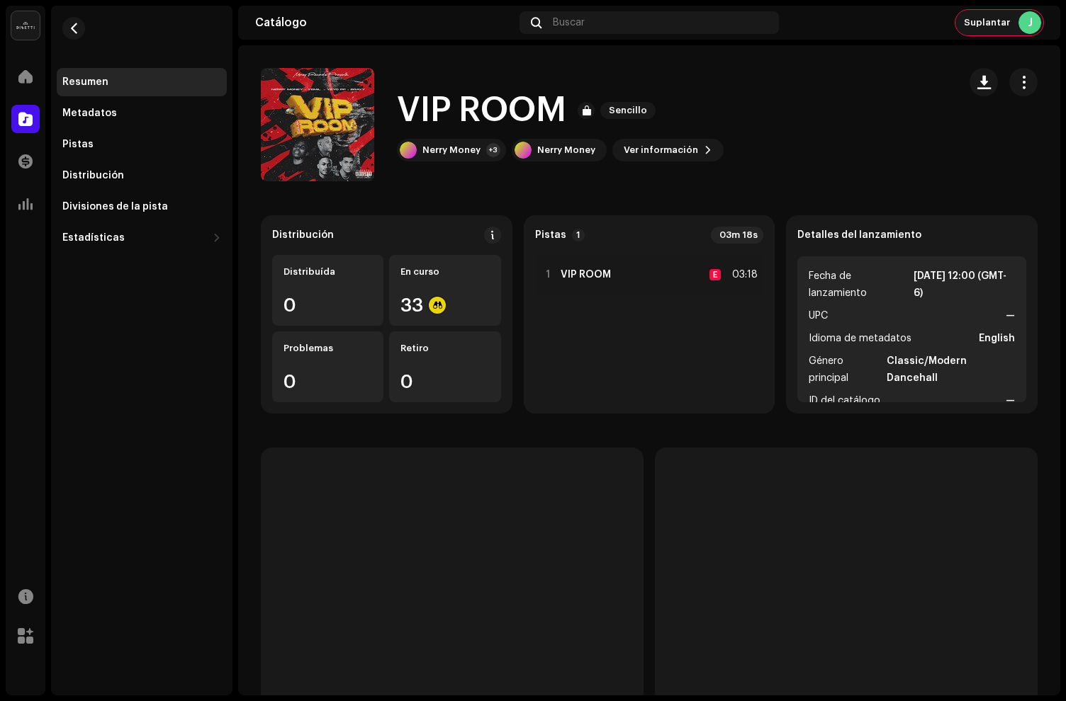
click at [987, 28] on div "Suplantar J" at bounding box center [999, 23] width 88 height 26
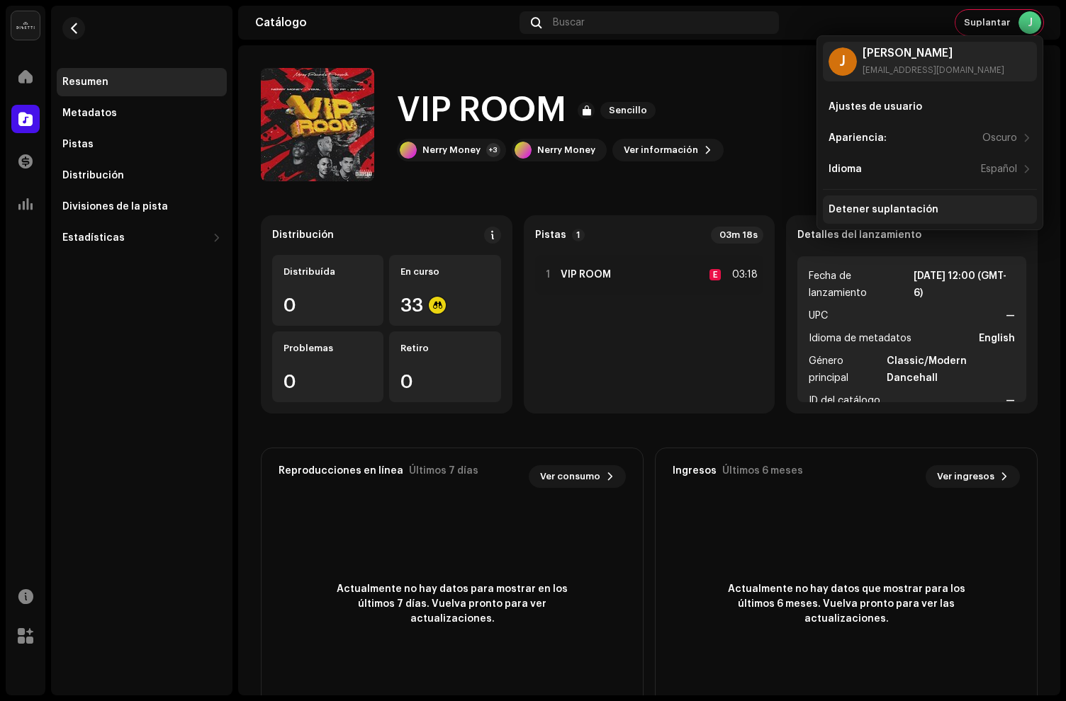
click at [866, 211] on div "Detener suplantación" at bounding box center [883, 209] width 110 height 11
